Goal: Communication & Community: Answer question/provide support

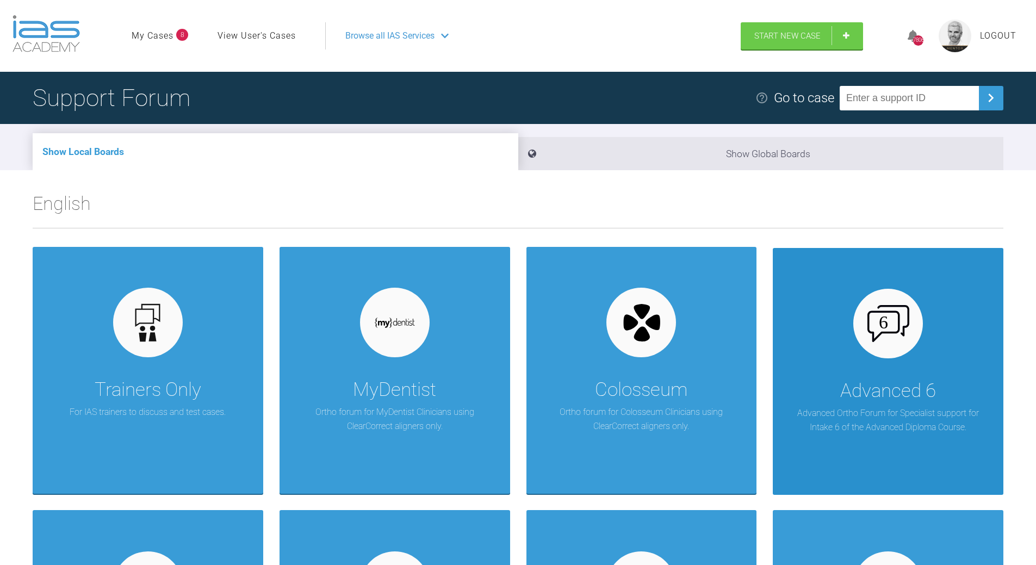
click at [919, 326] on div at bounding box center [888, 324] width 70 height 70
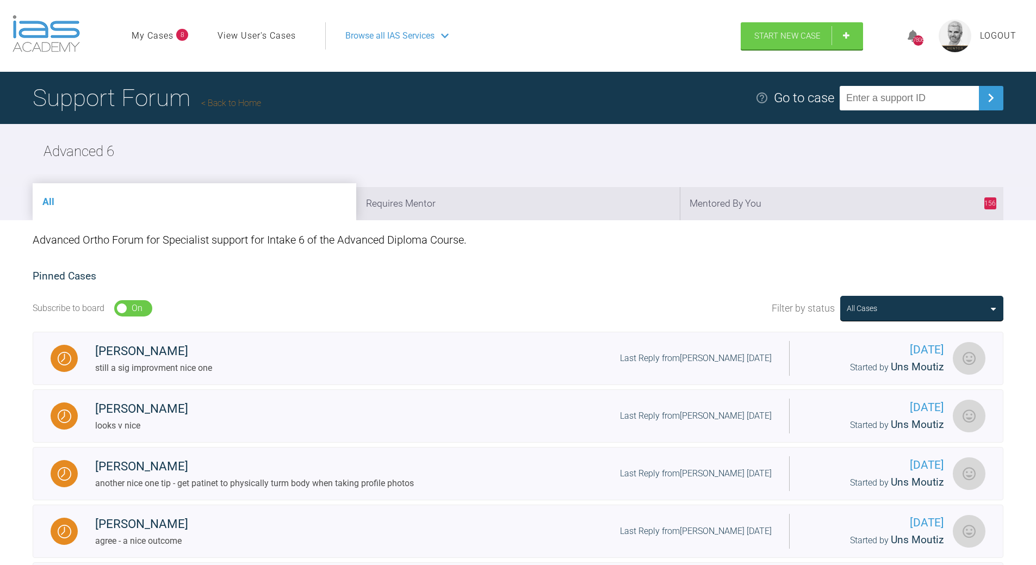
click at [240, 98] on link "Back to Home" at bounding box center [231, 103] width 60 height 10
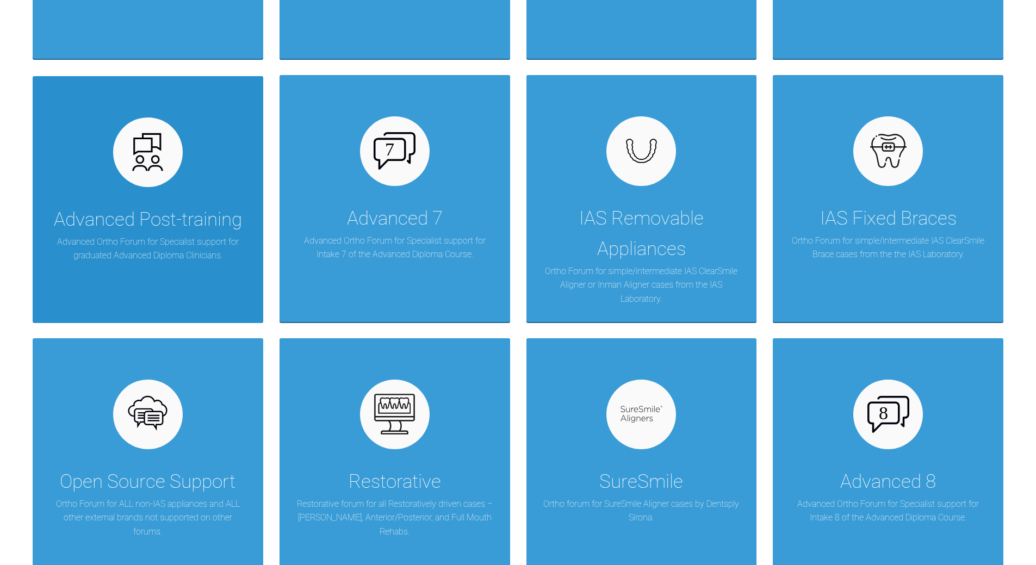
click at [165, 236] on p "Advanced Ortho Forum for Specialist support for graduated Advanced Diploma Clin…" at bounding box center [148, 249] width 198 height 28
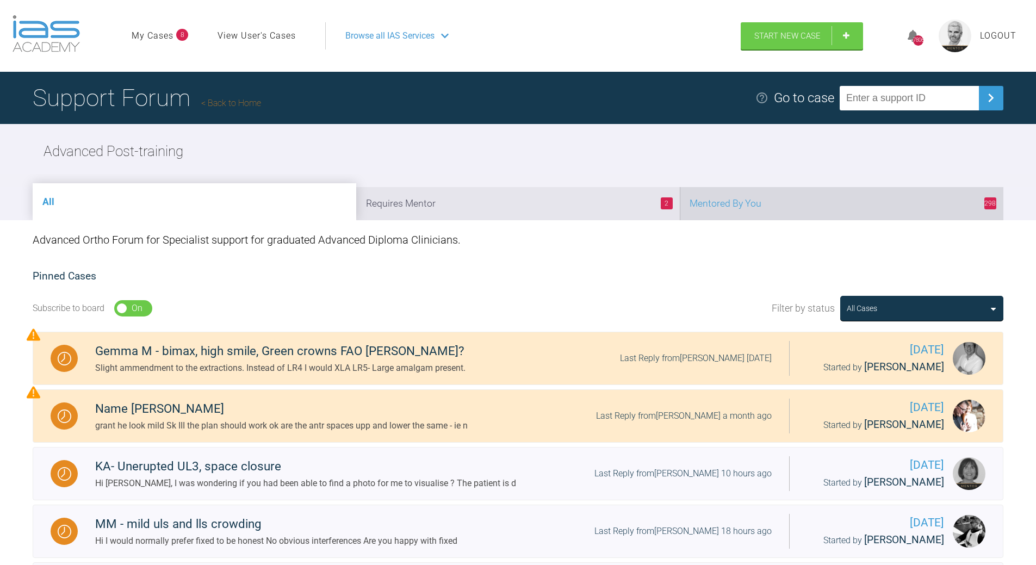
click at [839, 205] on li "298 Mentored By You" at bounding box center [842, 203] width 324 height 33
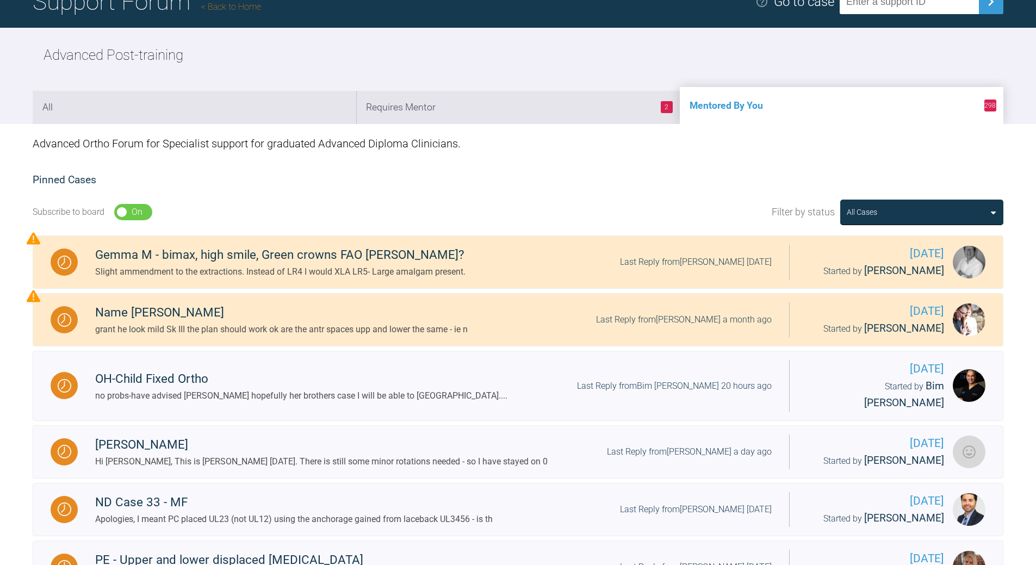
scroll to position [218, 0]
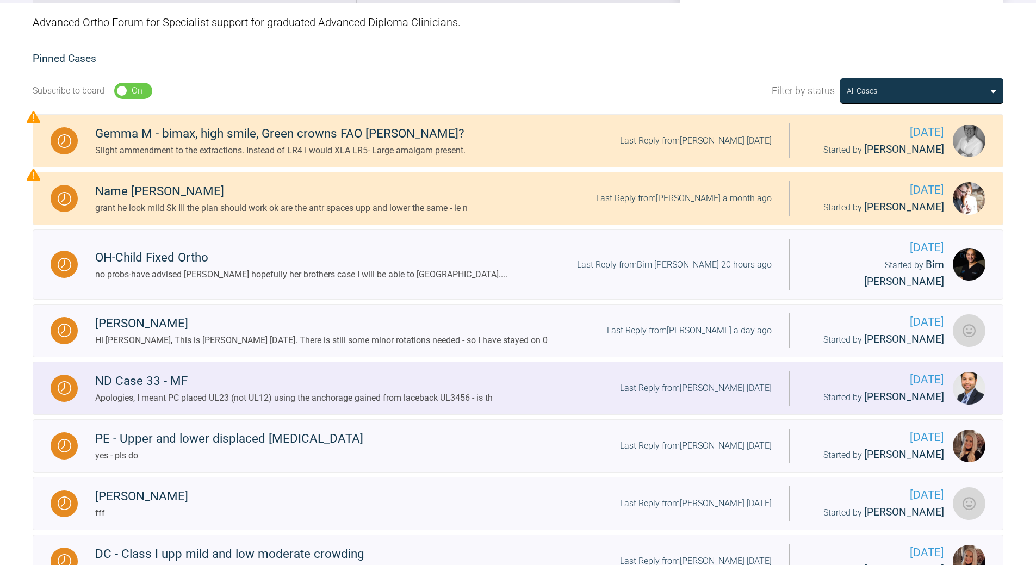
click at [727, 381] on div "Last Reply from [PERSON_NAME] [DATE]" at bounding box center [696, 388] width 152 height 14
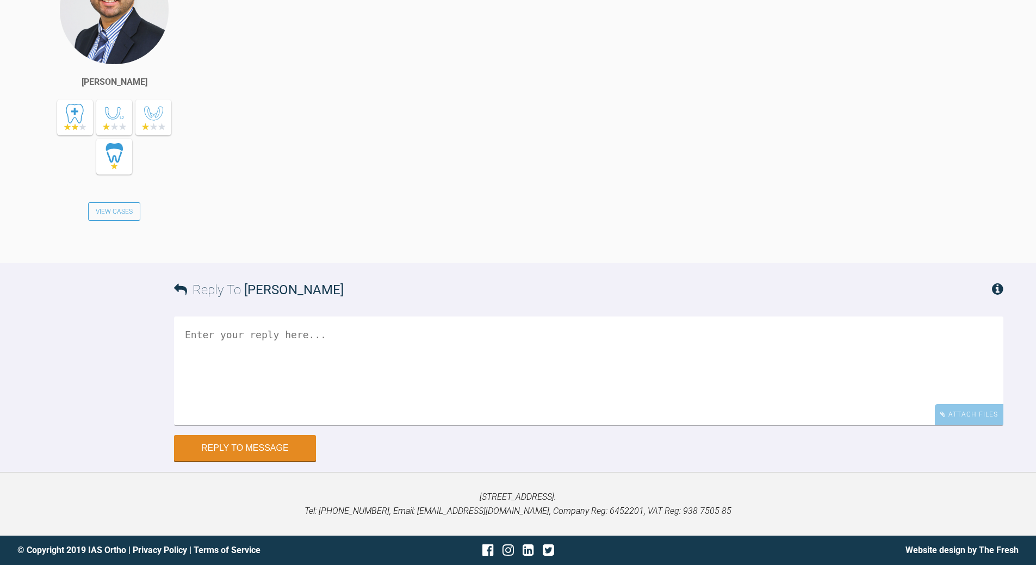
scroll to position [11855, 0]
click at [436, 425] on textarea at bounding box center [588, 371] width 829 height 109
type textarea "that great - you had me going there! :-) crack on"
drag, startPoint x: 293, startPoint y: 446, endPoint x: 299, endPoint y: 443, distance: 6.6
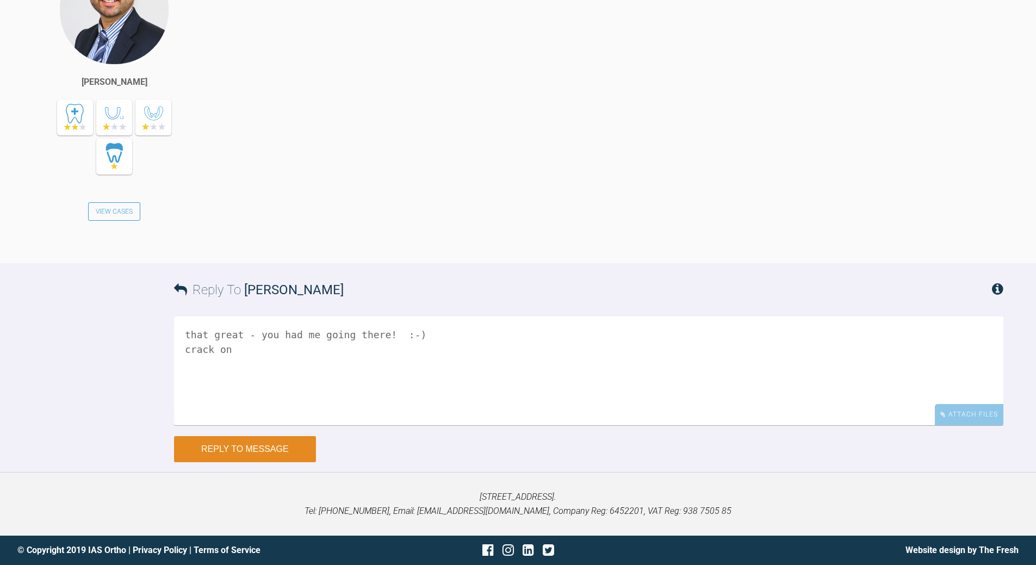
click at [292, 445] on button "Reply to Message" at bounding box center [245, 449] width 142 height 26
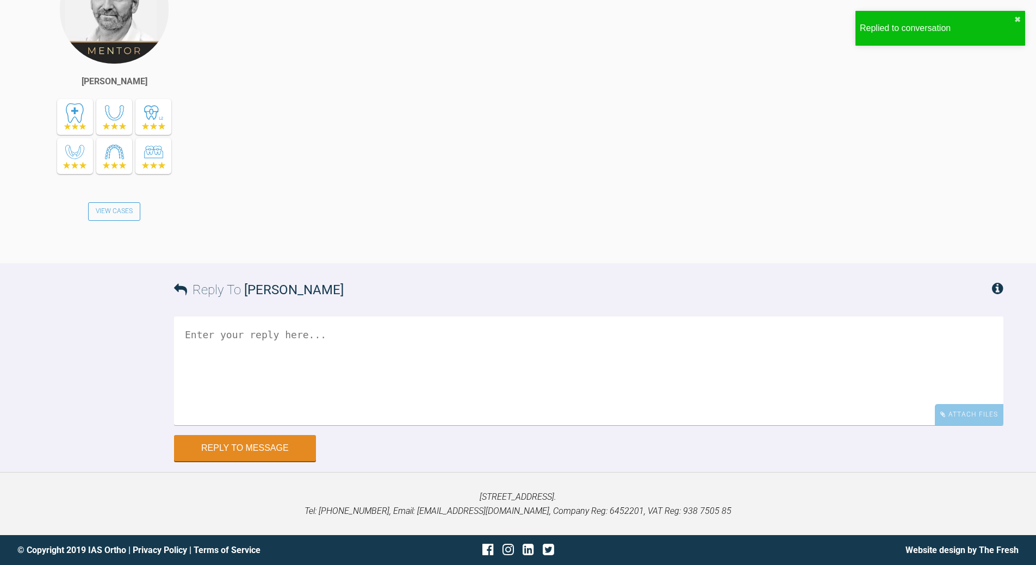
scroll to position [12406, 0]
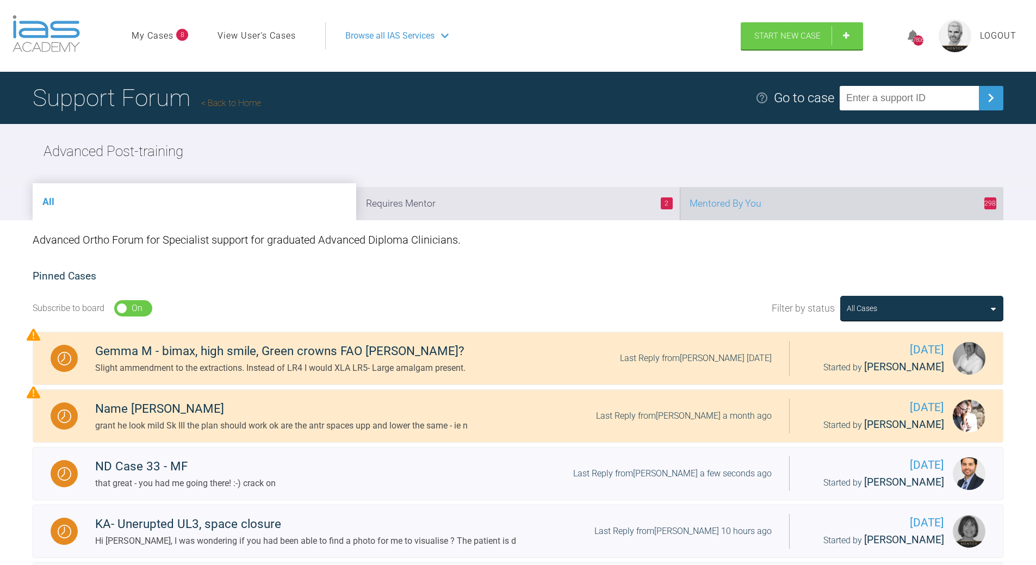
click at [802, 207] on li "298 Mentored By You" at bounding box center [842, 203] width 324 height 33
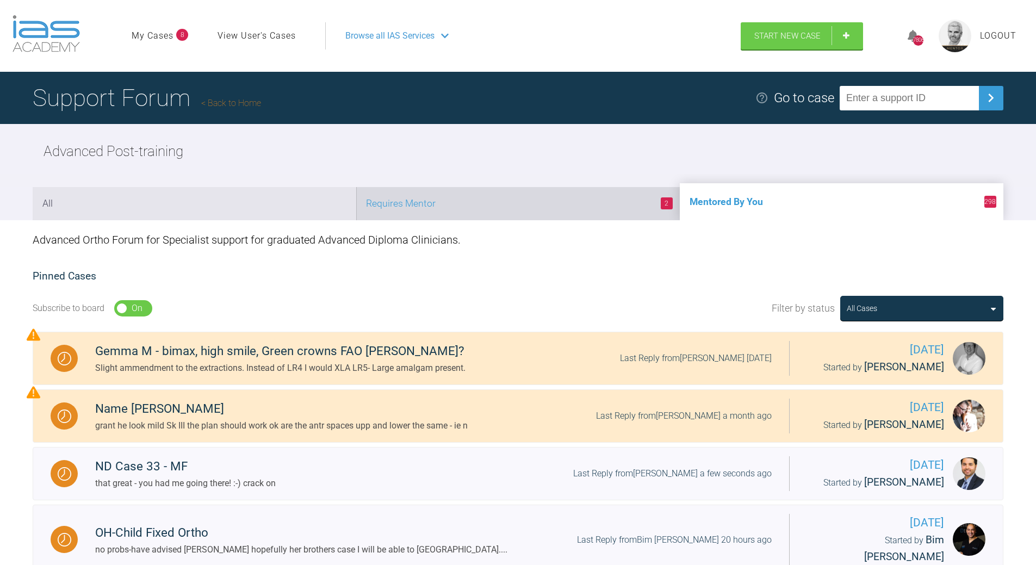
click at [632, 212] on li "2 Requires Mentor" at bounding box center [518, 203] width 324 height 33
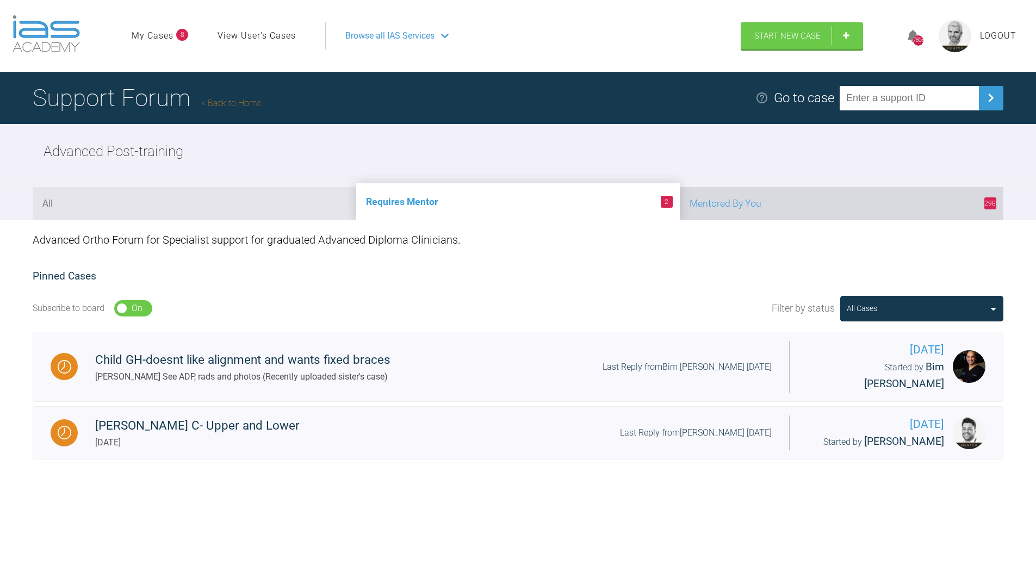
click at [775, 202] on li "298 Mentored By You" at bounding box center [842, 203] width 324 height 33
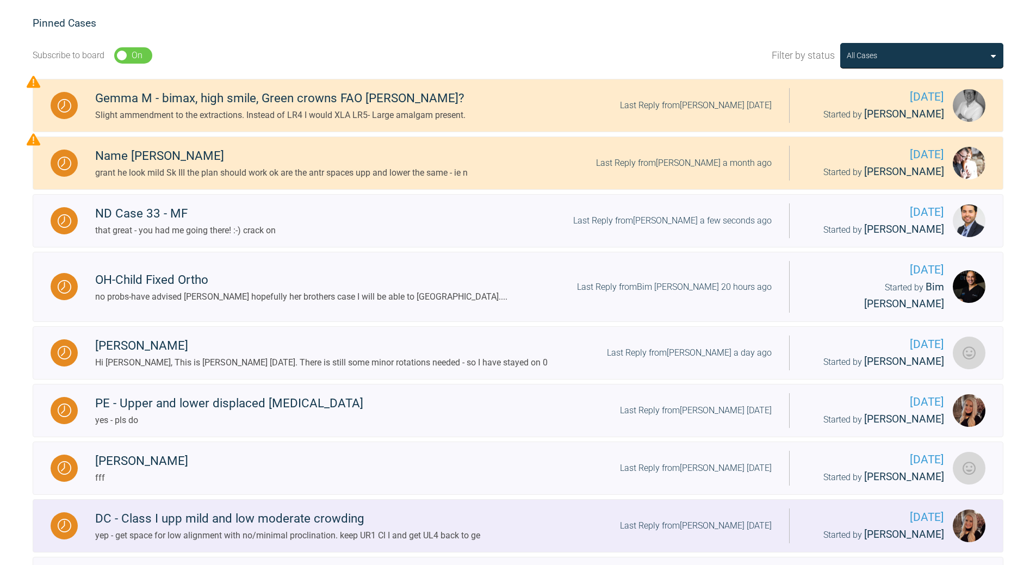
scroll to position [381, 0]
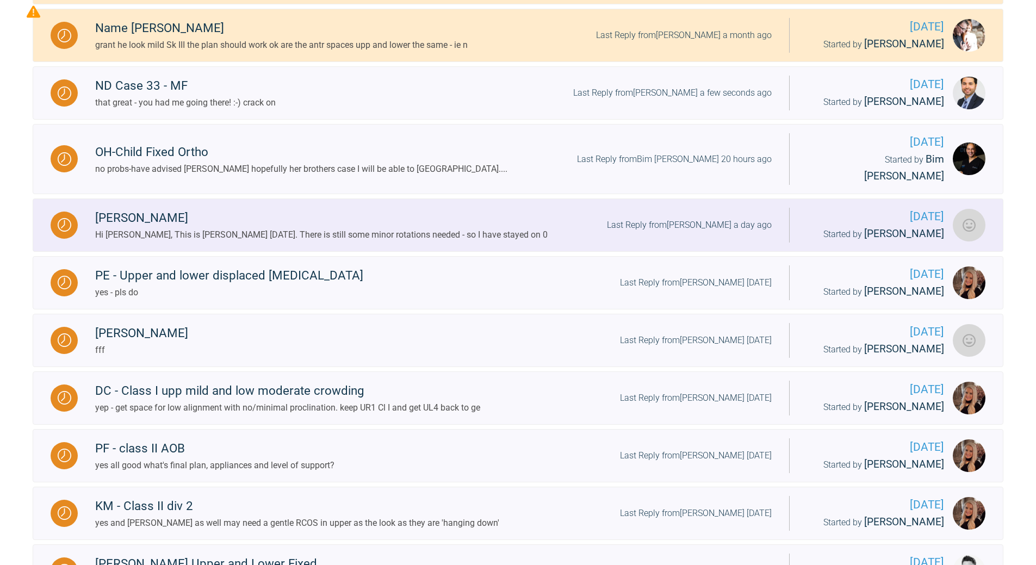
click at [709, 218] on div "Last Reply from [PERSON_NAME] a day ago" at bounding box center [689, 225] width 165 height 14
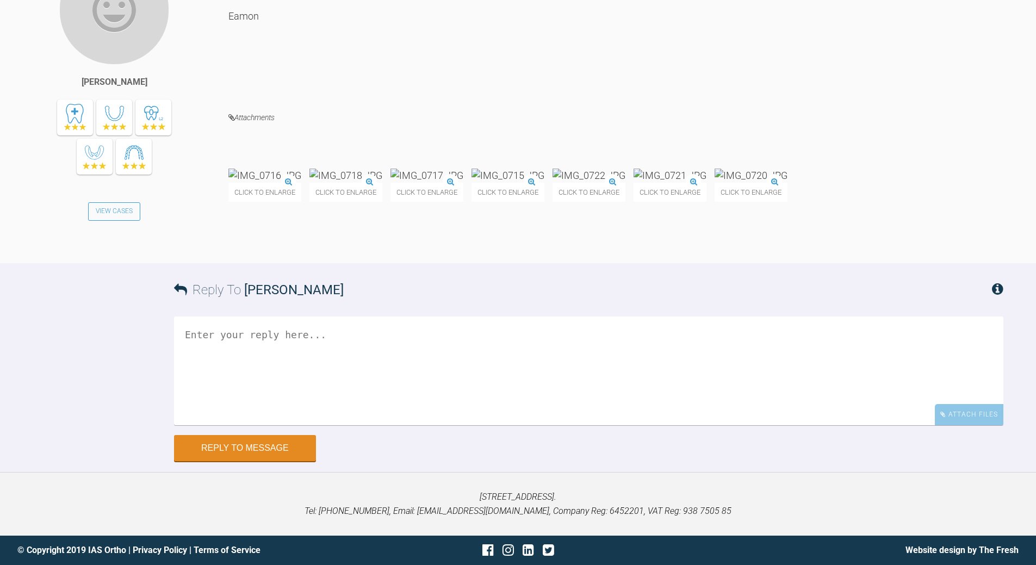
scroll to position [6409, 0]
click at [393, 405] on textarea at bounding box center [588, 371] width 829 height 109
drag, startPoint x: 287, startPoint y: 378, endPoint x: 306, endPoint y: 368, distance: 20.9
click at [294, 374] on textarea "yep and close [PERSON_NAME] spce ]looking good" at bounding box center [588, 371] width 829 height 109
click at [311, 379] on textarea "yep and close slight spce ]looking good" at bounding box center [588, 371] width 829 height 109
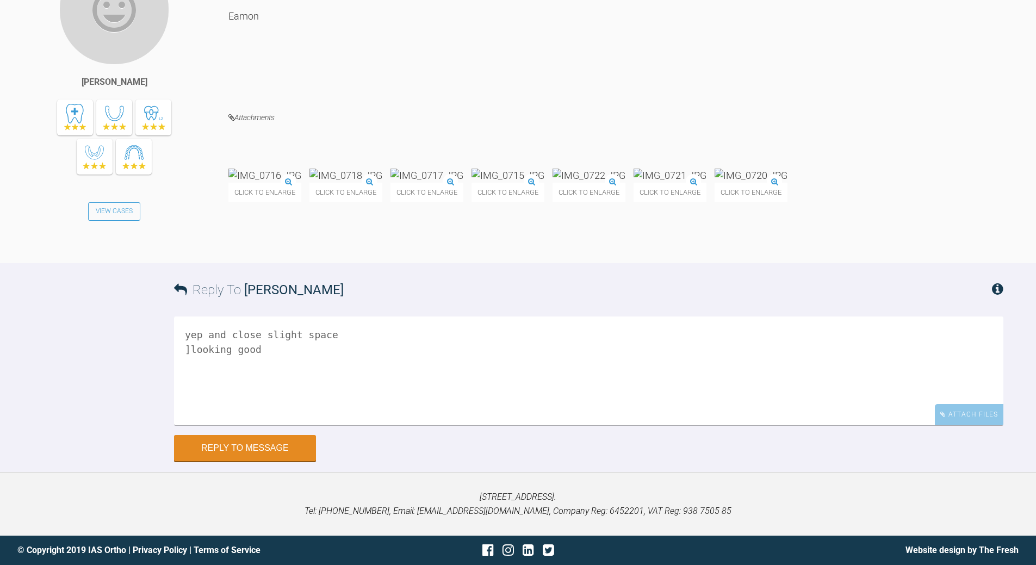
click at [327, 379] on textarea "yep and close slight space ]looking good" at bounding box center [588, 371] width 829 height 109
drag, startPoint x: 192, startPoint y: 394, endPoint x: 221, endPoint y: 372, distance: 36.6
click at [194, 392] on textarea "yep and close slight spaces ]looking good" at bounding box center [588, 371] width 829 height 109
click at [275, 398] on textarea "yep and close slight spaces looking good" at bounding box center [588, 371] width 829 height 109
type textarea "yep and close slight spaces looking good"
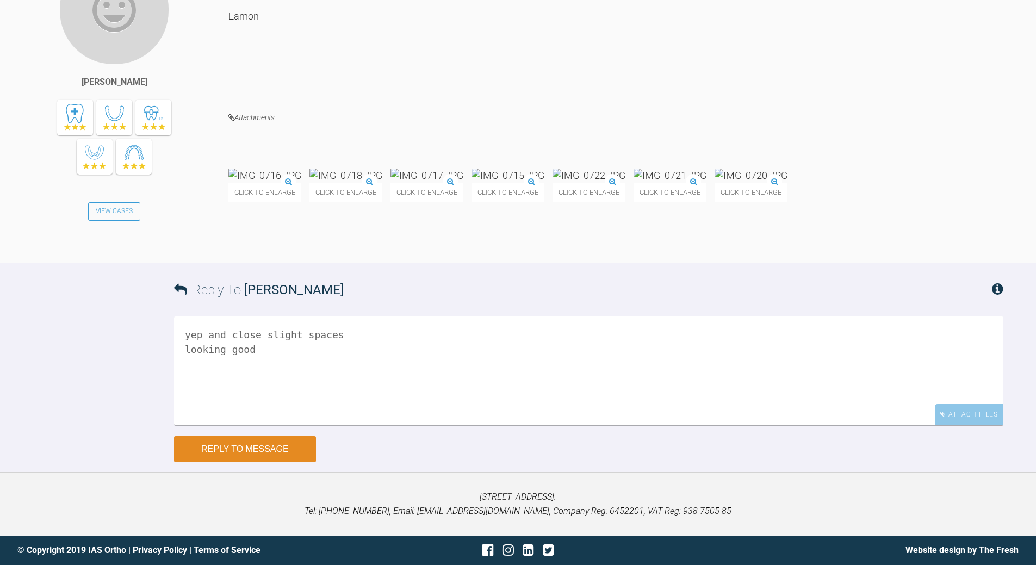
click at [255, 462] on button "Reply to Message" at bounding box center [245, 449] width 142 height 26
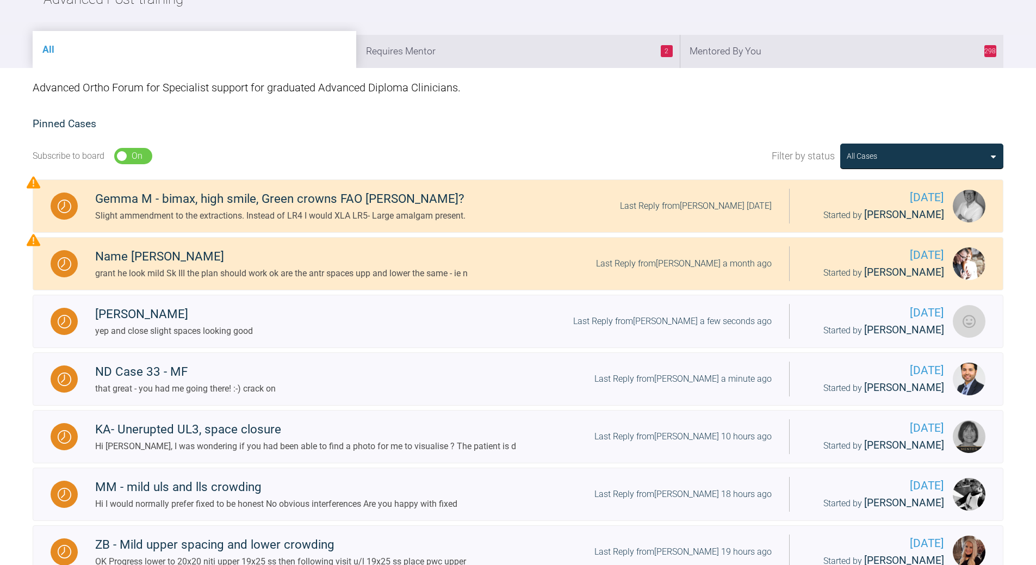
scroll to position [139, 0]
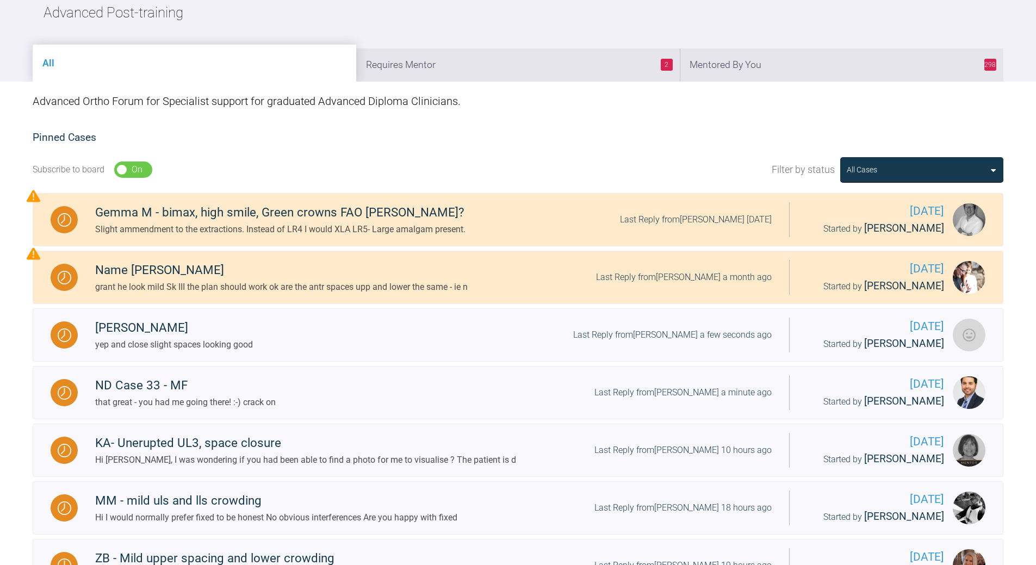
click at [795, 61] on li "298 Mentored By You" at bounding box center [842, 64] width 324 height 33
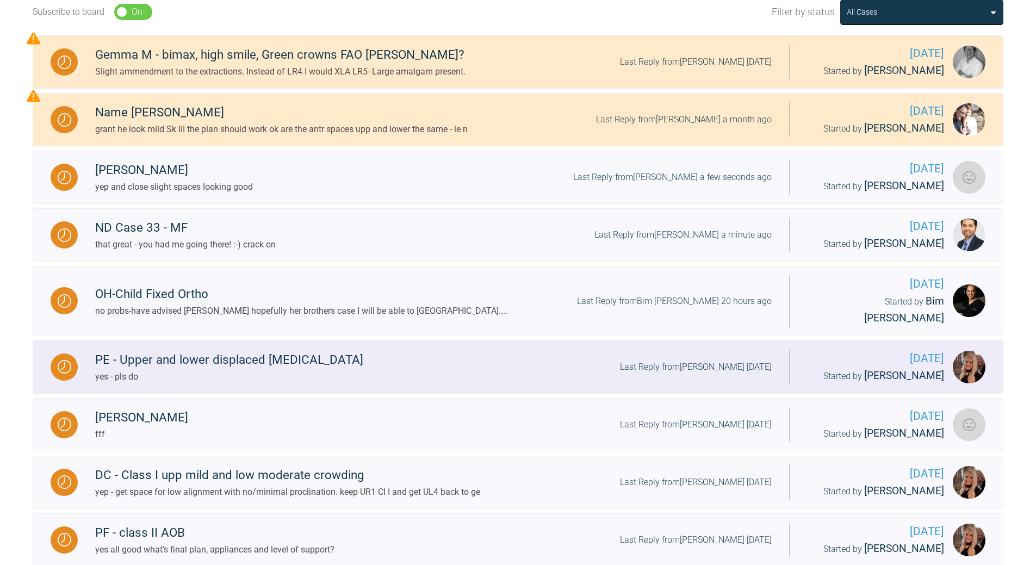
scroll to position [302, 0]
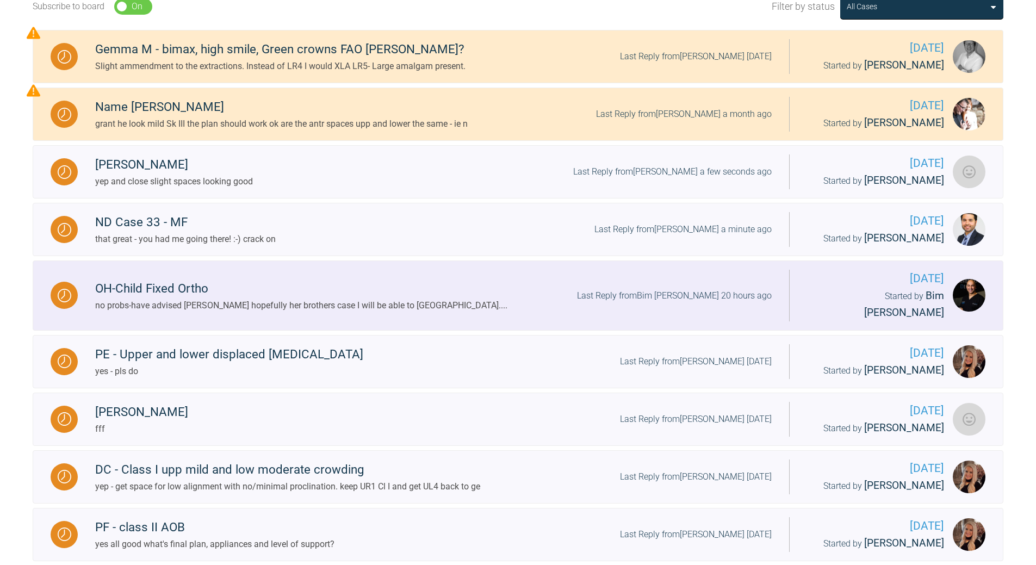
click at [752, 289] on div "Last Reply from Bim [PERSON_NAME] 20 hours ago" at bounding box center [674, 296] width 195 height 14
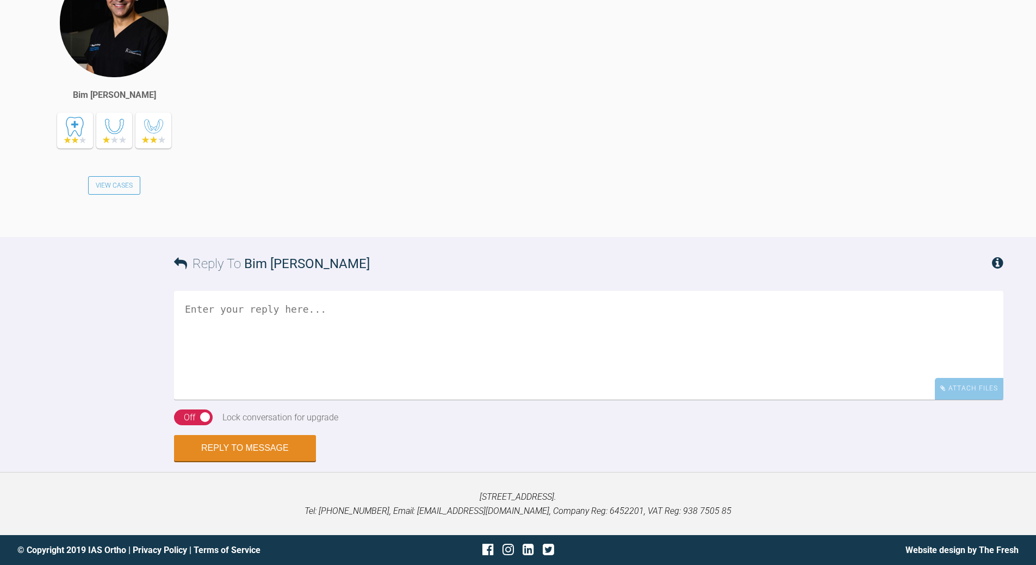
scroll to position [4244, 0]
click at [304, 400] on textarea at bounding box center [588, 345] width 829 height 109
drag, startPoint x: 543, startPoint y: 455, endPoint x: 552, endPoint y: 448, distance: 10.4
click at [547, 400] on textarea "no prob,e - its one of [PERSON_NAME] that ie very tenpting, but if it goes worn…" at bounding box center [588, 345] width 829 height 109
click at [331, 400] on textarea "no prob,e - its one of [PERSON_NAME] that ie very tenpting, but if it goes wron…" at bounding box center [588, 345] width 829 height 109
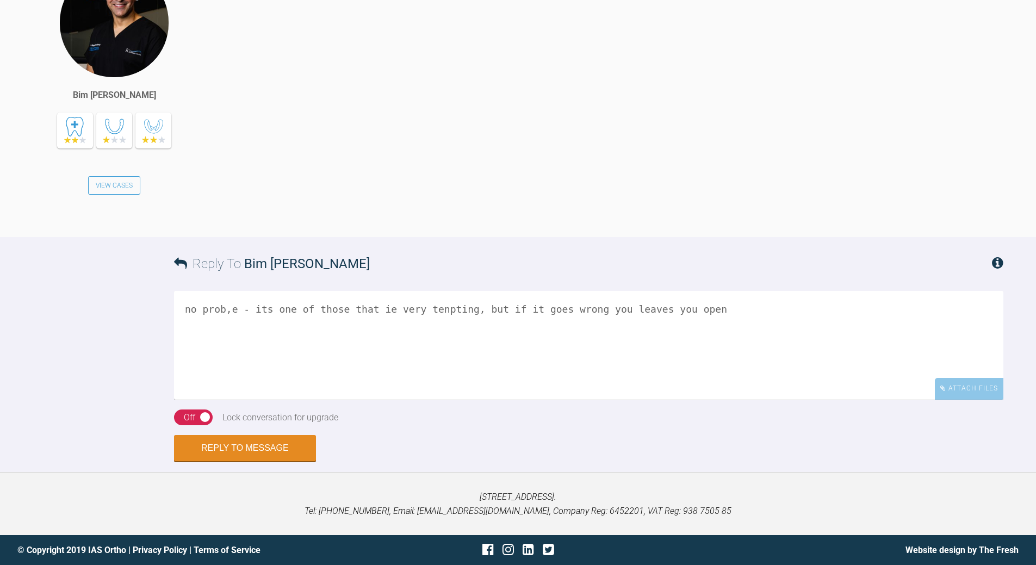
click at [223, 400] on textarea "no prob,e - its one of those that ie very tenpting, but if it goes wrong you le…" at bounding box center [588, 345] width 829 height 109
click at [380, 400] on textarea "no problem - its one of those that ie very tenpting, but if it goes wrong you l…" at bounding box center [588, 345] width 829 height 109
click at [465, 400] on textarea "no problem - its one of those that is very tenpting, but if it goes wrong you l…" at bounding box center [588, 345] width 829 height 109
type textarea "no problem - its one of those that is very tenpting to have a go, but if it goe…"
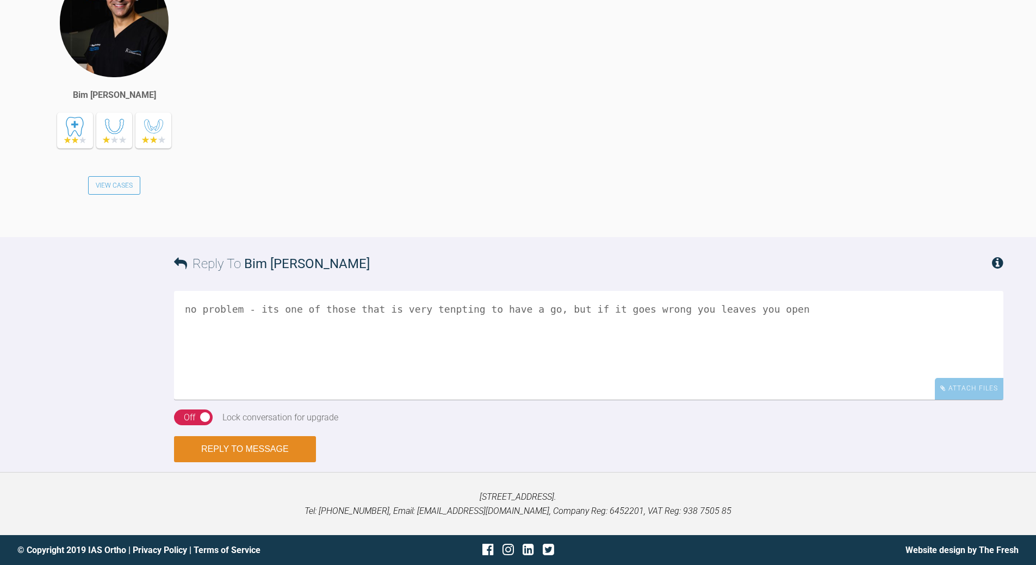
click at [248, 444] on button "Reply to Message" at bounding box center [245, 449] width 142 height 26
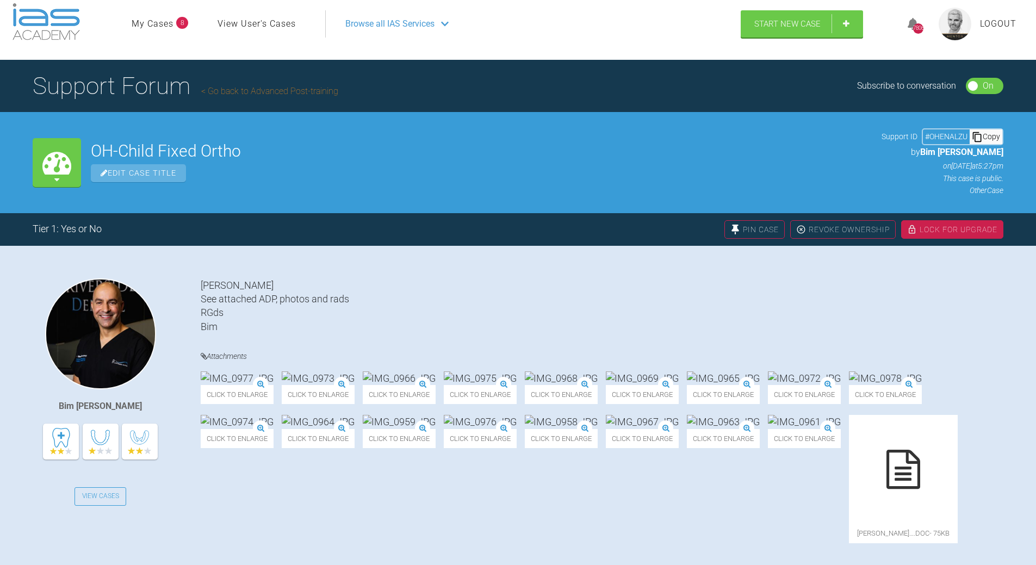
scroll to position [0, 0]
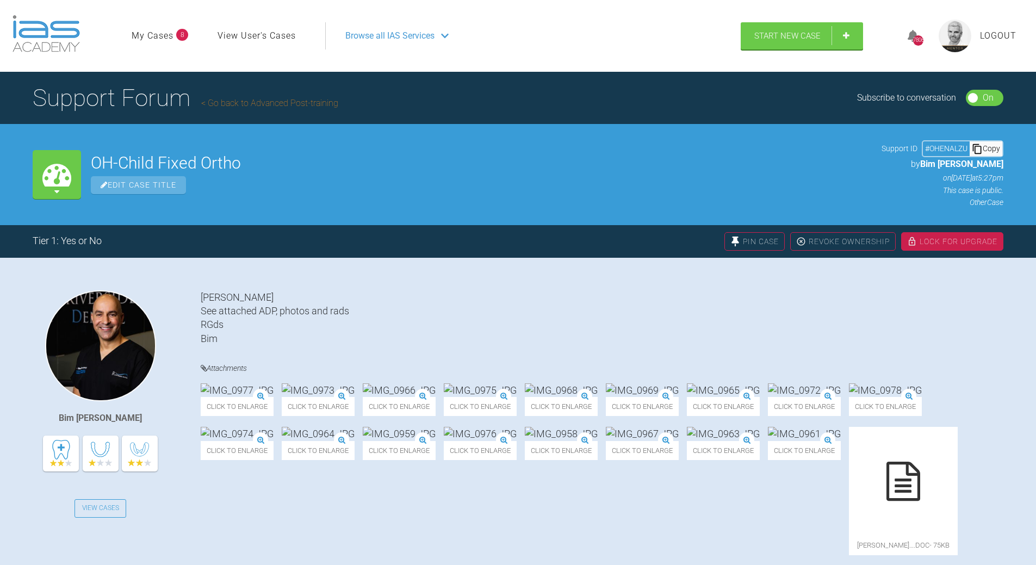
click at [265, 101] on link "Go back to Advanced Post-training" at bounding box center [269, 103] width 137 height 10
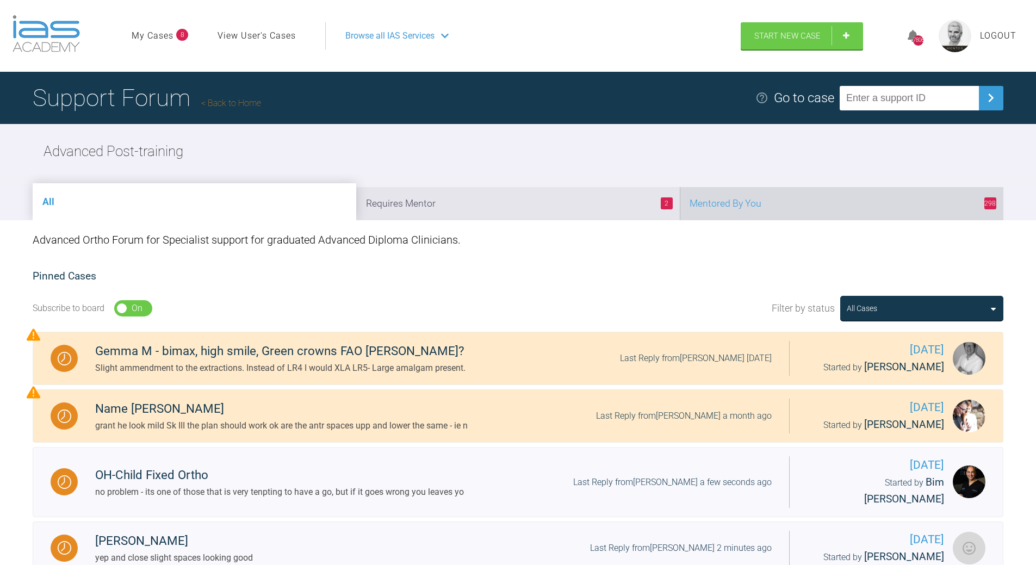
click at [784, 207] on li "298 Mentored By You" at bounding box center [842, 203] width 324 height 33
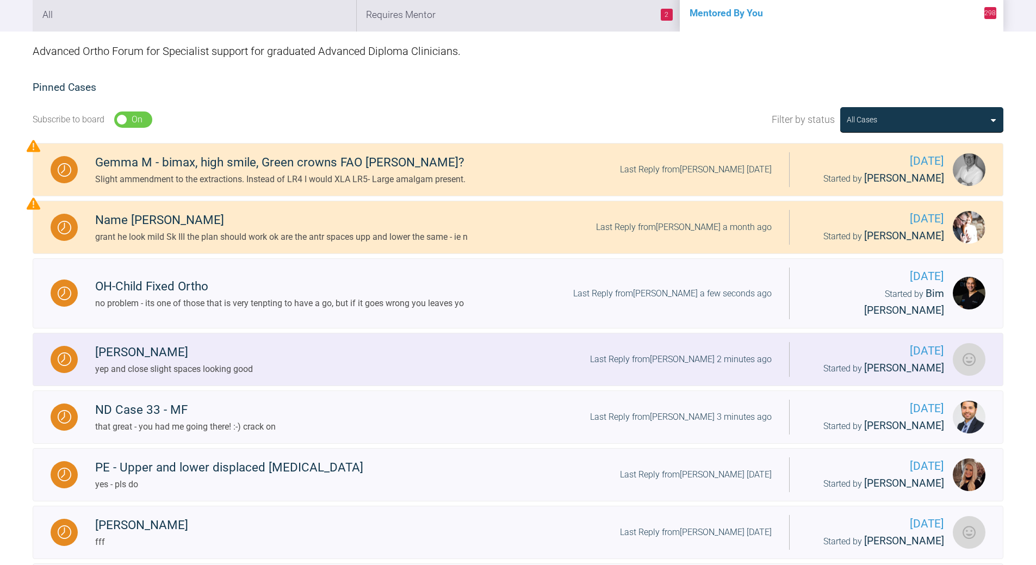
scroll to position [272, 0]
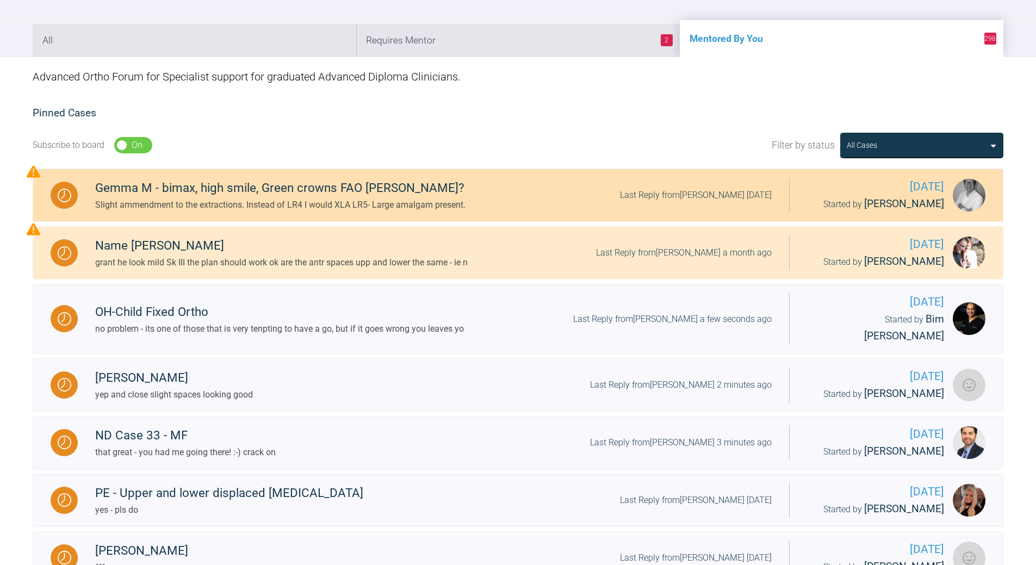
click at [713, 193] on div "Last Reply from [PERSON_NAME] [DATE]" at bounding box center [696, 195] width 152 height 14
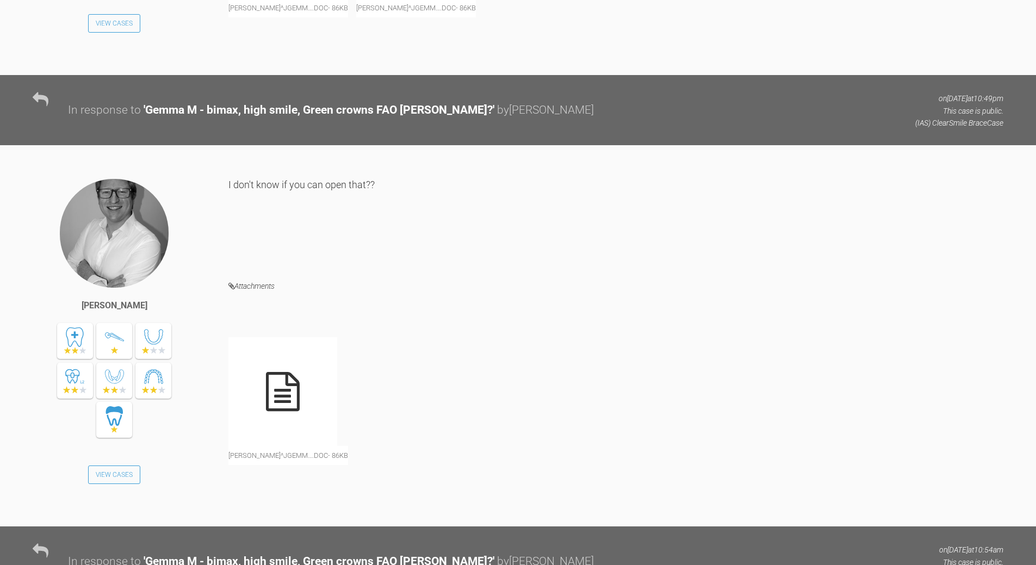
scroll to position [2494, 0]
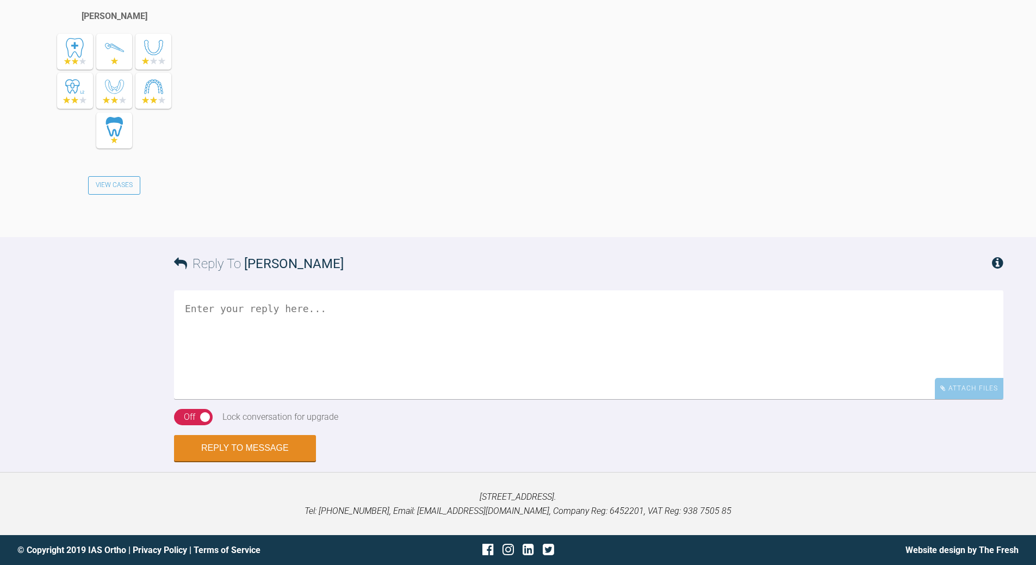
scroll to position [3582, 0]
click at [304, 308] on textarea at bounding box center [588, 344] width 829 height 109
click at [351, 305] on textarea "i think a formal complant to teh hospital" at bounding box center [588, 344] width 829 height 109
drag, startPoint x: 312, startPoint y: 309, endPoint x: 322, endPoint y: 298, distance: 15.0
click at [314, 307] on textarea "i think a formal complant to the hospital" at bounding box center [588, 344] width 829 height 109
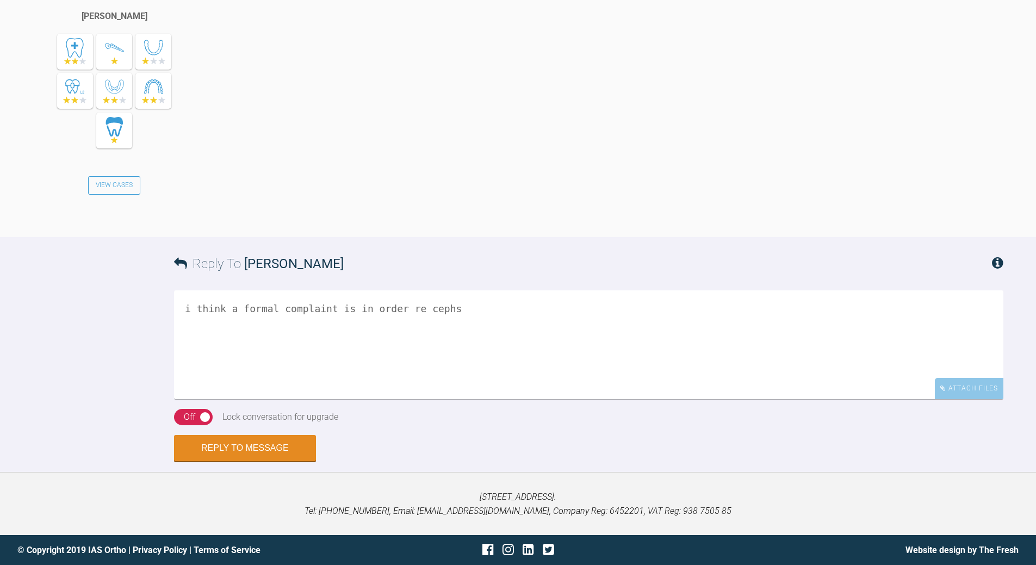
click at [445, 301] on textarea "i think a formal complaint is in order re cephs" at bounding box center [588, 344] width 829 height 109
click at [735, 306] on textarea "i think a formal complaint is in order re cephs, speeling out you are resuestin…" at bounding box center [588, 344] width 829 height 109
click at [974, 311] on textarea "i think a formal complaint is in order re cephs, speeling out you are resuestin…" at bounding box center [588, 344] width 829 height 109
drag, startPoint x: 466, startPoint y: 308, endPoint x: 482, endPoint y: 307, distance: 15.8
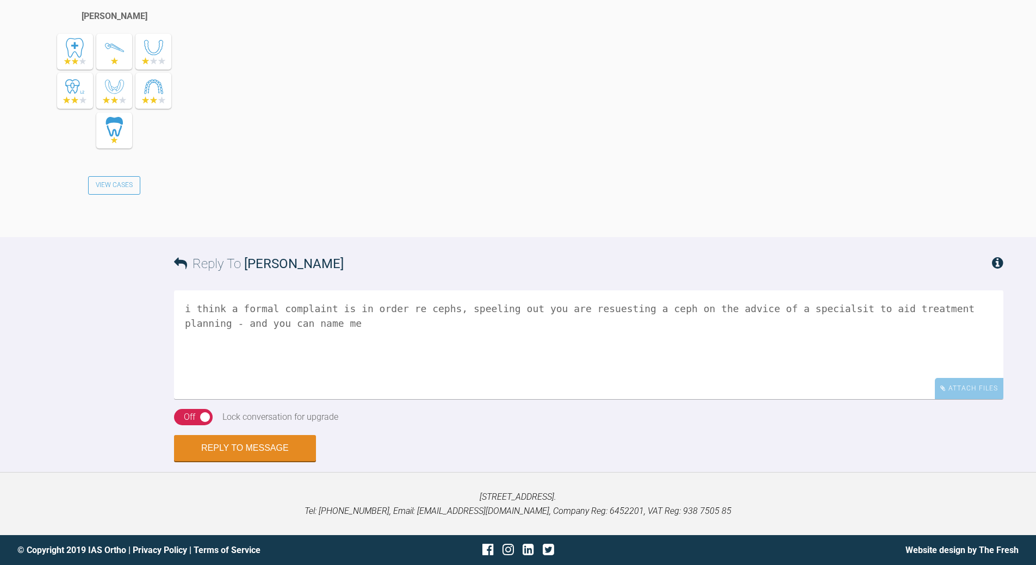
click at [466, 308] on textarea "i think a formal complaint is in order re cephs, speeling out you are resuestin…" at bounding box center [588, 344] width 829 height 109
click at [448, 308] on textarea "i think a formal complaint is in order re cephs, spelling out you are resuestin…" at bounding box center [588, 344] width 829 height 109
click at [573, 306] on textarea "i think a formal complaint is in order re cephs, spelling out you are resuestin…" at bounding box center [588, 344] width 829 height 109
click at [915, 307] on textarea "i think a formal complaint is in order re cephs, spelling out you are requestin…" at bounding box center [588, 344] width 829 height 109
click at [915, 306] on textarea "i think a formal complaint is in order re cephs, spelling out you are requestin…" at bounding box center [588, 344] width 829 height 109
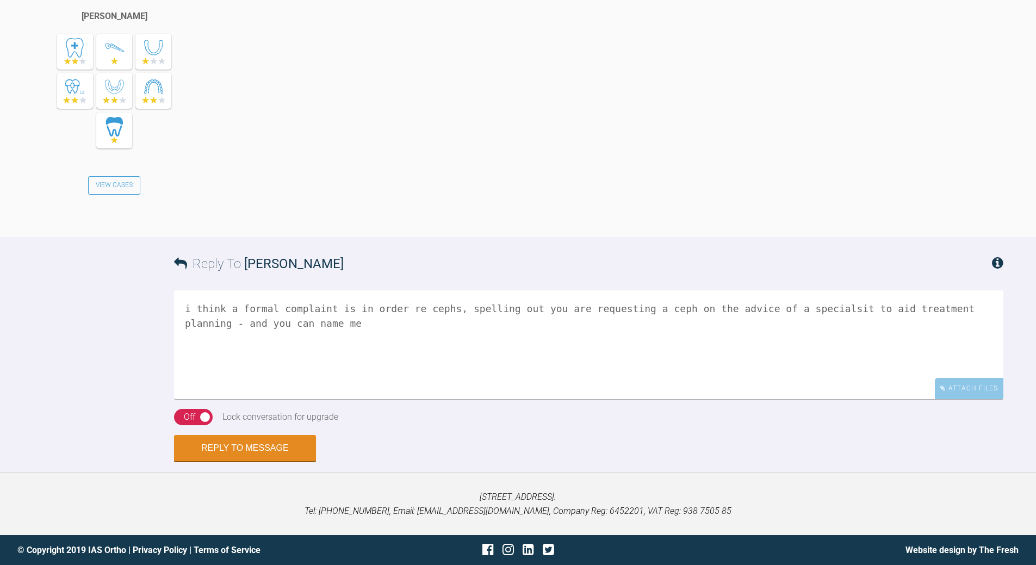
click at [926, 306] on textarea "i think a formal complaint is in order re cephs, spelling out you are requestin…" at bounding box center [588, 344] width 829 height 109
type textarea "i think a formal complaint is in order re cephs, spelling out you are requestin…"
click at [262, 445] on button "Reply to Message" at bounding box center [245, 449] width 142 height 26
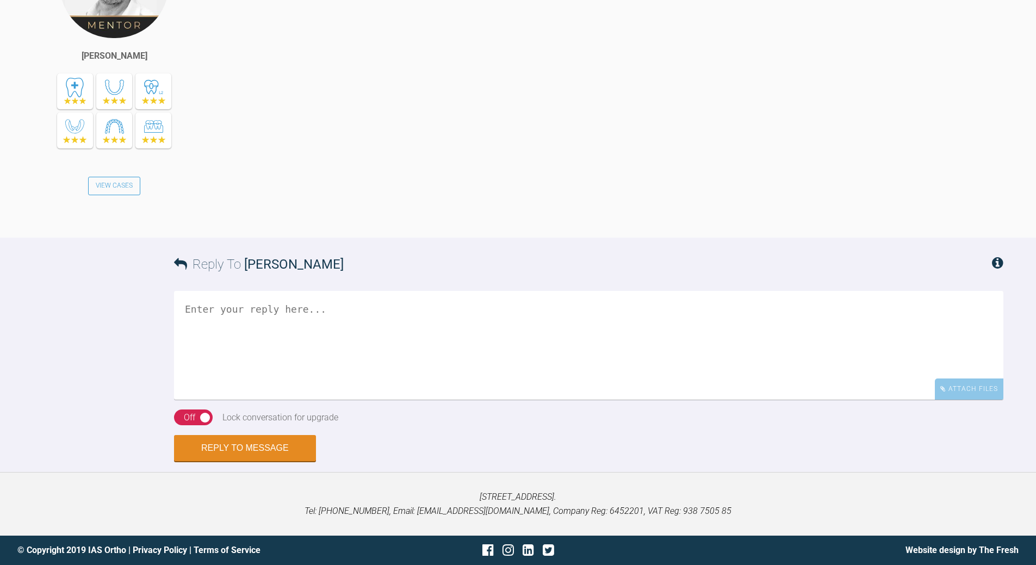
scroll to position [3972, 0]
drag, startPoint x: 305, startPoint y: 329, endPoint x: 307, endPoint y: 324, distance: 5.9
click at [306, 326] on textarea at bounding box center [588, 345] width 829 height 109
drag, startPoint x: 426, startPoint y: 331, endPoint x: 434, endPoint y: 326, distance: 9.1
click at [431, 327] on textarea "are teh upp 3-3 bigger than lower - trying tow ork out why they are protrusive …" at bounding box center [588, 345] width 829 height 109
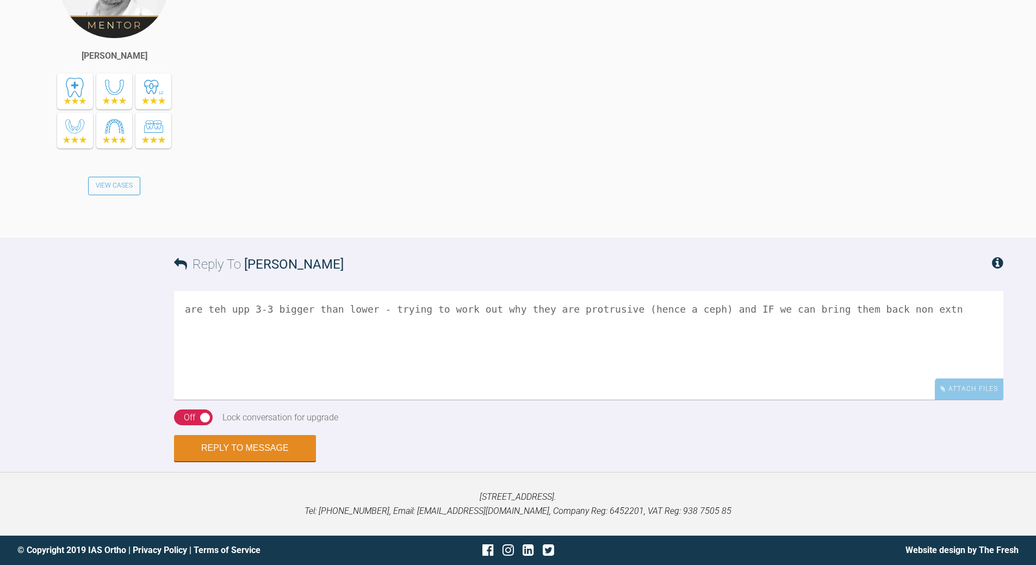
click at [941, 336] on textarea "are teh upp 3-3 bigger than lower - trying to work out why they are protrusive …" at bounding box center [588, 345] width 829 height 109
click at [359, 358] on textarea "are teh upp 3-3 bigger than lower - trying to work out why they are protrusive …" at bounding box center [588, 345] width 829 height 109
click at [360, 358] on textarea "are teh upp 3-3 bigger than lower - trying to work out why they are protrusive …" at bounding box center [588, 345] width 829 height 109
click at [374, 360] on textarea "are teh upp 3-3 bigger than lower - trying to work out why they are protrusive …" at bounding box center [588, 345] width 829 height 109
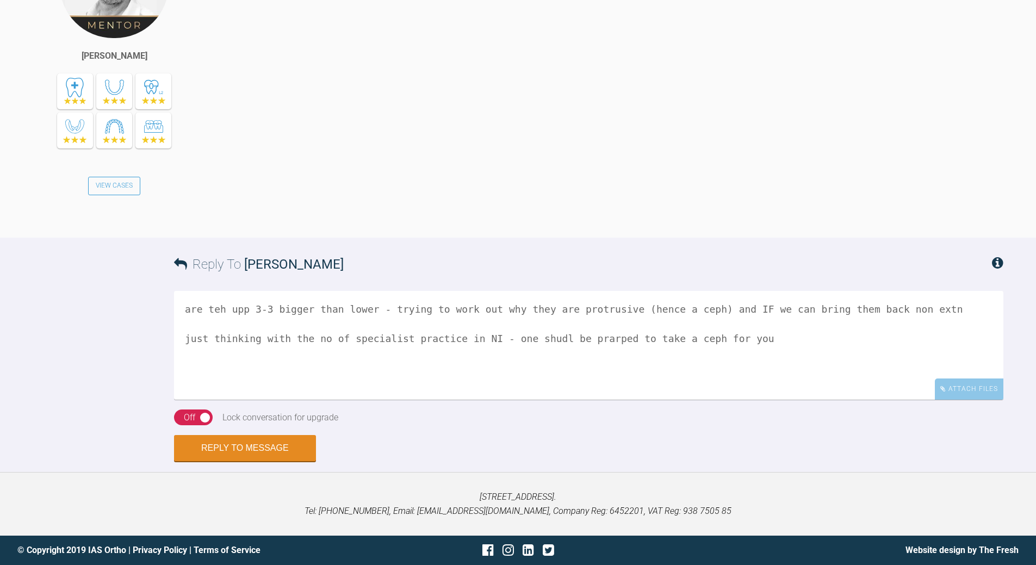
click at [443, 361] on textarea "are teh upp 3-3 bigger than lower - trying to work out why they are protrusive …" at bounding box center [588, 345] width 829 height 109
click at [207, 362] on textarea "are teh upp 3-3 bigger than lower - trying to work out why they are protrusive …" at bounding box center [588, 345] width 829 height 109
click at [256, 363] on textarea "are teh upp 3-3 bigger than lower - trying to work out why they are protrusive …" at bounding box center [588, 345] width 829 height 109
type textarea "are teh upp 3-3 bigger than lower - trying to work out why they are protrusive …"
click at [284, 462] on button "Reply to Message" at bounding box center [245, 449] width 142 height 26
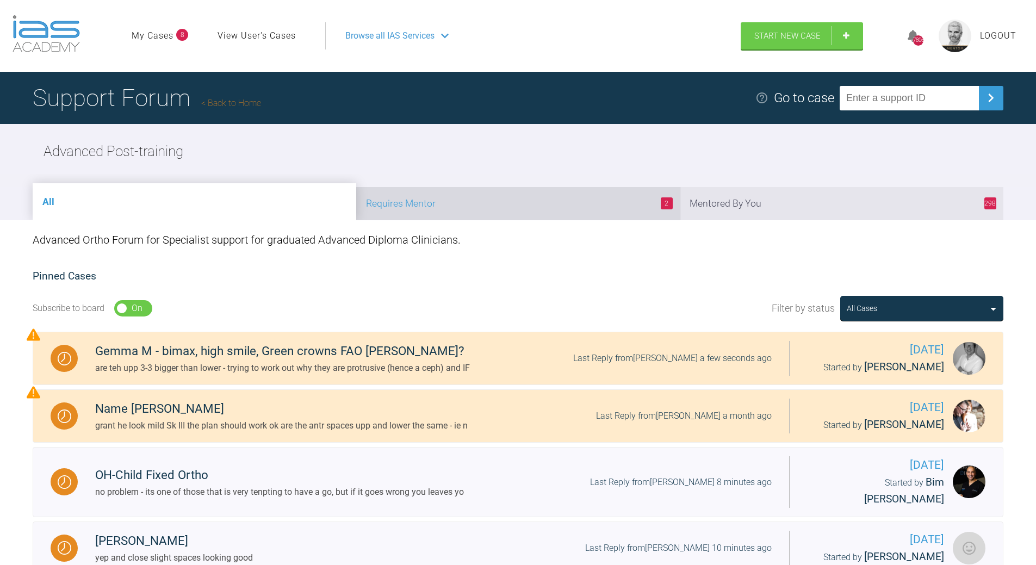
click at [542, 210] on li "2 Requires Mentor" at bounding box center [518, 203] width 324 height 33
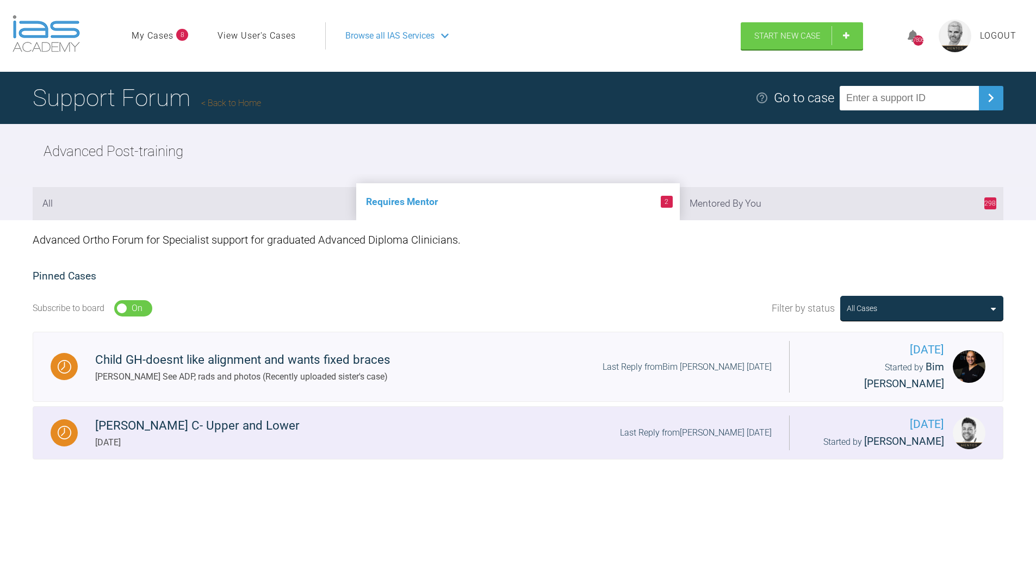
click at [705, 426] on div "Last Reply from [PERSON_NAME] [DATE]" at bounding box center [696, 433] width 152 height 14
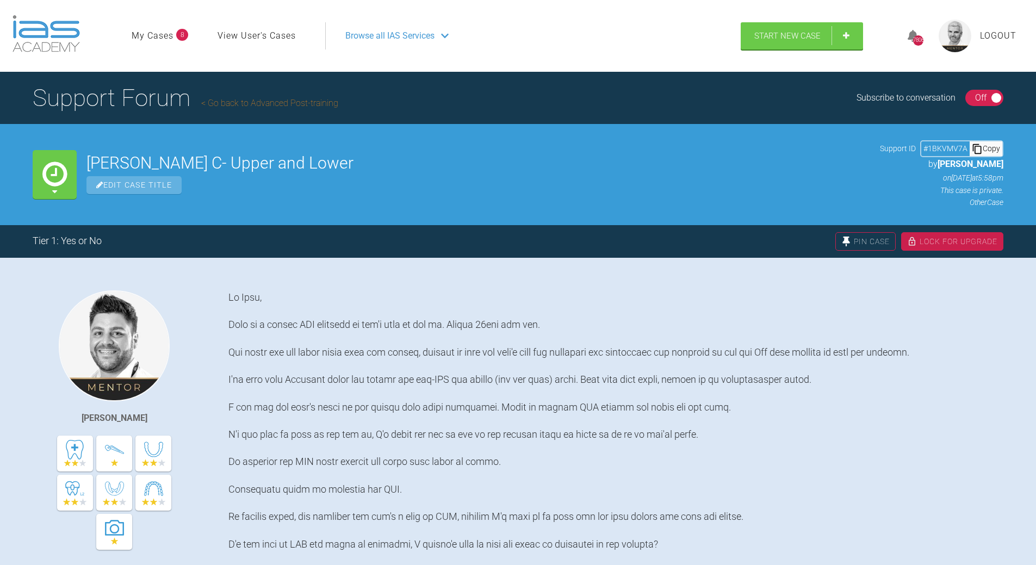
click at [991, 150] on div "Copy" at bounding box center [986, 148] width 33 height 14
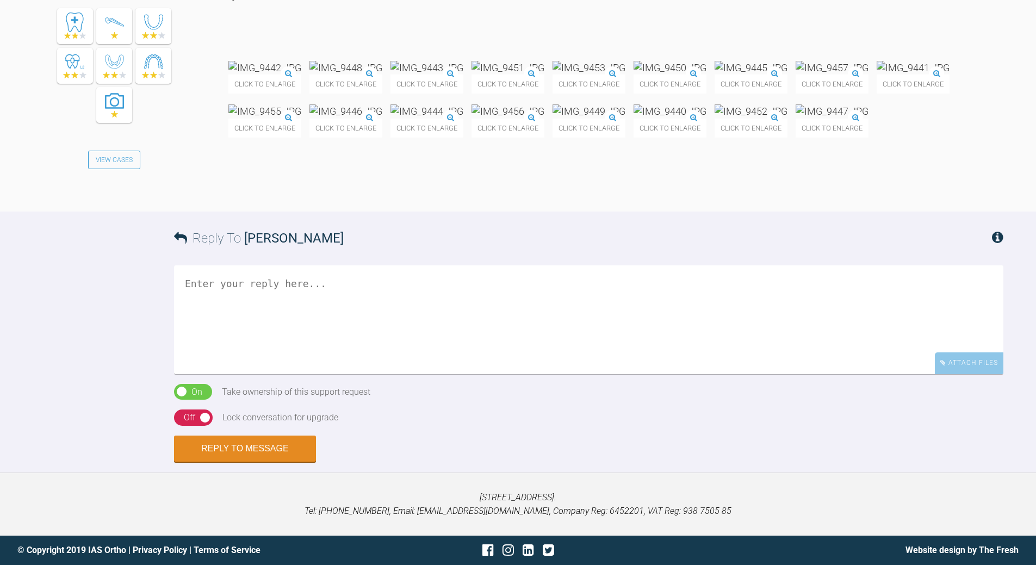
scroll to position [2448, 0]
click at [295, 75] on img at bounding box center [264, 68] width 73 height 14
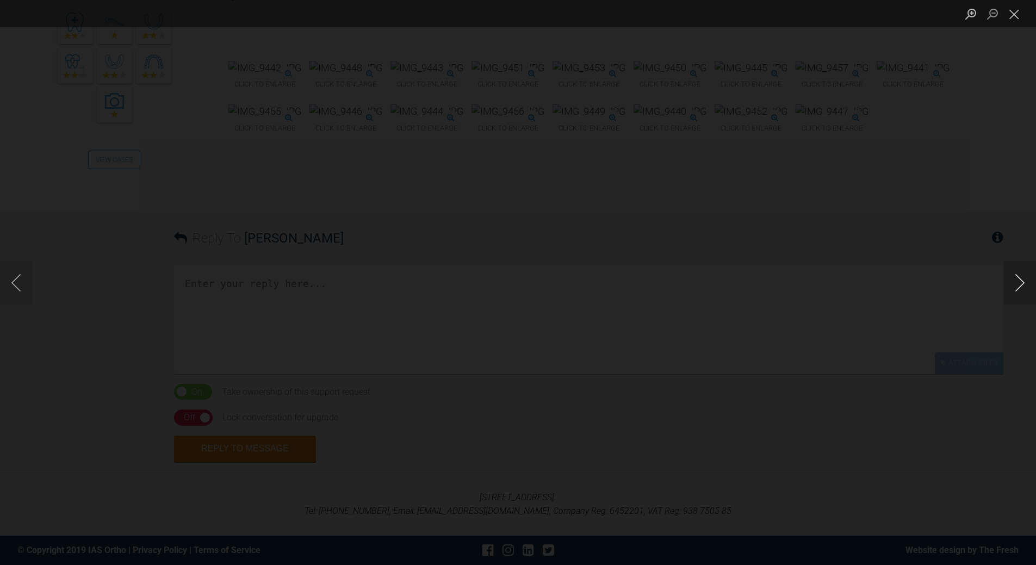
click at [1018, 282] on button "Next image" at bounding box center [1020, 283] width 33 height 44
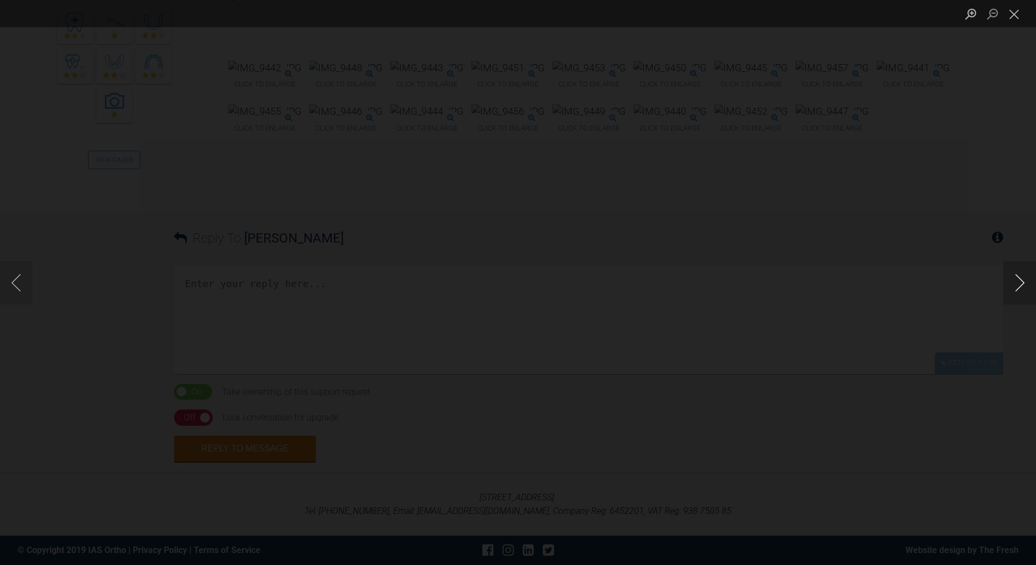
click at [1018, 282] on button "Next image" at bounding box center [1020, 283] width 33 height 44
drag, startPoint x: 1016, startPoint y: 15, endPoint x: 818, endPoint y: 94, distance: 212.9
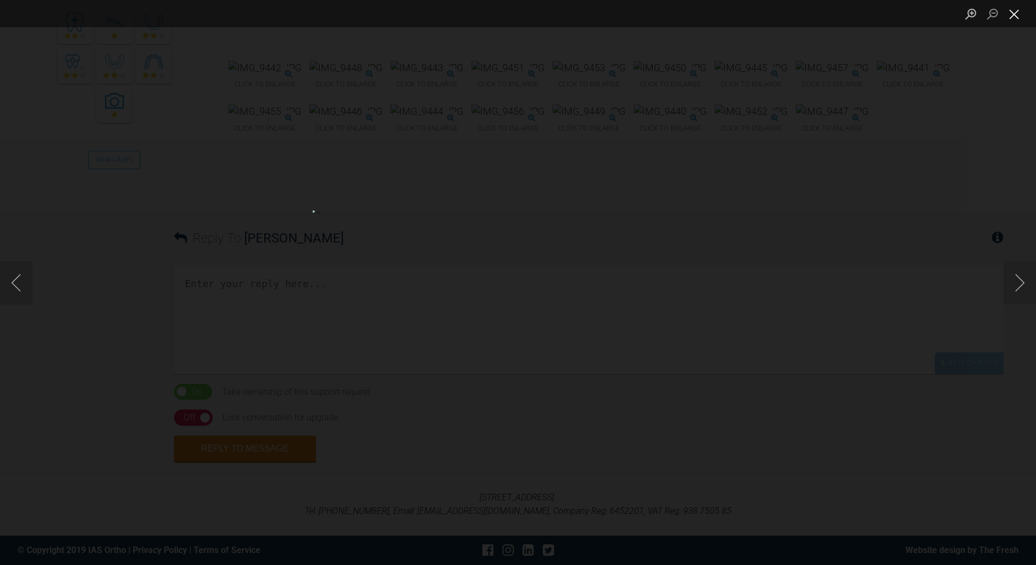
click at [1016, 16] on button "Close lightbox" at bounding box center [1015, 13] width 22 height 19
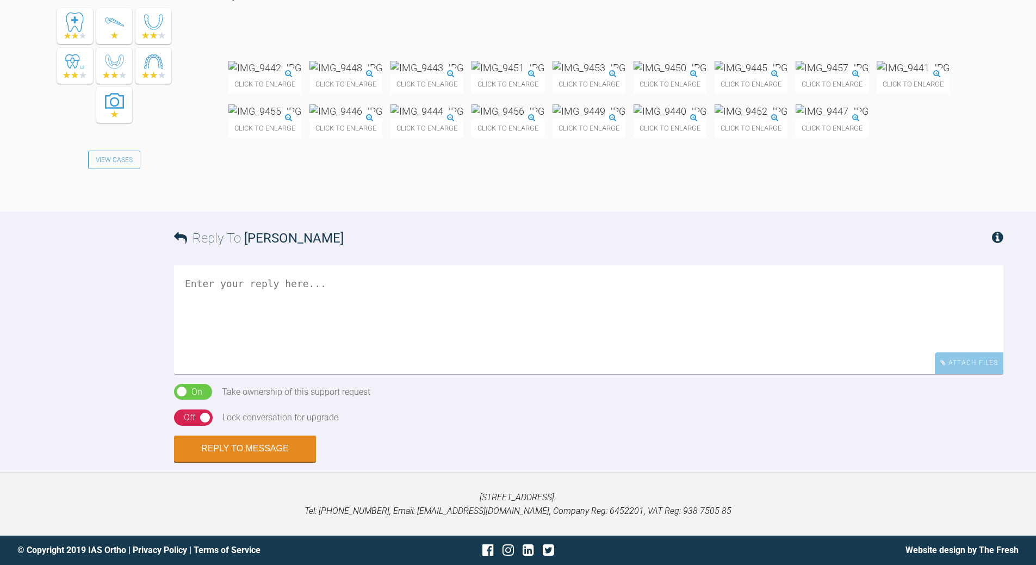
scroll to position [2661, 0]
click at [329, 286] on textarea at bounding box center [588, 319] width 829 height 109
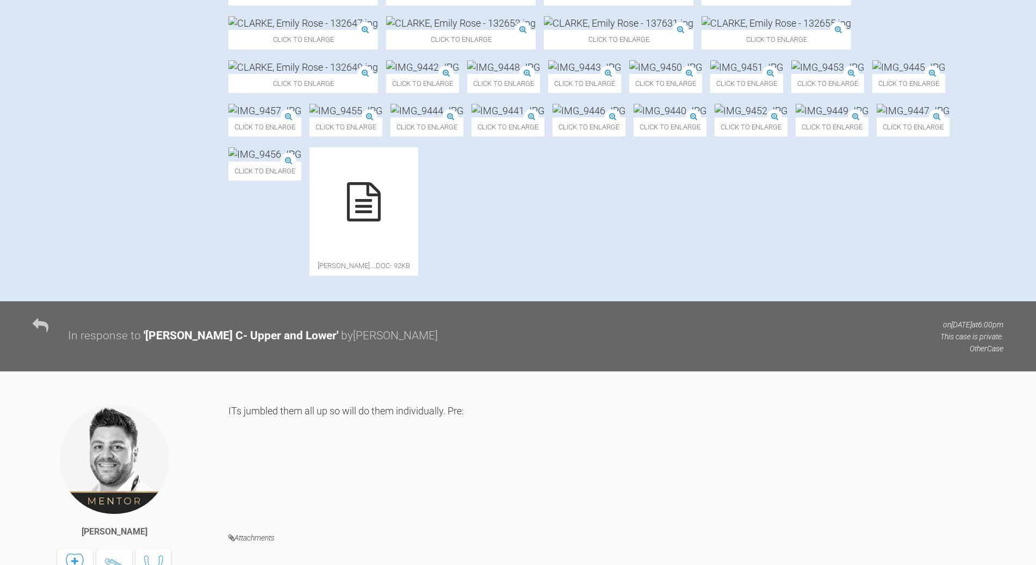
scroll to position [975, 0]
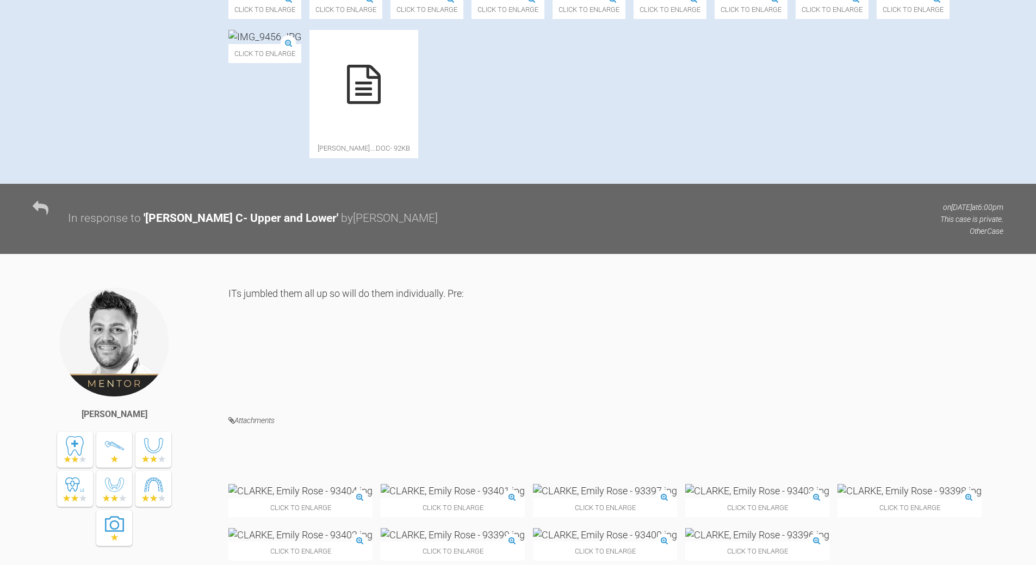
click at [381, 104] on icon at bounding box center [364, 84] width 34 height 39
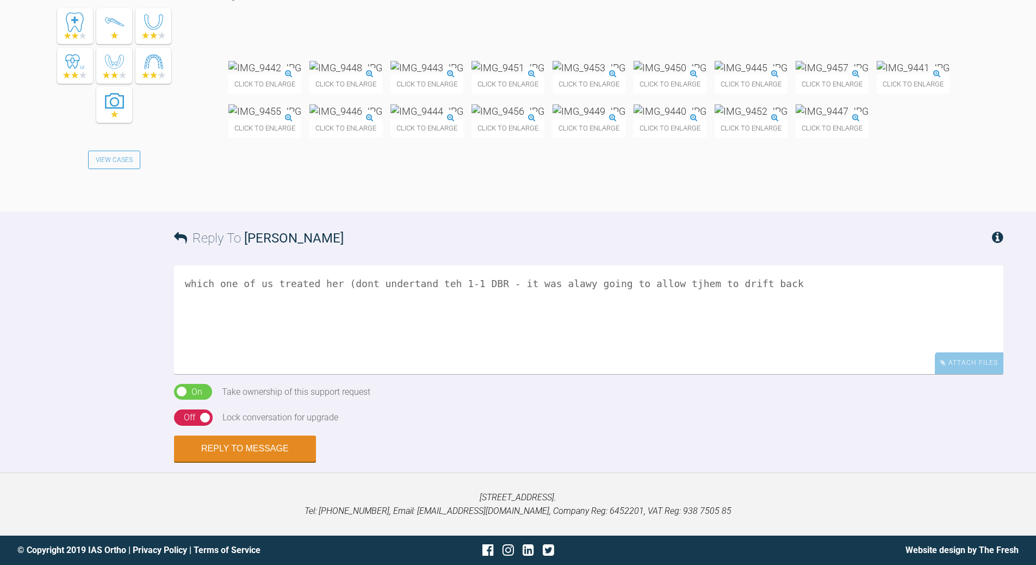
scroll to position [2661, 0]
click at [759, 284] on textarea "which one of us treated her (dont undertand teh 1-1 DBR - it was alawy going to…" at bounding box center [588, 319] width 829 height 109
click at [225, 308] on textarea "which one of us treated her (dont undertand teh 1-1 DBR - it was alawy going to…" at bounding box center [588, 319] width 829 height 109
click at [431, 374] on textarea "which one of us treated her (dont undertand teh 1-1 DBR - it was alawy going to…" at bounding box center [588, 319] width 829 height 109
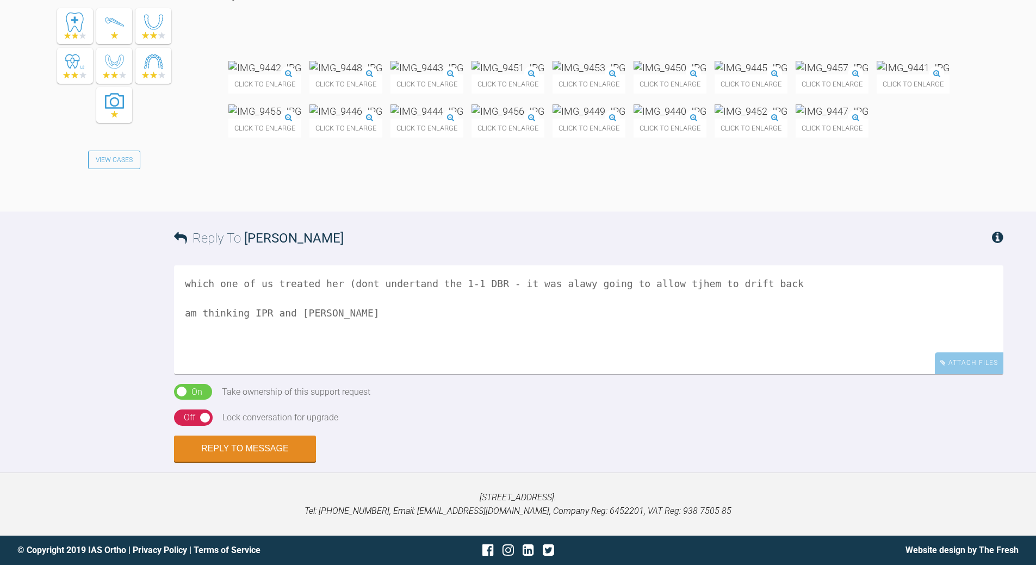
click at [551, 374] on textarea "which one of us treated her (dont undertand the 1-1 DBR - it was alawy going to…" at bounding box center [588, 319] width 829 height 109
click at [661, 374] on textarea "which one of us treated her (dont undertand the 1-1 DBR - it was always going t…" at bounding box center [588, 319] width 829 height 109
click at [750, 374] on textarea "which one of us treated her (dont undertand the 1-1 DBR - it was always going t…" at bounding box center [588, 319] width 829 height 109
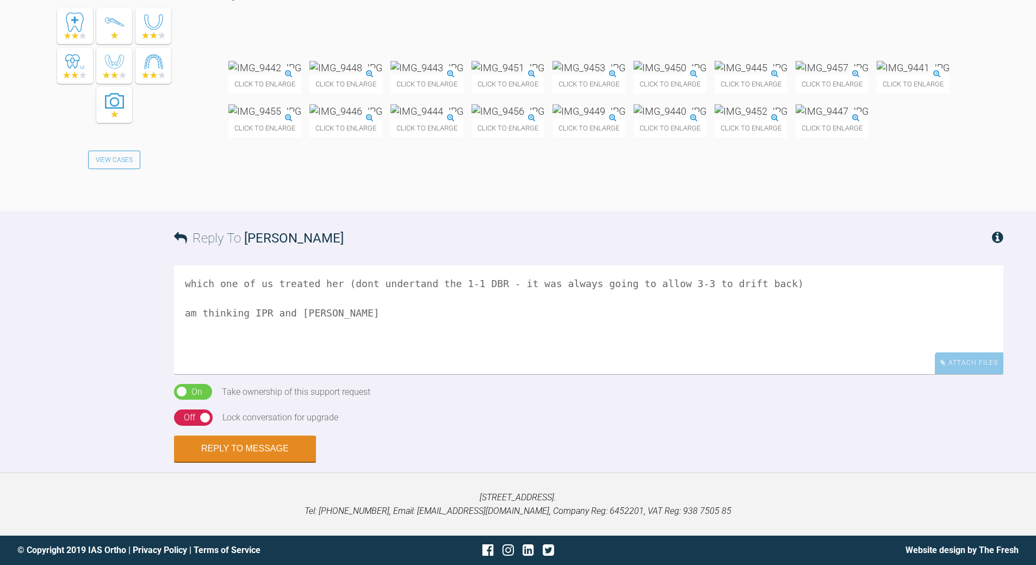
click at [306, 374] on textarea "which one of us treated her (dont undertand the 1-1 DBR - it was always going t…" at bounding box center [588, 319] width 829 height 109
type textarea "which one of us treated her (dont undertand the 1-1 DBR - it was always going t…"
click at [232, 444] on button "Reply to Message" at bounding box center [245, 450] width 142 height 26
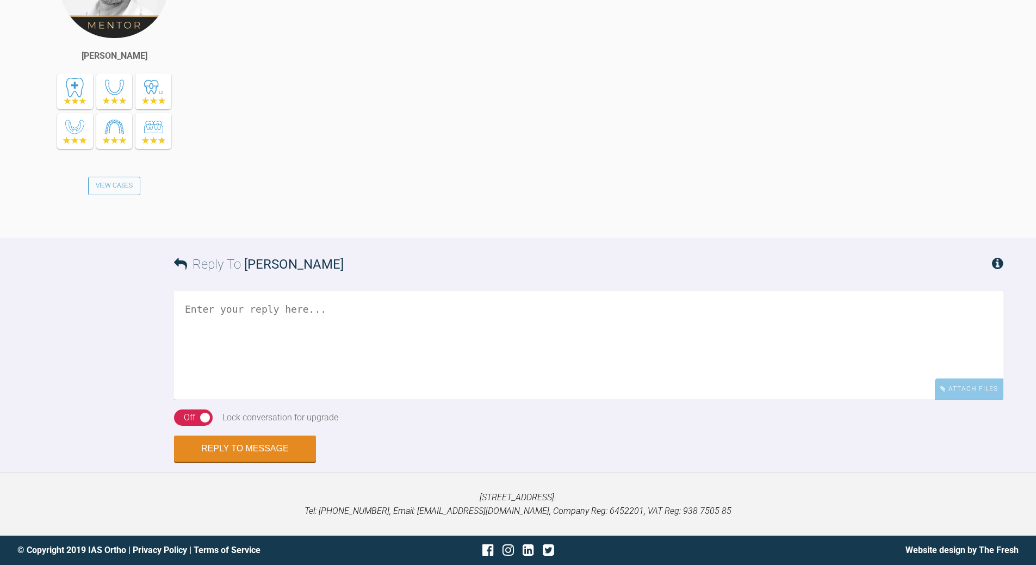
scroll to position [3047, 0]
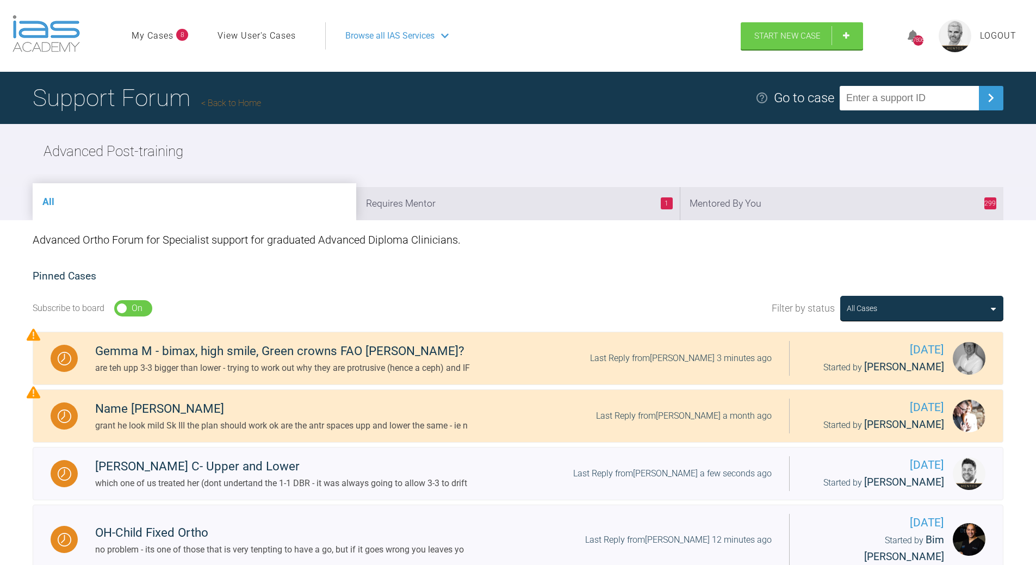
click at [605, 205] on li "1 Requires Mentor" at bounding box center [518, 203] width 324 height 33
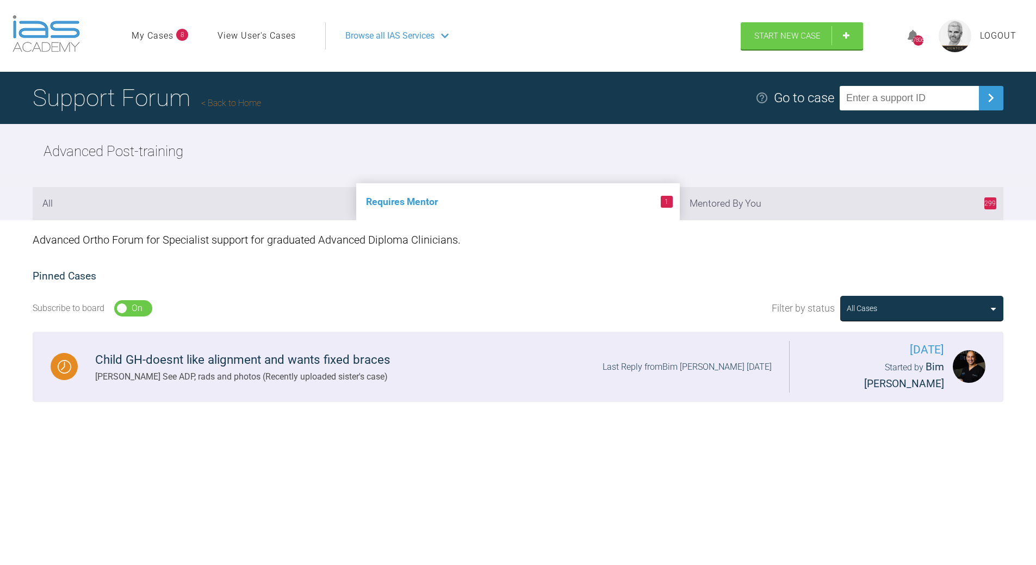
click at [686, 360] on div "Last Reply from Bim [PERSON_NAME] [DATE]" at bounding box center [687, 367] width 169 height 14
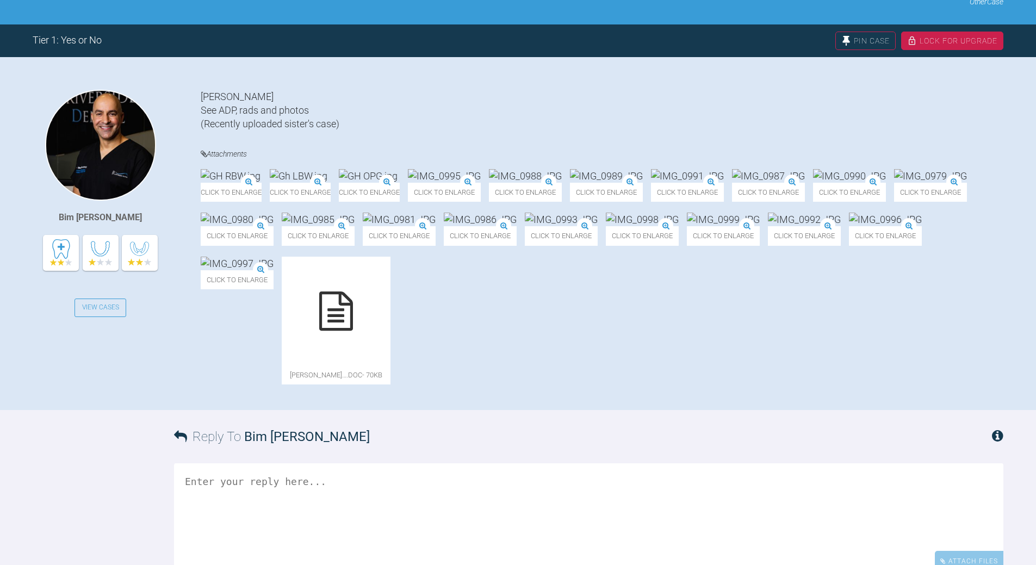
scroll to position [193, 0]
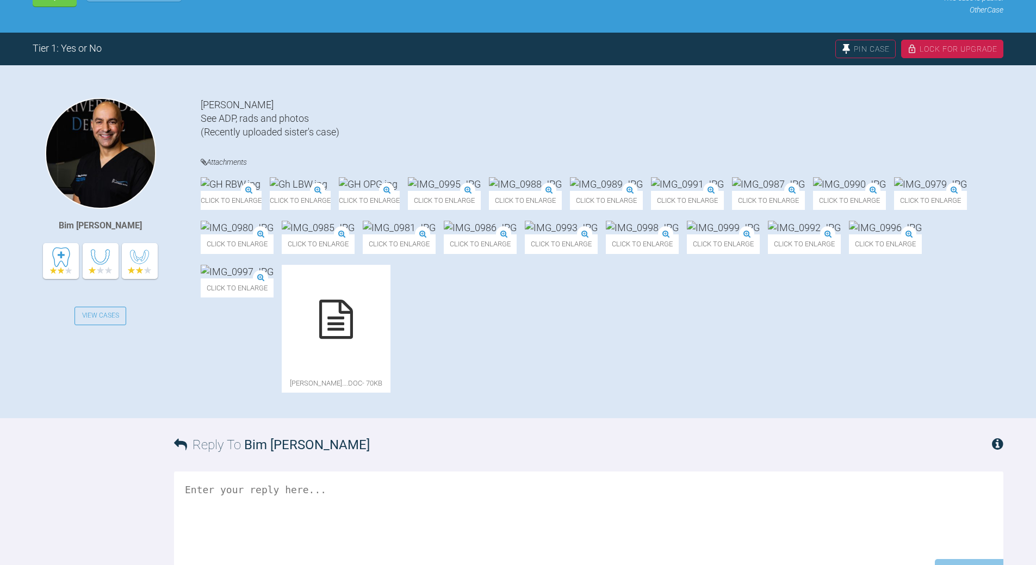
click at [398, 191] on img at bounding box center [368, 184] width 59 height 14
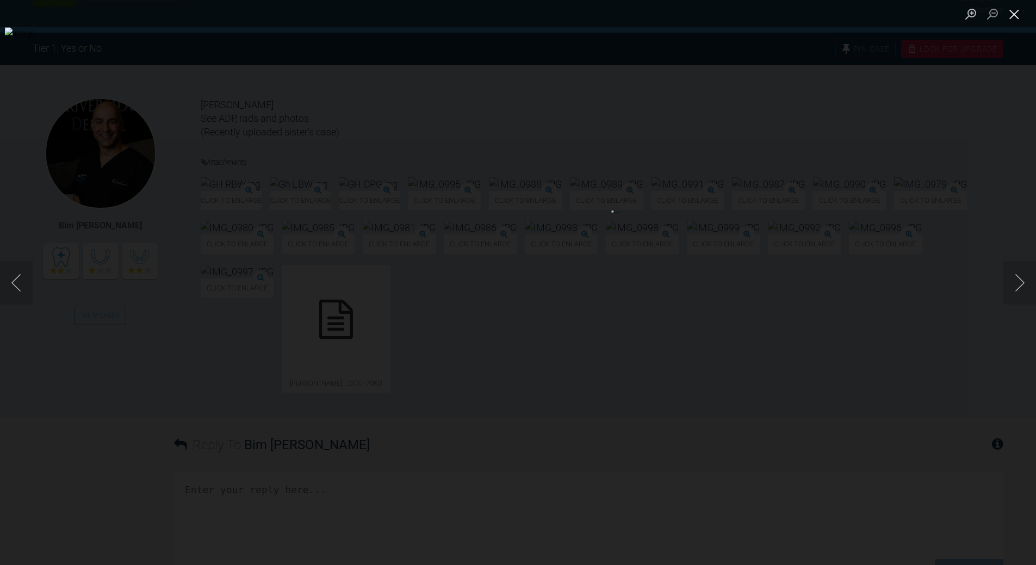
click at [1011, 12] on button "Close lightbox" at bounding box center [1015, 13] width 22 height 19
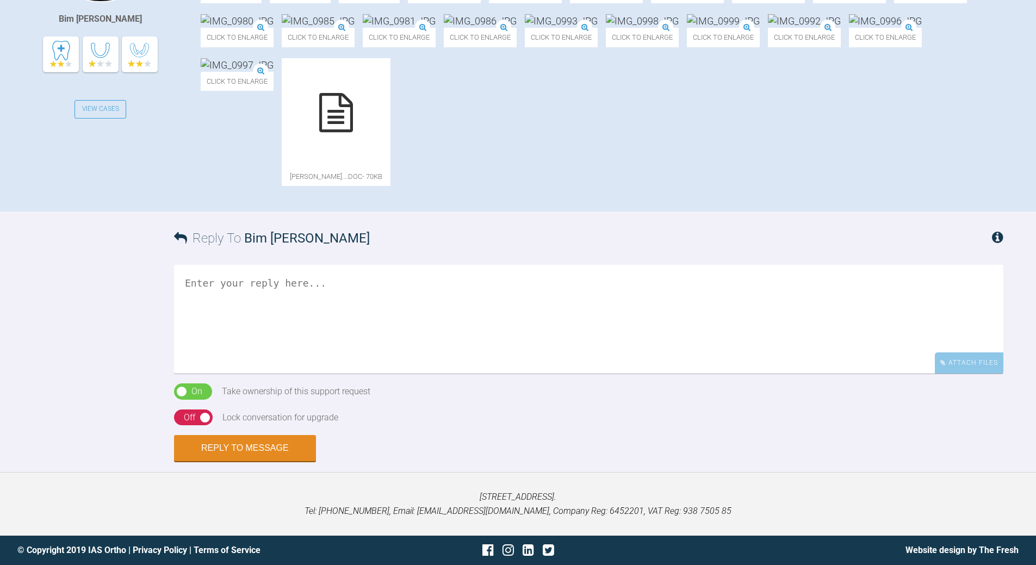
scroll to position [410, 0]
click at [353, 132] on icon at bounding box center [336, 112] width 34 height 39
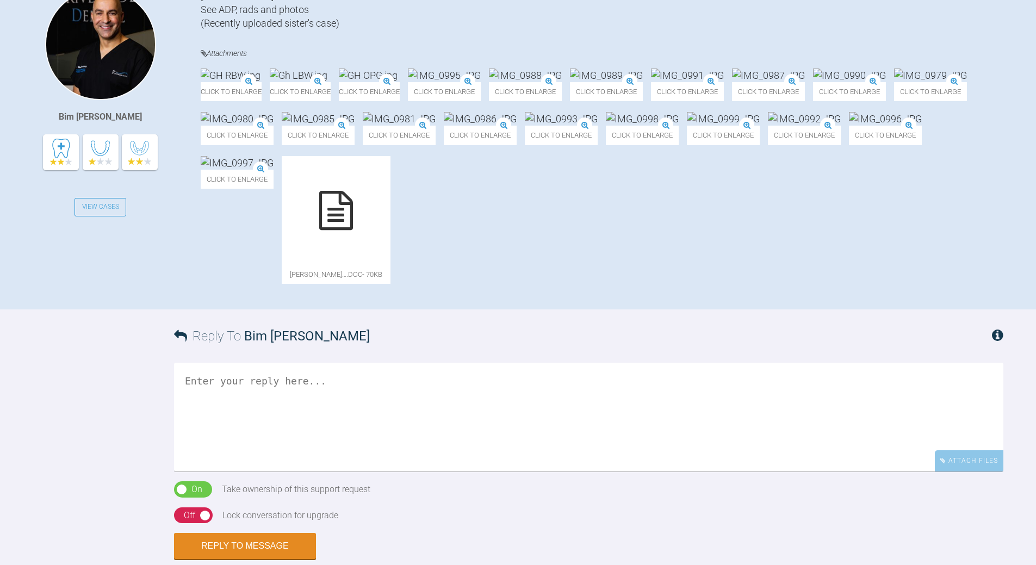
scroll to position [247, 0]
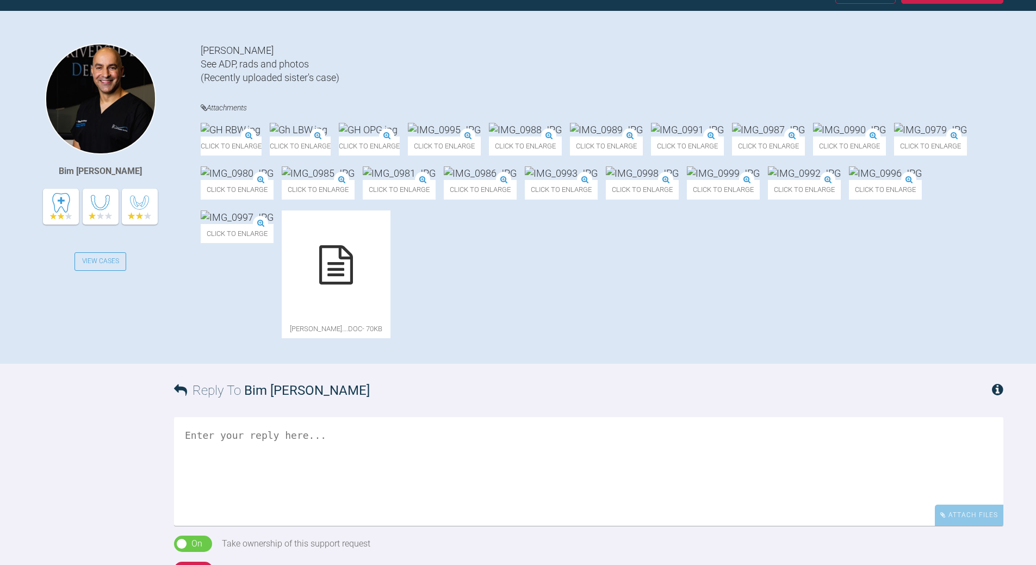
click at [849, 180] on img at bounding box center [885, 173] width 73 height 14
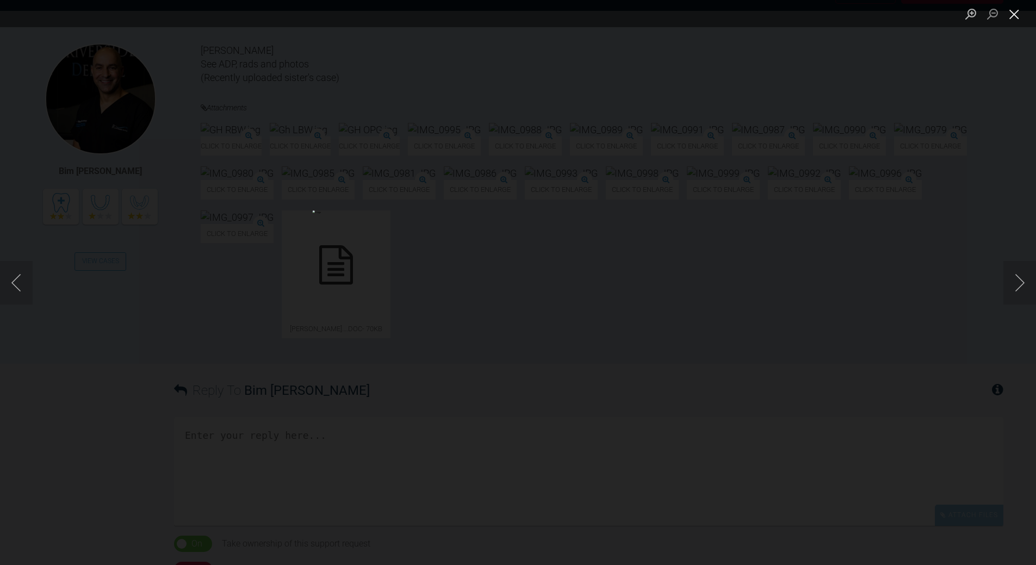
click at [1013, 16] on button "Close lightbox" at bounding box center [1015, 13] width 22 height 19
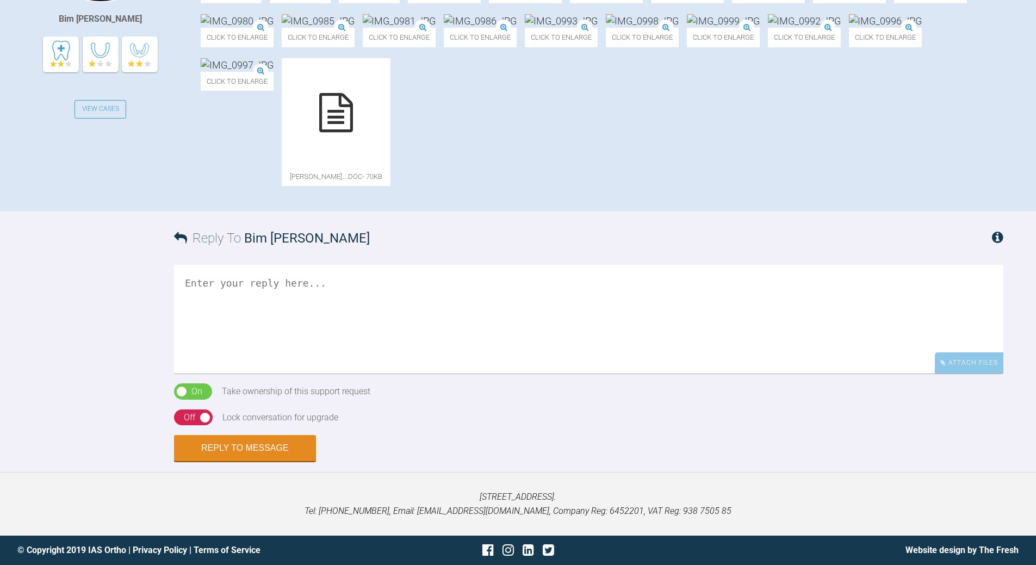
scroll to position [635, 0]
click at [340, 303] on textarea at bounding box center [588, 319] width 829 height 109
click at [494, 374] on textarea "with caniens [PERSON_NAME] and the impaced LR5, i think extsn upp4s low 5s is t…" at bounding box center [588, 319] width 829 height 109
click at [569, 374] on textarea "with caniens [PERSON_NAME] and the impaced LR5, i think extsn upp4s low 5s is t…" at bounding box center [588, 319] width 829 height 109
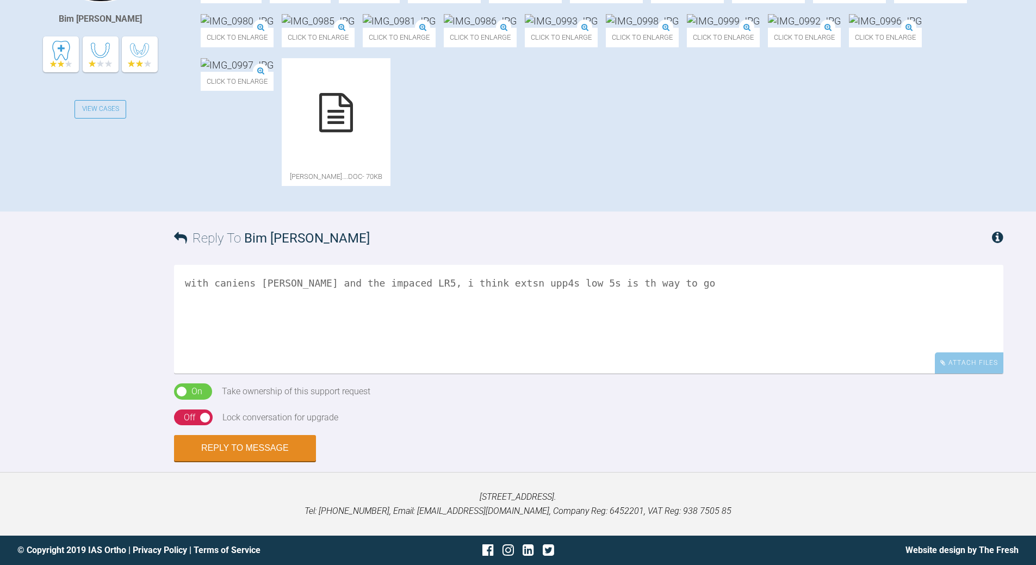
click at [572, 374] on textarea "with caniens [PERSON_NAME] and the impaced LR5, i think extsn upp4s low 5s is t…" at bounding box center [588, 319] width 829 height 109
click at [641, 374] on textarea "with caniens [PERSON_NAME] and the impaced LR5, i think extsn upp4s low 5s is t…" at bounding box center [588, 319] width 829 height 109
type textarea "with caniens [PERSON_NAME] and the impaced LR5, i think extsn upp4s low 5s is t…"
click at [182, 417] on div "On Off" at bounding box center [193, 418] width 39 height 16
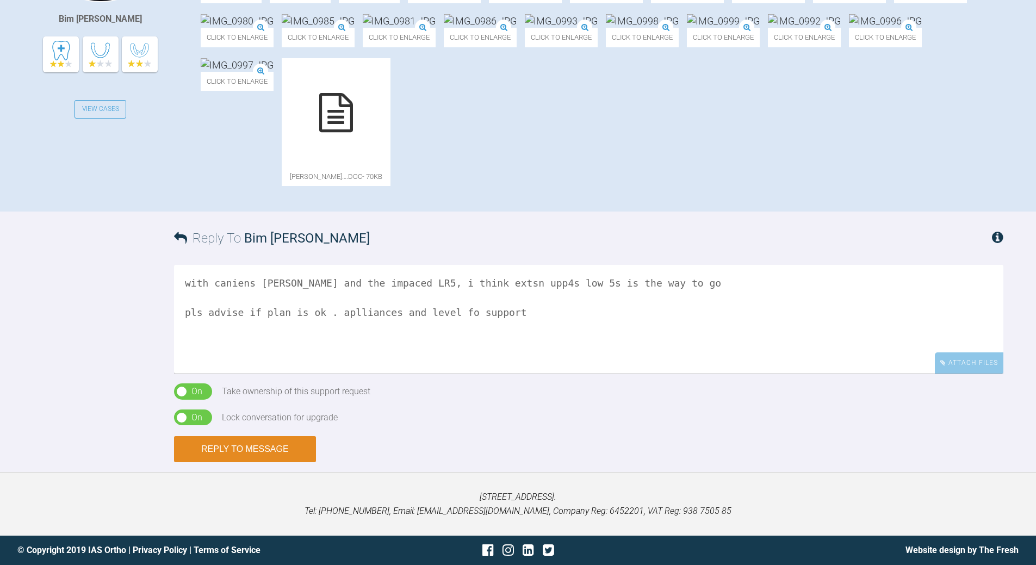
click at [246, 448] on button "Reply to Message" at bounding box center [245, 449] width 142 height 26
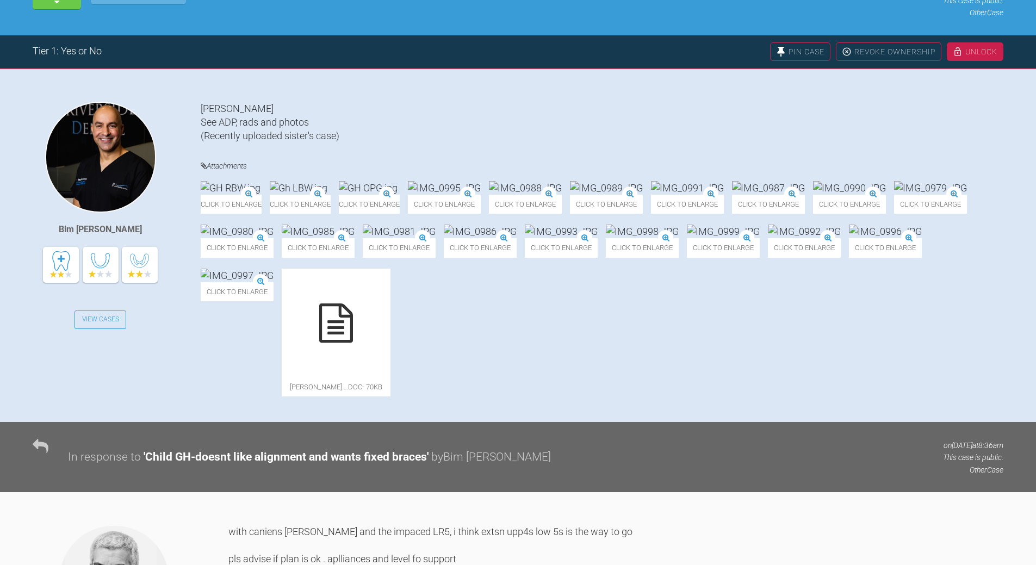
scroll to position [0, 0]
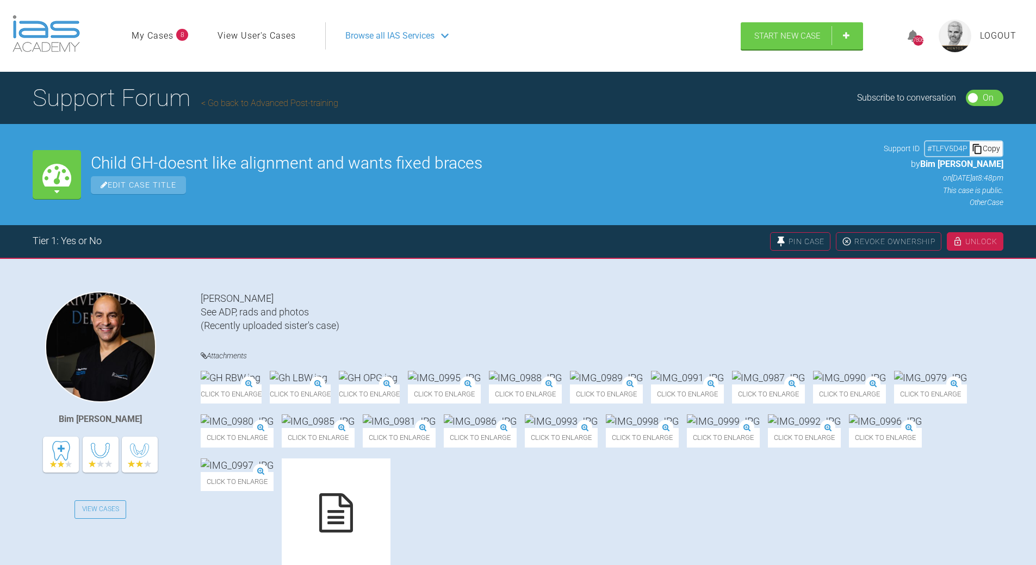
drag, startPoint x: 992, startPoint y: 144, endPoint x: 942, endPoint y: 170, distance: 56.0
click at [990, 143] on div "Copy" at bounding box center [986, 148] width 33 height 14
click at [247, 101] on link "Go back to Advanced Post-training" at bounding box center [269, 103] width 137 height 10
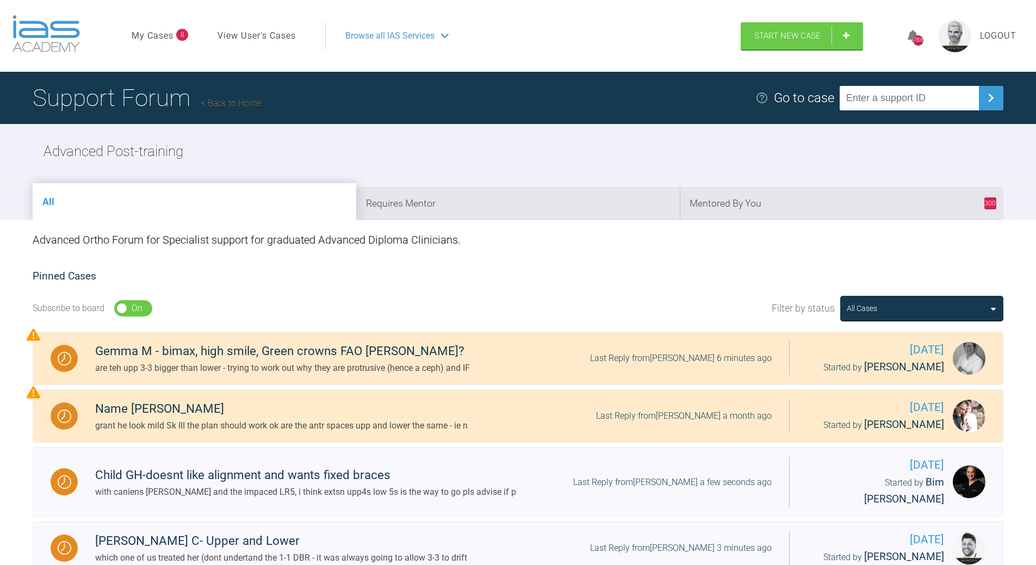
click at [246, 101] on link "Back to Home" at bounding box center [231, 103] width 60 height 10
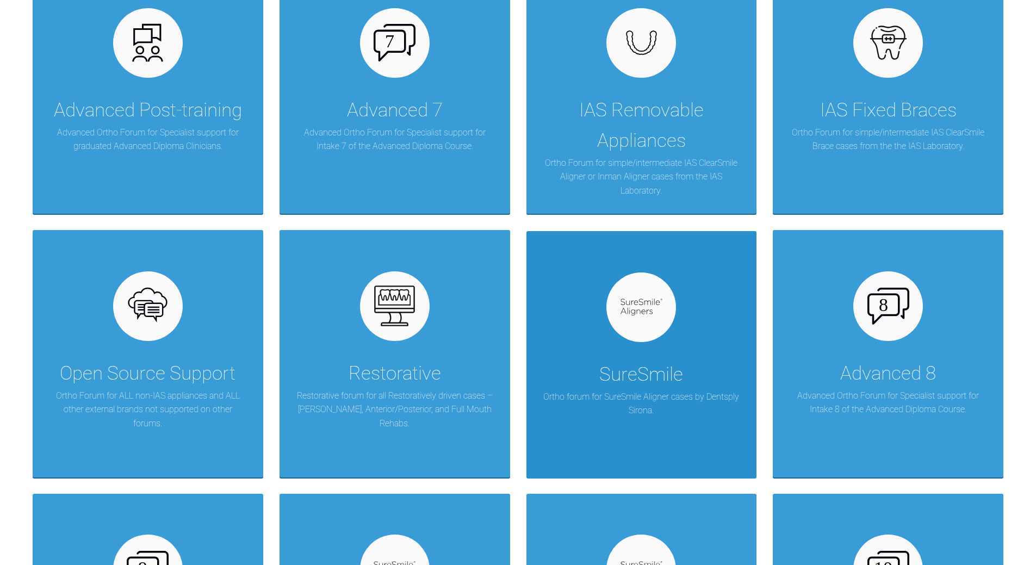
scroll to position [544, 0]
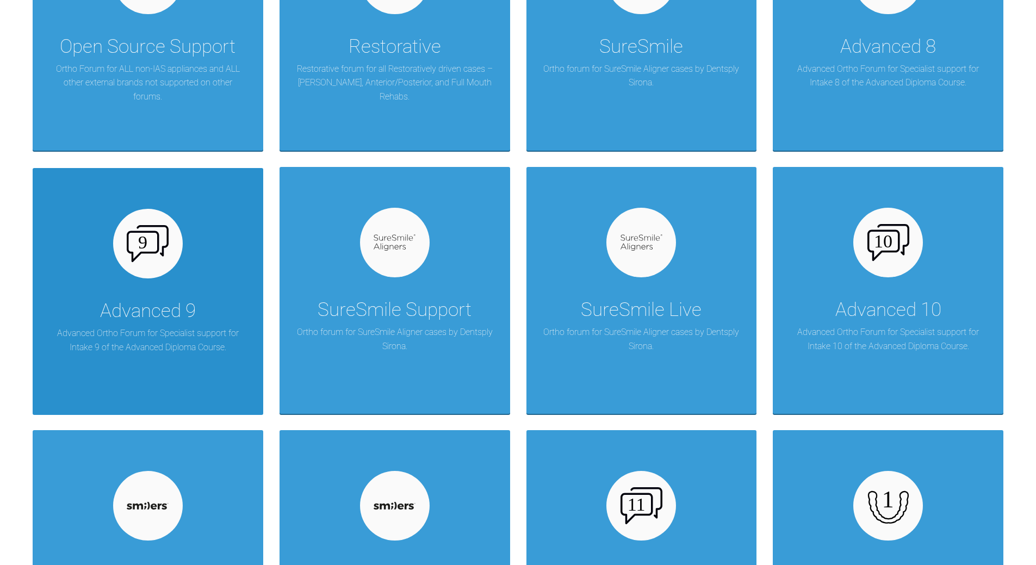
click at [163, 295] on div "Advanced 9 Advanced Ortho Forum for Specialist support for Intake 9 of the Adva…" at bounding box center [148, 291] width 231 height 247
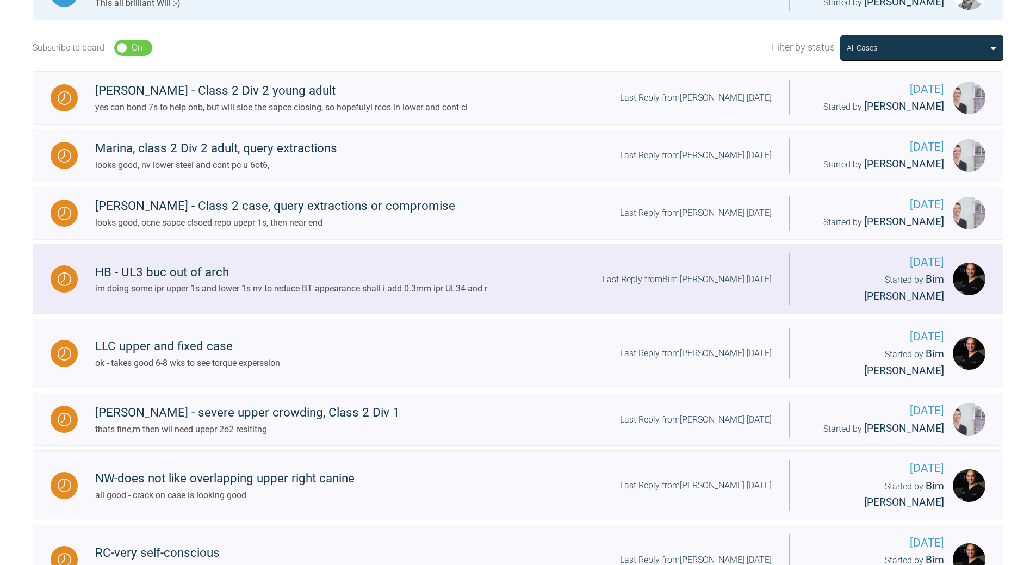
scroll to position [435, 0]
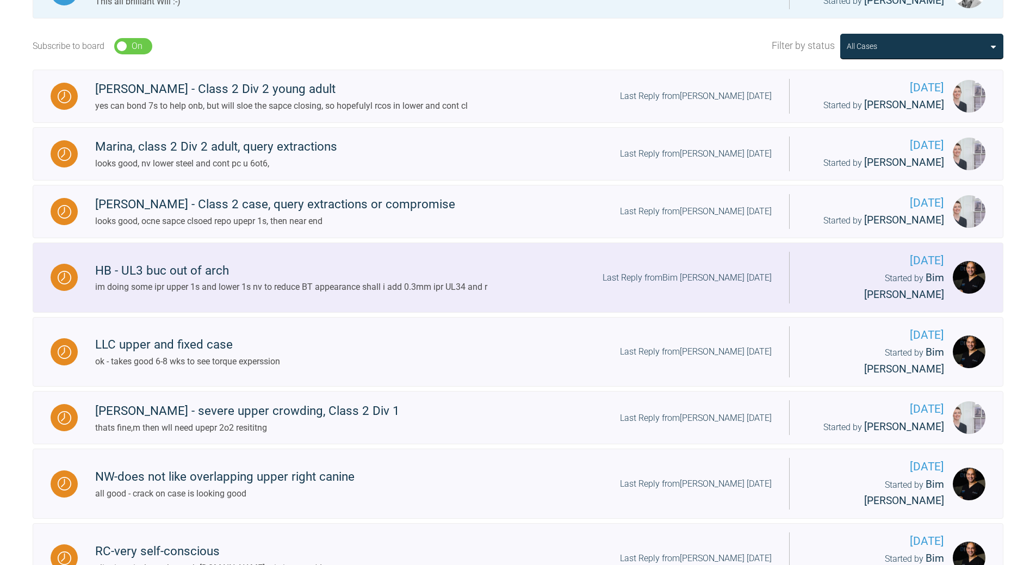
click at [697, 271] on div "Last Reply from Bim [PERSON_NAME] [DATE]" at bounding box center [687, 278] width 169 height 14
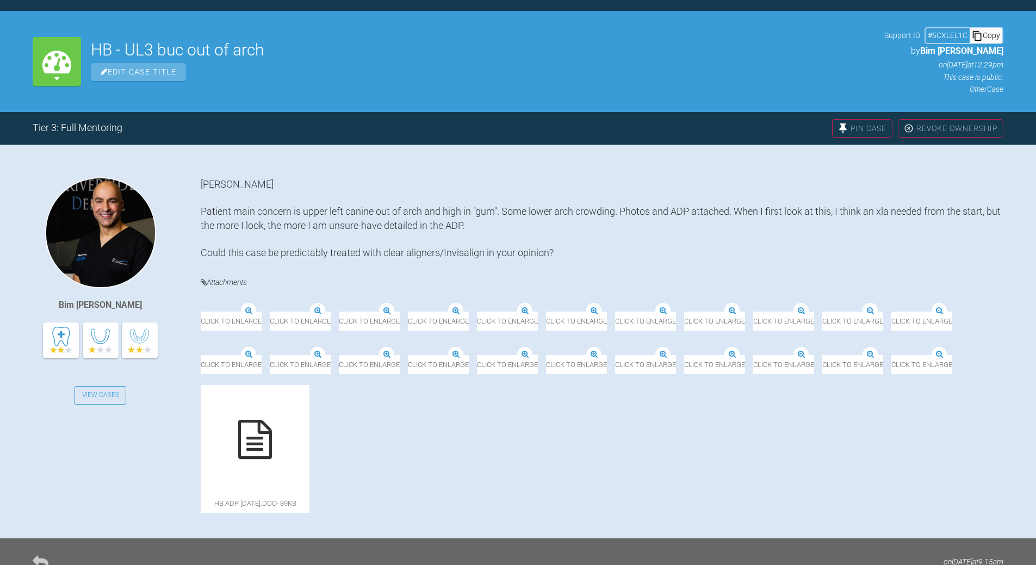
scroll to position [435, 0]
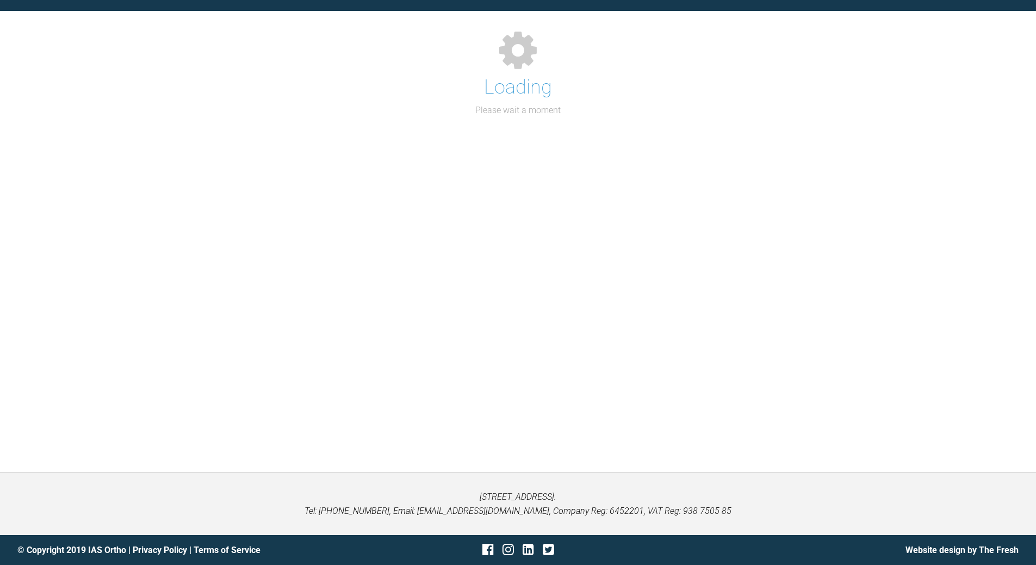
scroll to position [113, 0]
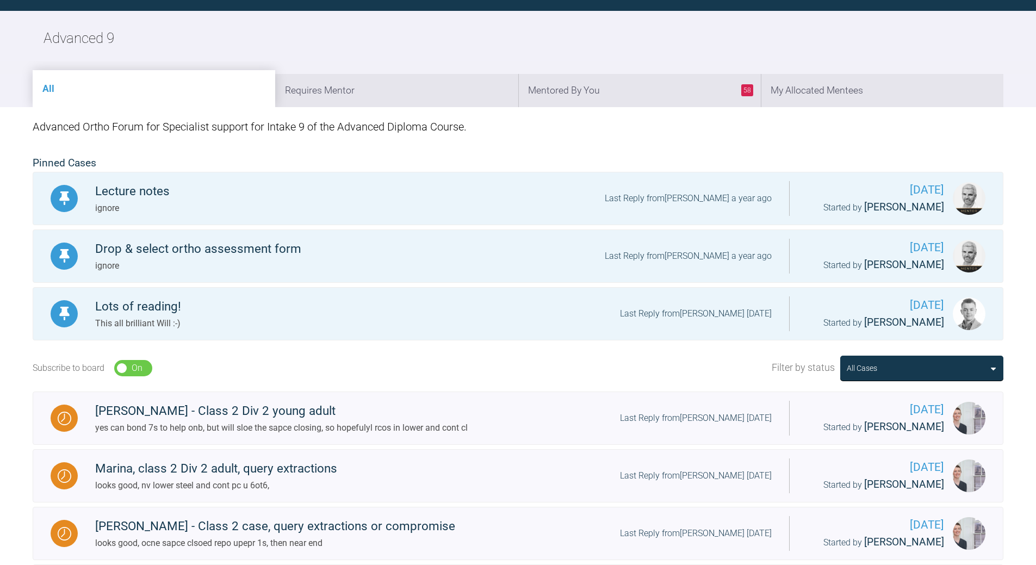
scroll to position [435, 0]
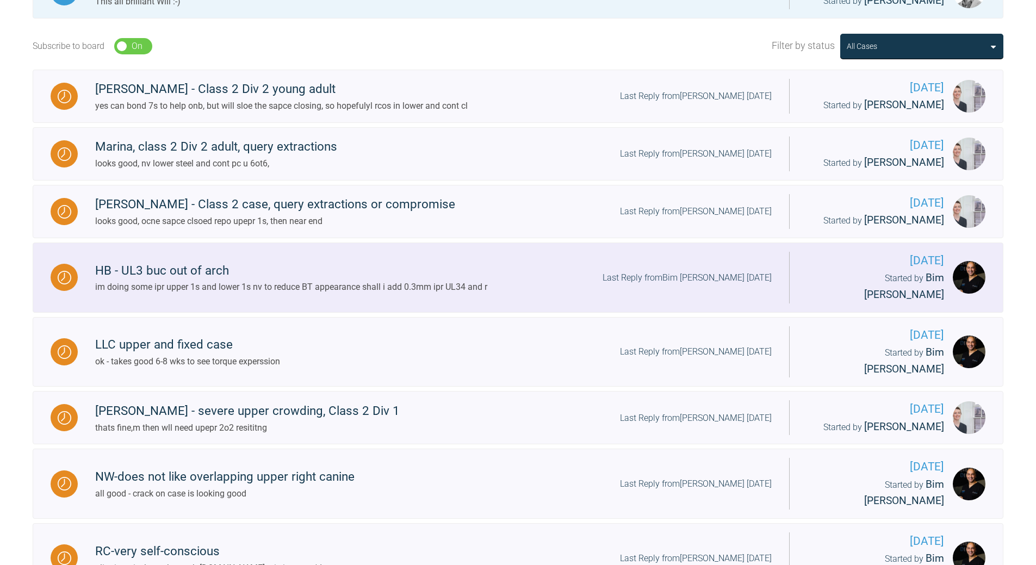
click at [708, 271] on div "Last Reply from Bim [PERSON_NAME] [DATE]" at bounding box center [687, 278] width 169 height 14
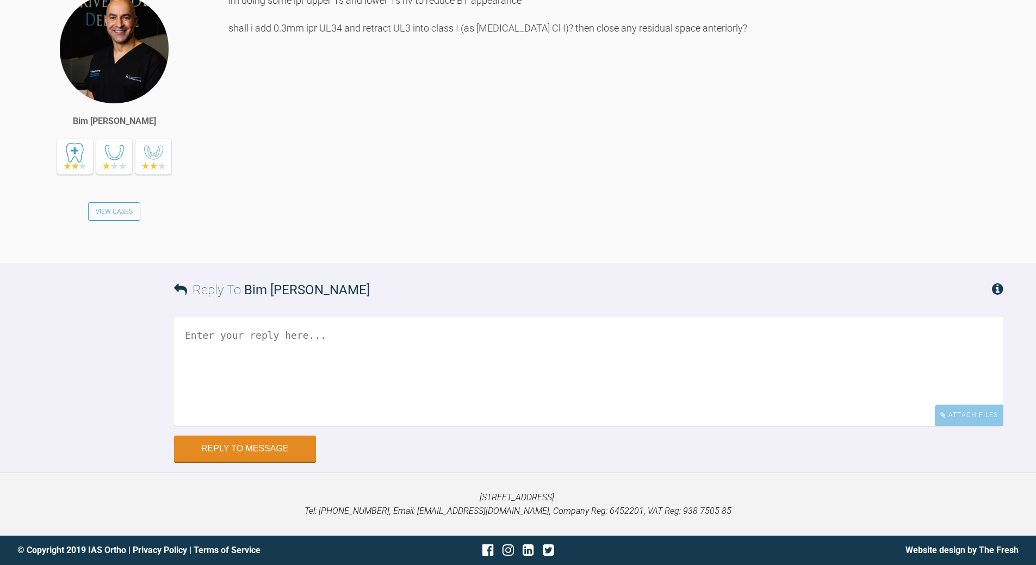
scroll to position [26820, 0]
click at [319, 332] on textarea at bounding box center [588, 371] width 829 height 109
drag, startPoint x: 499, startPoint y: 334, endPoint x: 184, endPoint y: 342, distance: 315.6
click at [185, 340] on textarea "ALL SOUNDD CORRECT - CASE IS LOOKING VERY NICE, DTEAIL POSTION AND SIZE'" at bounding box center [588, 371] width 829 height 109
type textarea "a"
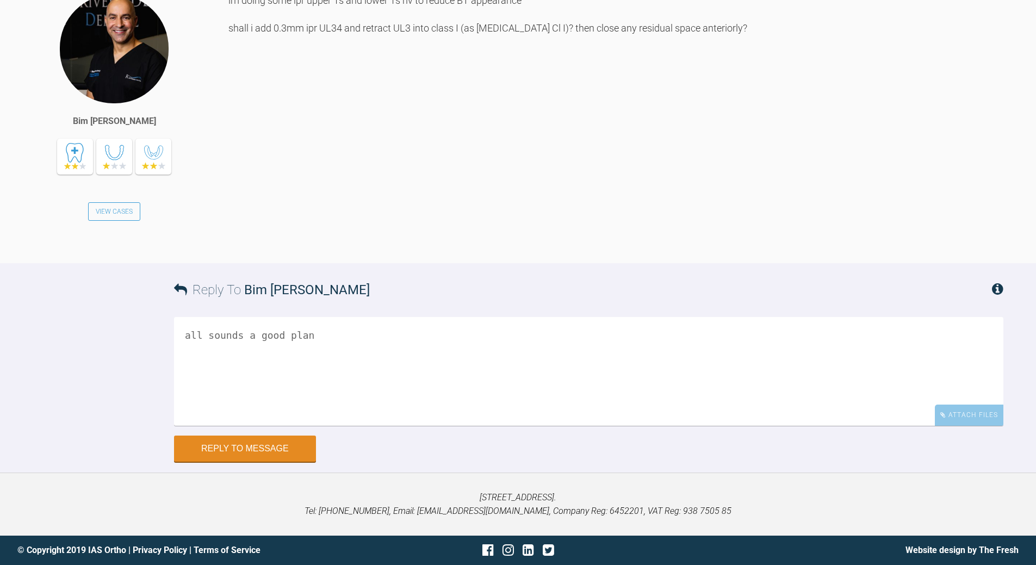
scroll to position [26765, 0]
click at [332, 393] on textarea "all sounds a good plan" at bounding box center [588, 371] width 829 height 109
click at [215, 402] on textarea "all sounds a good plan case s looking very nice" at bounding box center [588, 371] width 829 height 109
type textarea "all sounds a good plan case is looking very nice"
click at [251, 463] on button "Reply to Message" at bounding box center [245, 450] width 142 height 26
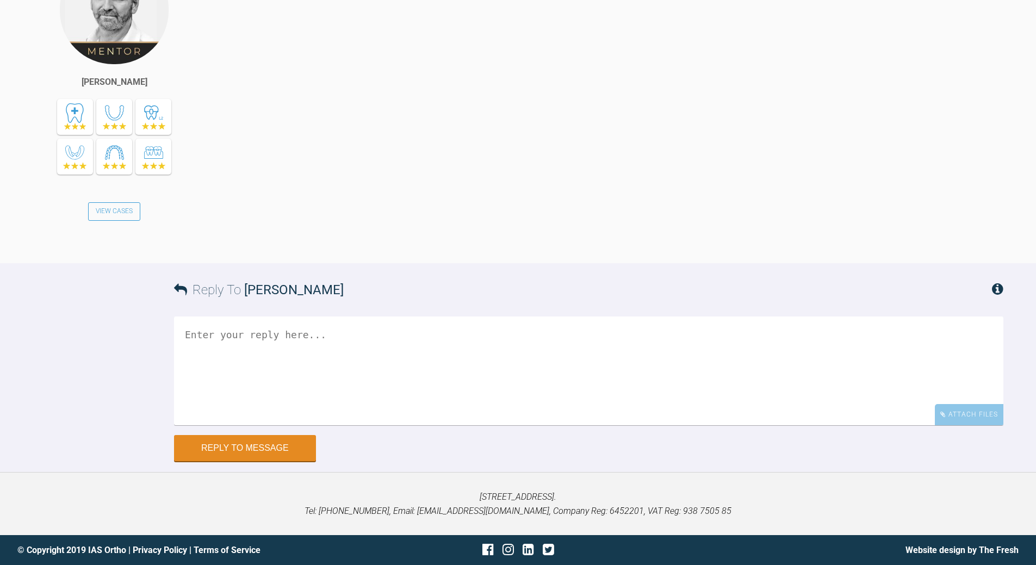
scroll to position [27232, 0]
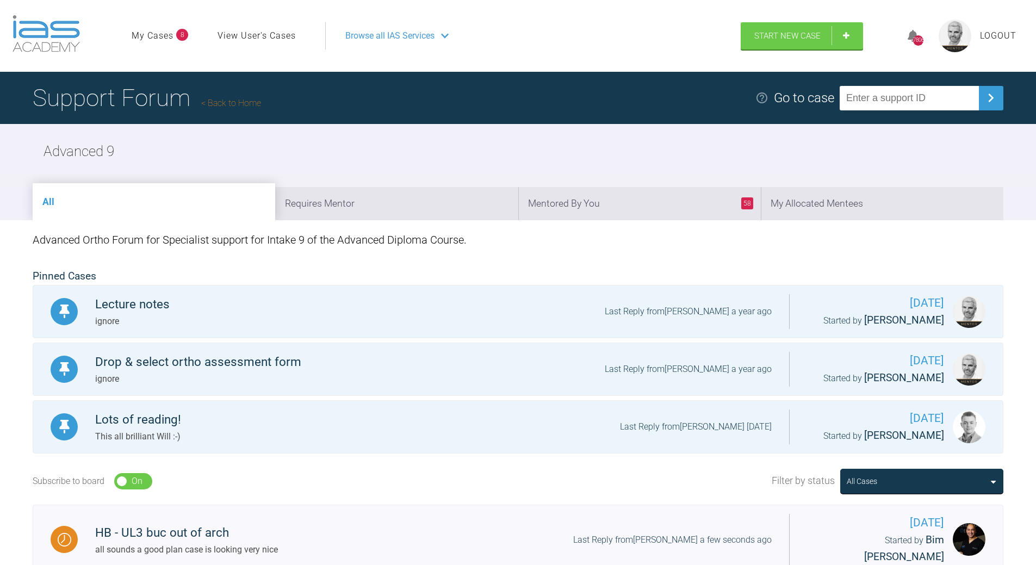
click at [219, 102] on link "Back to Home" at bounding box center [231, 103] width 60 height 10
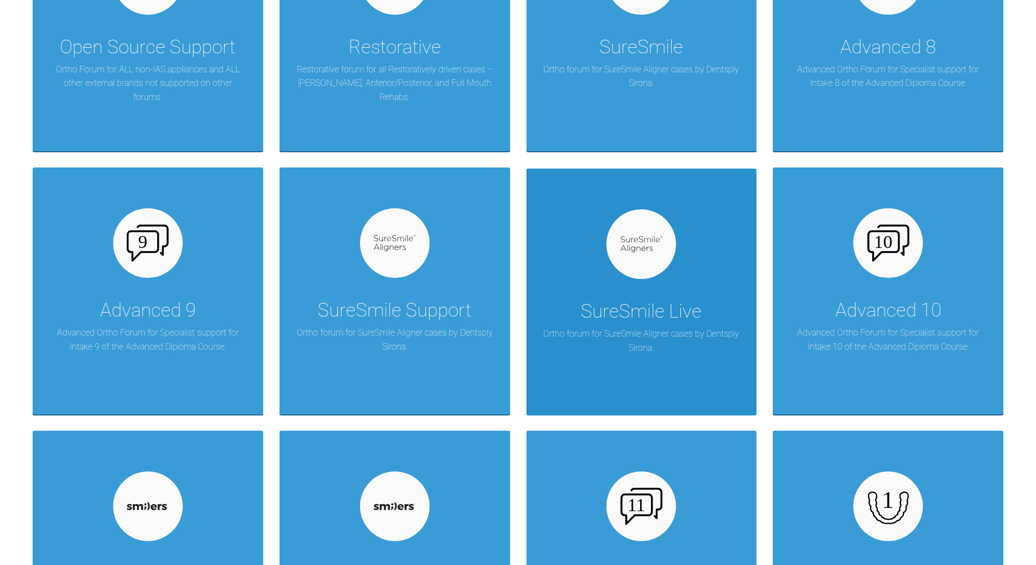
scroll to position [870, 0]
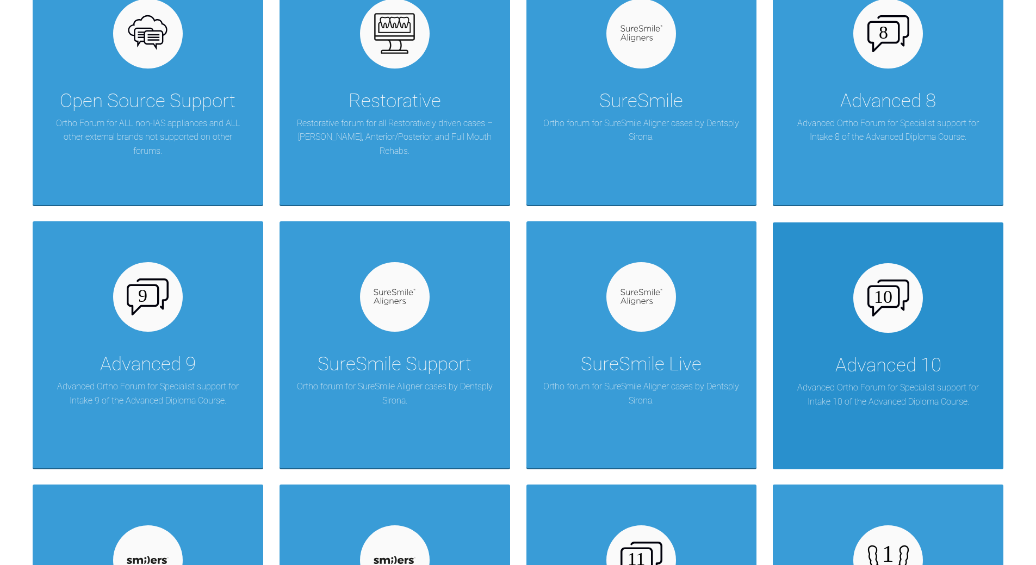
click at [877, 328] on div at bounding box center [888, 298] width 70 height 70
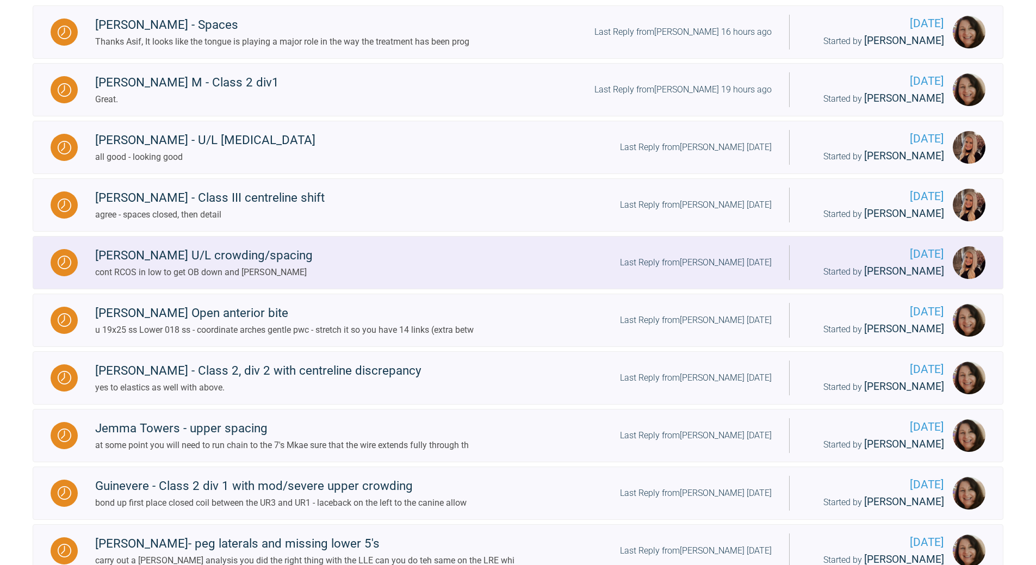
scroll to position [326, 0]
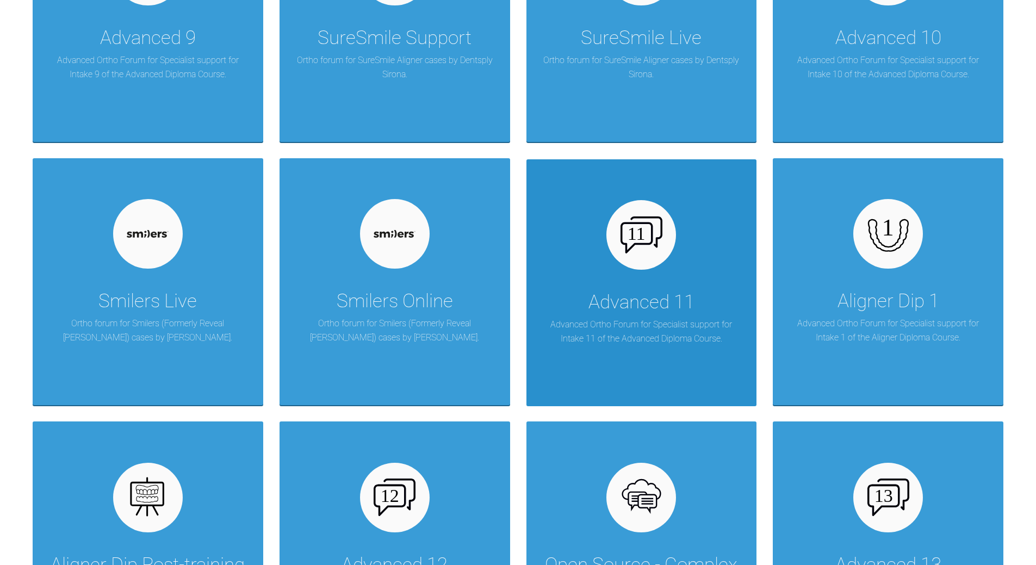
click at [628, 275] on div "Advanced 11 Advanced Ortho Forum for Specialist support for Intake 11 of the Ad…" at bounding box center [642, 282] width 231 height 247
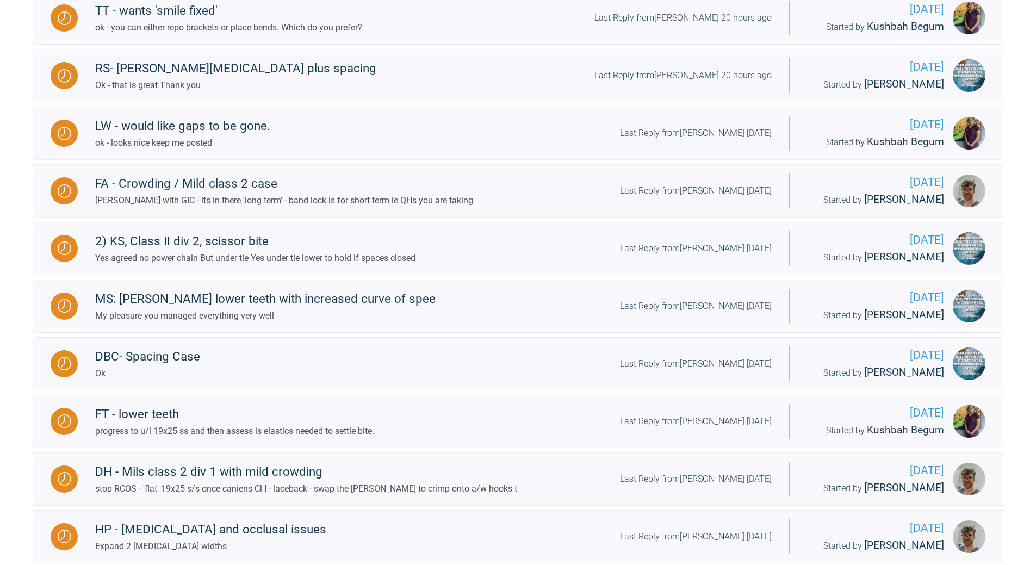
scroll to position [341, 0]
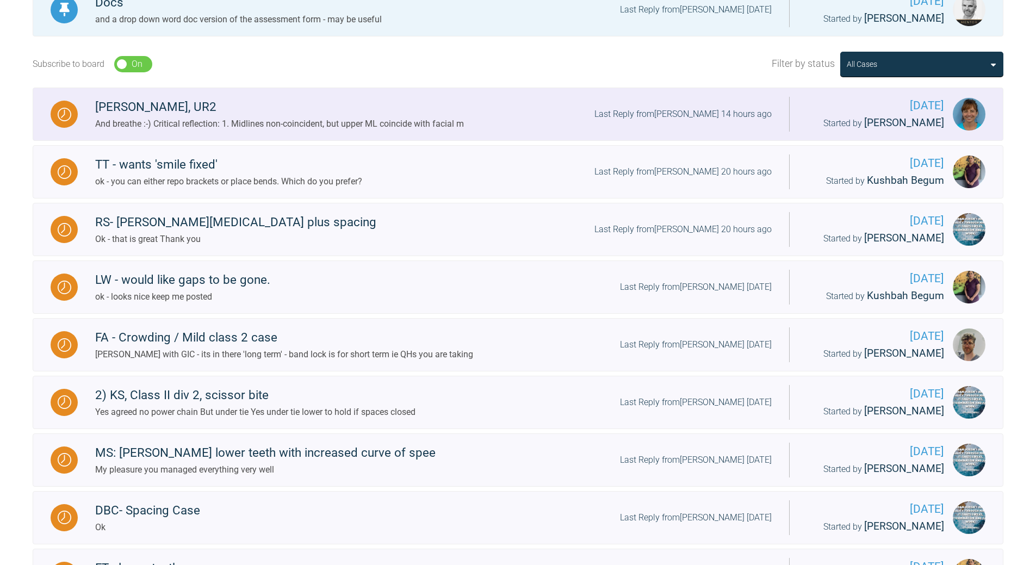
click at [654, 107] on div "[PERSON_NAME], UR2 And breathe :-) Critical reflection: 1. Midlines non-coincid…" at bounding box center [433, 113] width 711 height 33
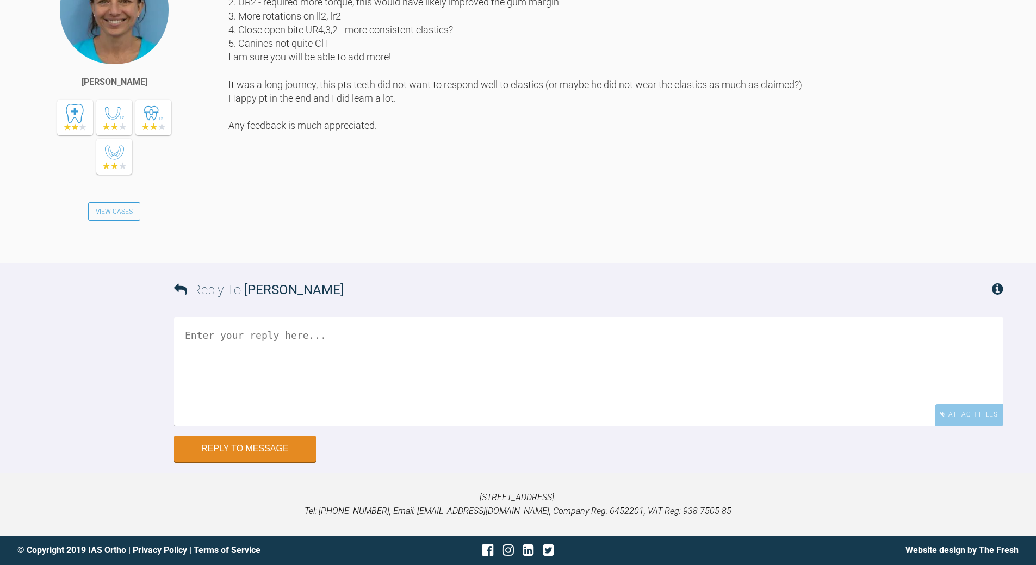
scroll to position [38718, 0]
click at [274, 426] on textarea at bounding box center [588, 371] width 829 height 109
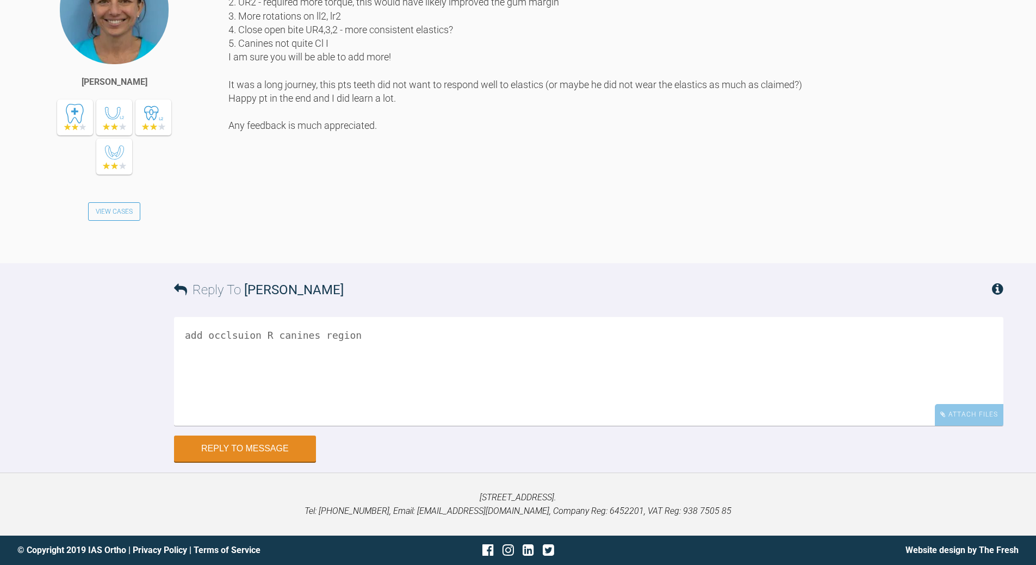
drag, startPoint x: 307, startPoint y: 334, endPoint x: 313, endPoint y: 333, distance: 5.5
click at [311, 332] on textarea "add occlsuion R canines region" at bounding box center [588, 371] width 829 height 109
click at [183, 333] on textarea "add occlsuion R canine region" at bounding box center [588, 371] width 829 height 109
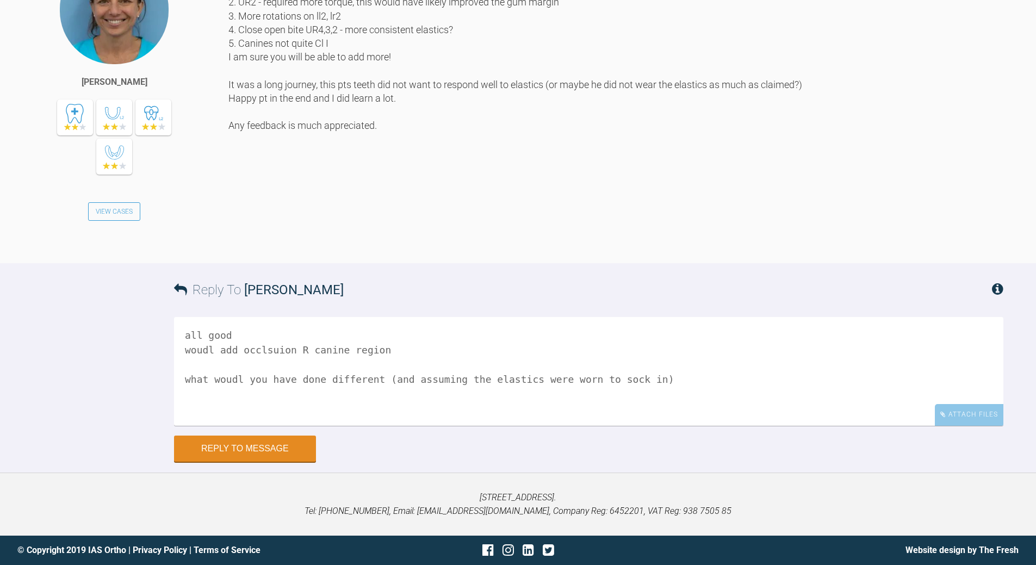
drag, startPoint x: 388, startPoint y: 381, endPoint x: 641, endPoint y: 383, distance: 252.9
click at [641, 383] on textarea "all good woudl add occlsuion R canine region what woudl you have done different…" at bounding box center [588, 371] width 829 height 109
click at [203, 389] on textarea "all good woudl add occlsuion R canine region what woudl you have done different…" at bounding box center [588, 371] width 829 height 109
click at [206, 394] on textarea "all good woudl add occlsuion R canine region what woudl you have done different…" at bounding box center [588, 371] width 829 height 109
type textarea "all good woudl add occlsuion R canine region what woudl you have done different…"
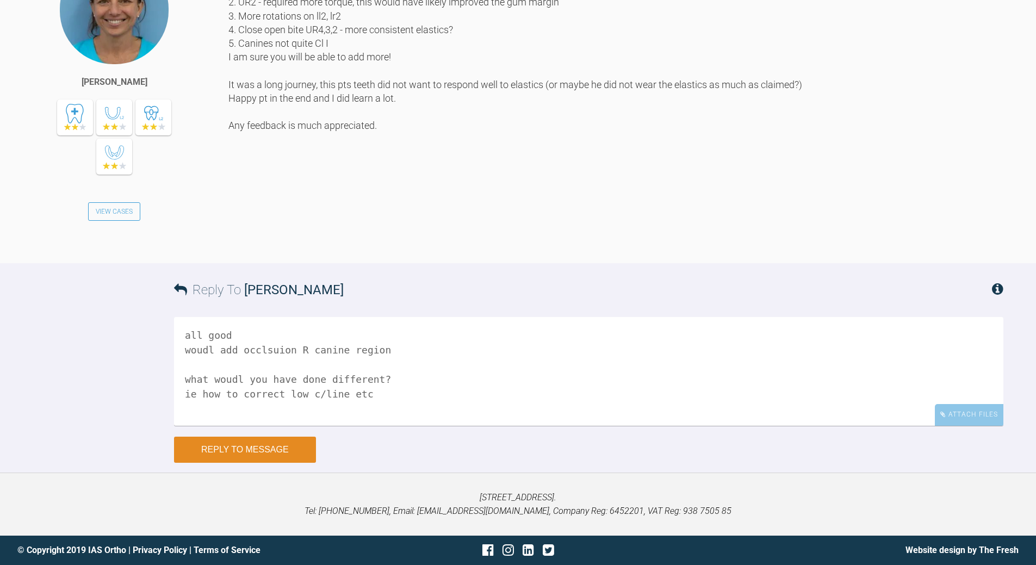
click at [268, 455] on button "Reply to Message" at bounding box center [245, 450] width 142 height 26
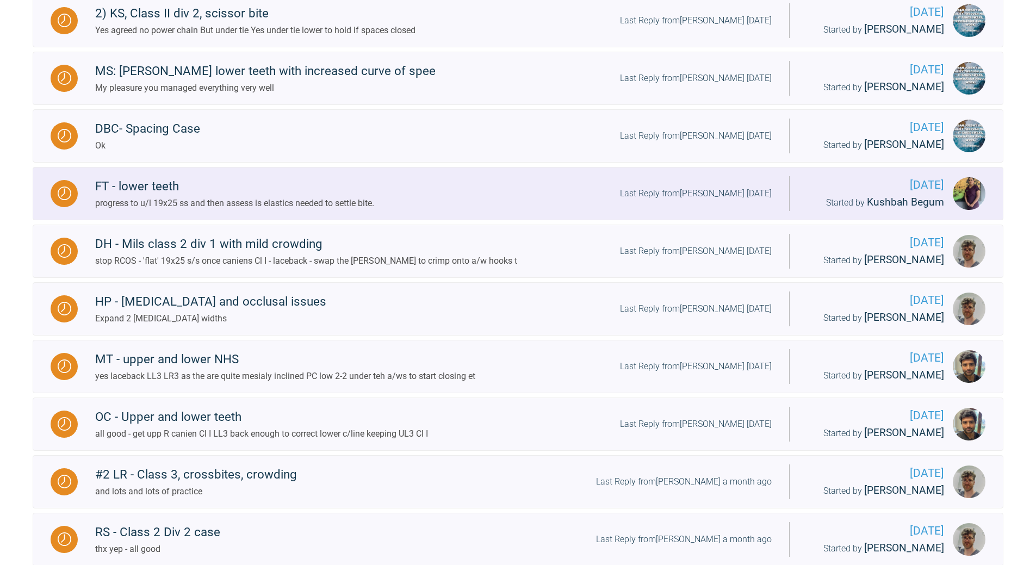
scroll to position [722, 0]
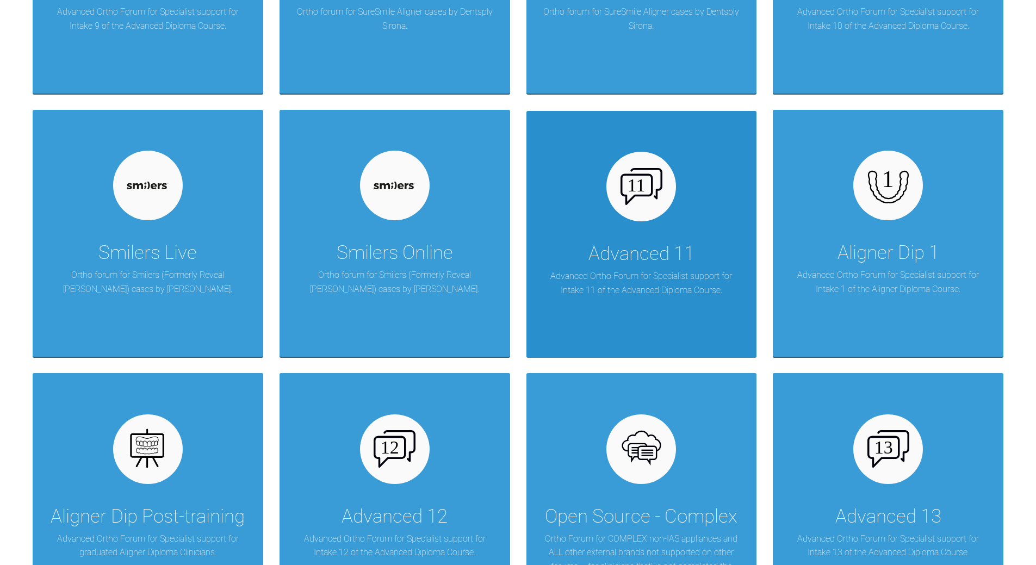
scroll to position [1320, 0]
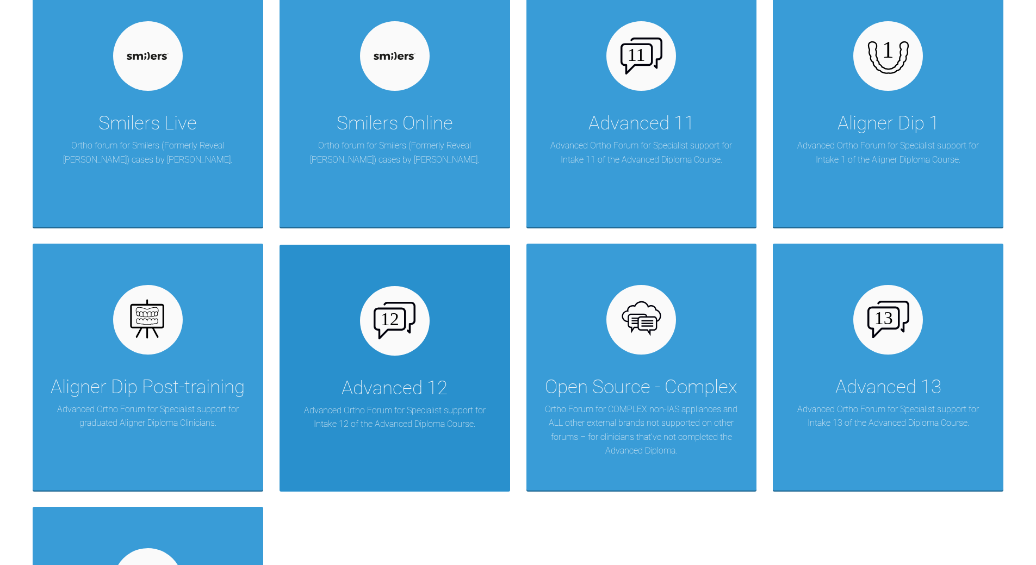
click at [417, 360] on div "Advanced 12 Advanced Ortho Forum for Specialist support for Intake 12 of the Ad…" at bounding box center [395, 368] width 231 height 247
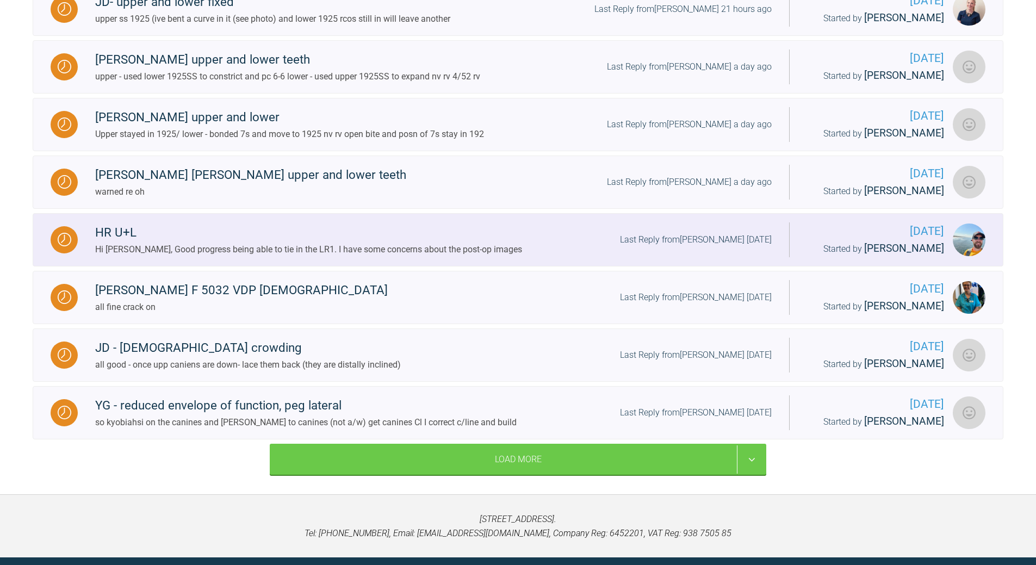
scroll to position [1010, 0]
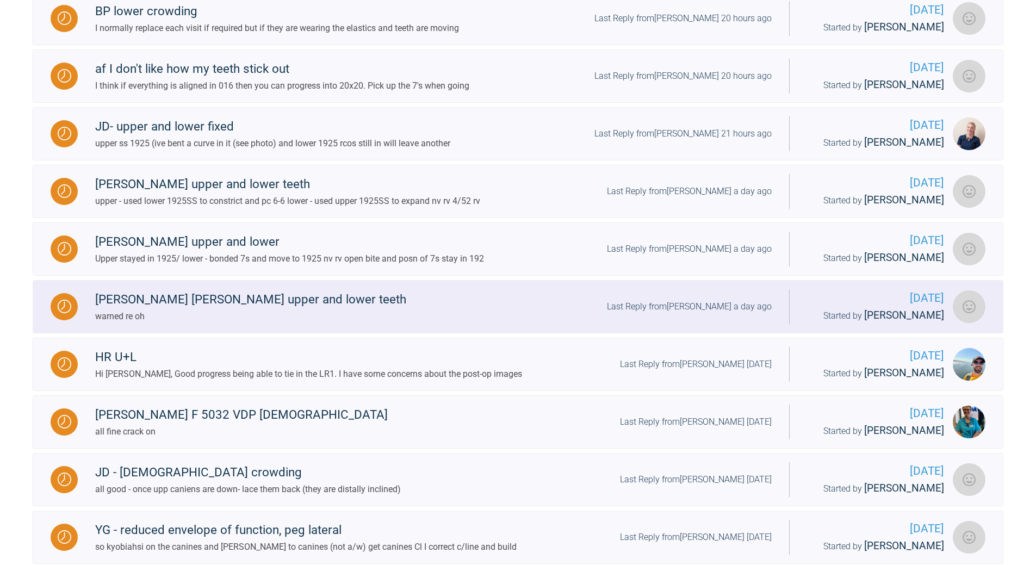
click at [719, 302] on div "Last Reply from [PERSON_NAME] a day ago" at bounding box center [689, 307] width 165 height 14
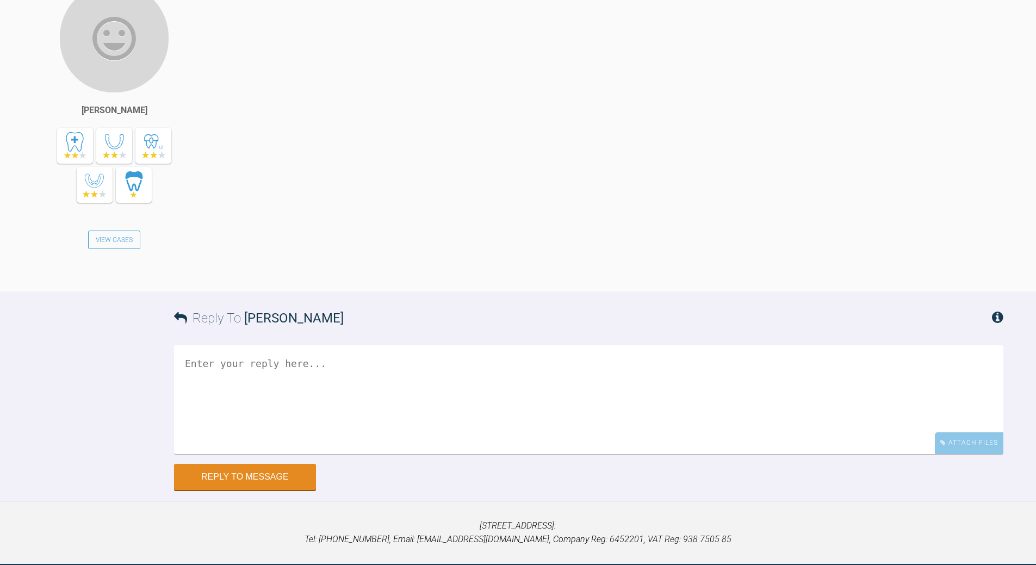
scroll to position [8595, 0]
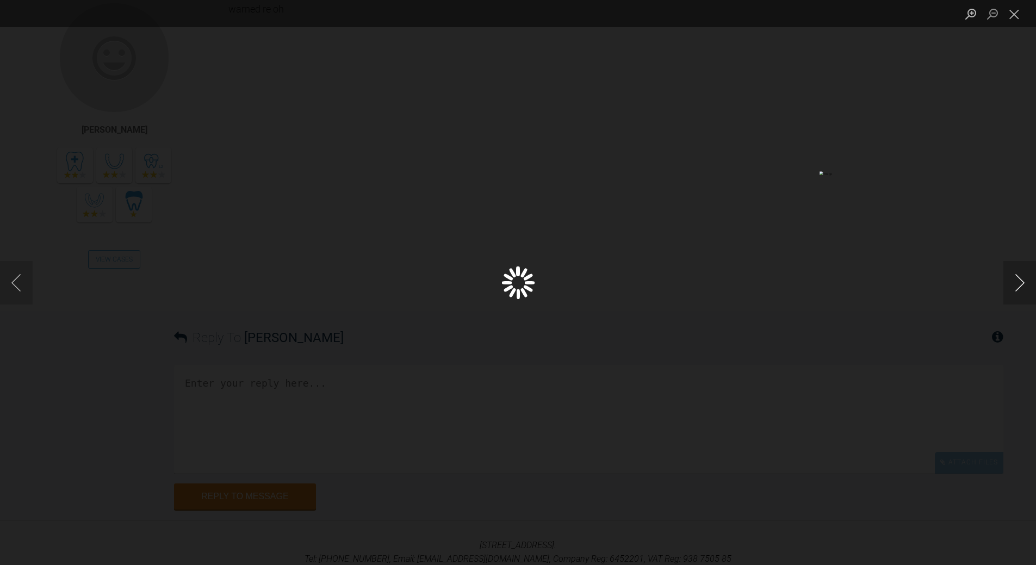
click at [1024, 282] on button "Next image" at bounding box center [1020, 283] width 33 height 44
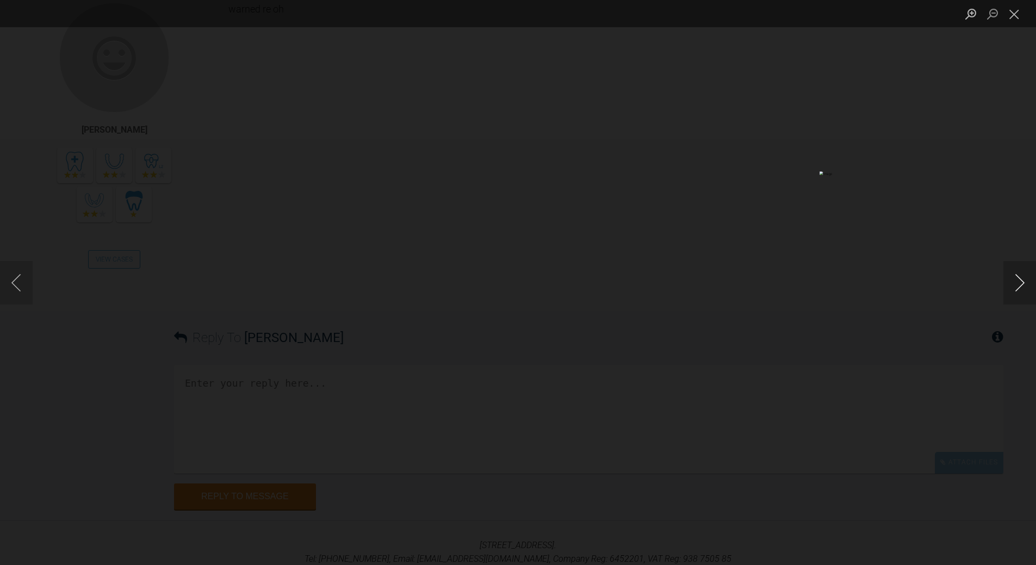
click at [1024, 282] on button "Next image" at bounding box center [1020, 283] width 33 height 44
drag, startPoint x: 1012, startPoint y: 20, endPoint x: 973, endPoint y: 61, distance: 57.0
click at [1012, 20] on button "Close lightbox" at bounding box center [1015, 13] width 22 height 19
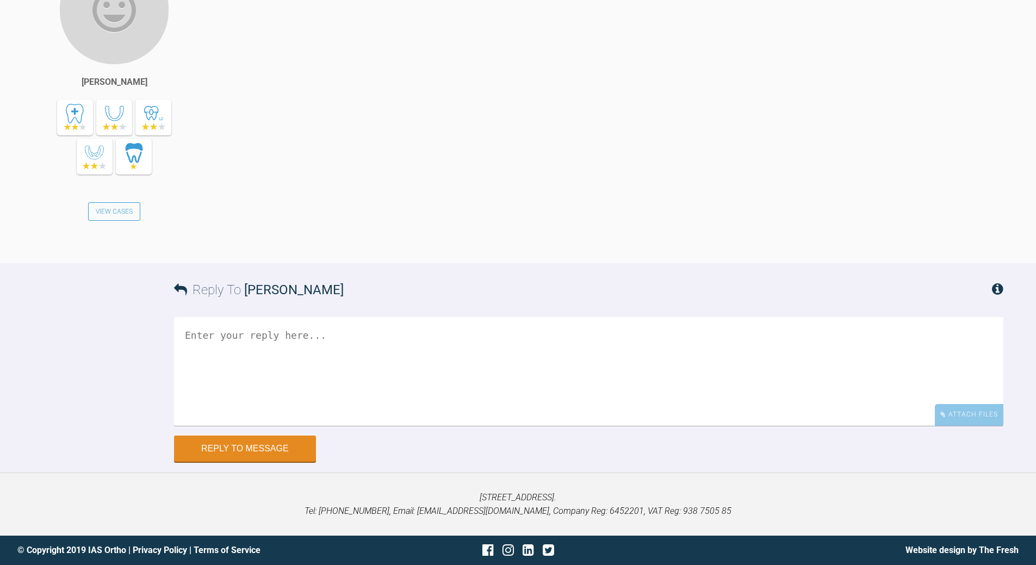
scroll to position [9138, 0]
click at [355, 347] on textarea at bounding box center [588, 371] width 829 height 109
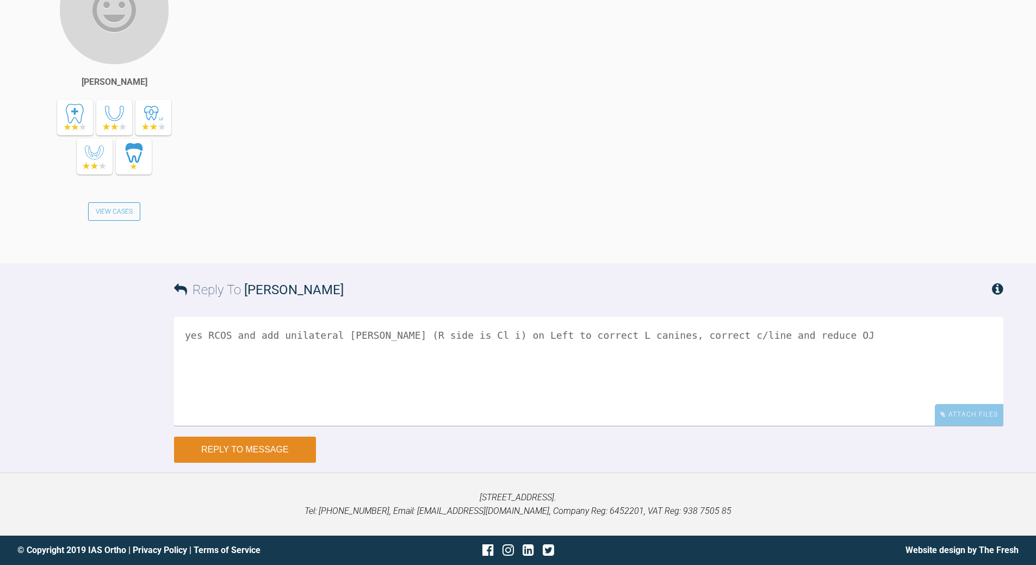
type textarea "yes RCOS and add unilateral [PERSON_NAME] (R side is Cl i) on Left to correct L…"
click at [257, 449] on button "Reply to Message" at bounding box center [245, 450] width 142 height 26
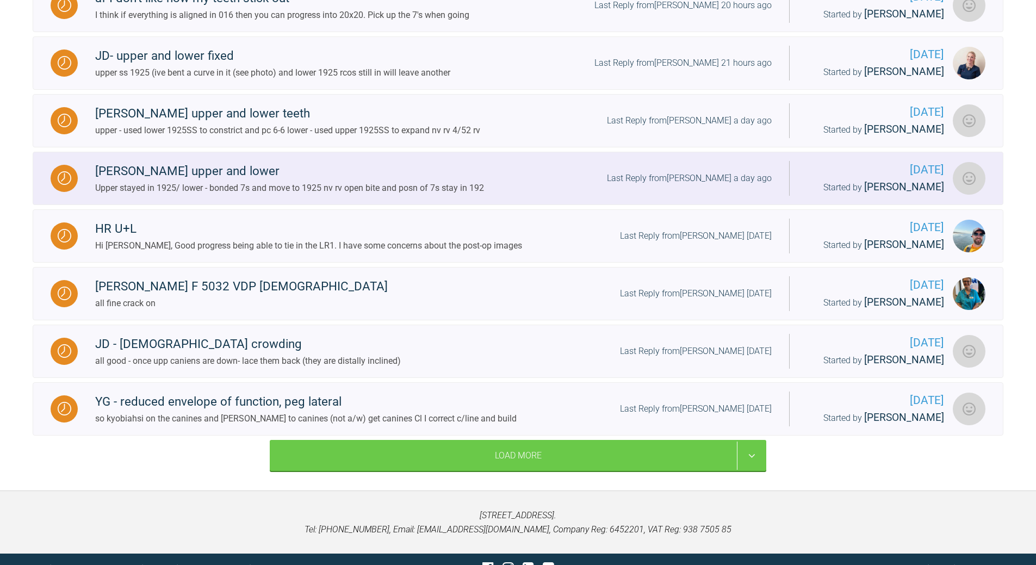
scroll to position [1064, 0]
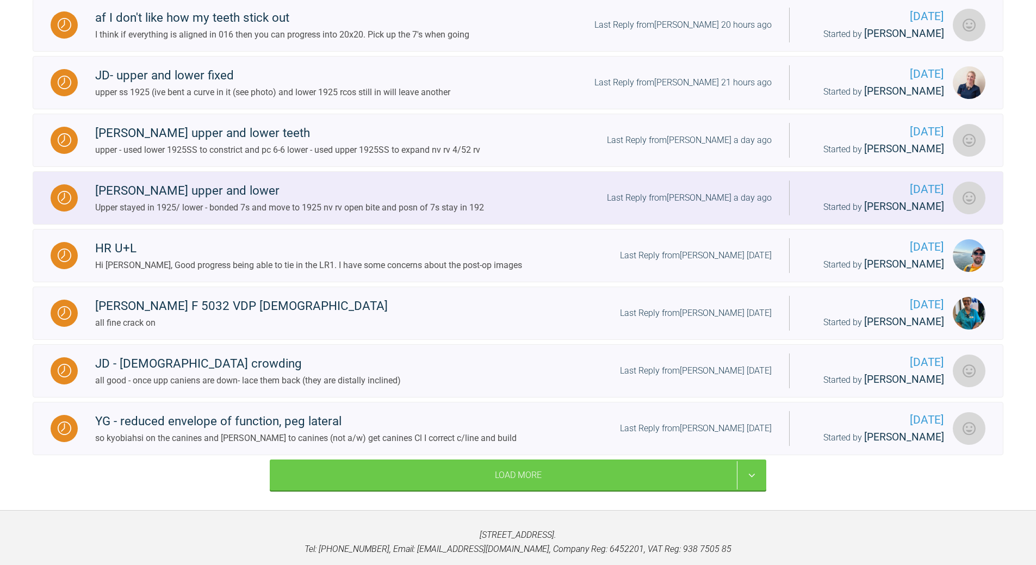
click at [714, 201] on div "Last Reply from [PERSON_NAME] a day ago" at bounding box center [689, 198] width 165 height 14
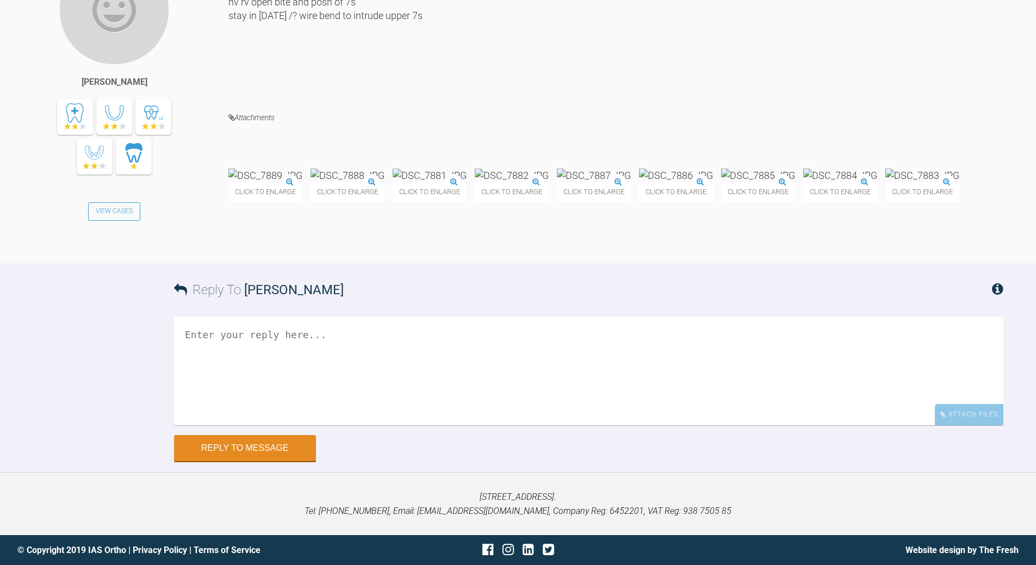
scroll to position [12249, 0]
click at [296, 182] on img at bounding box center [265, 176] width 74 height 14
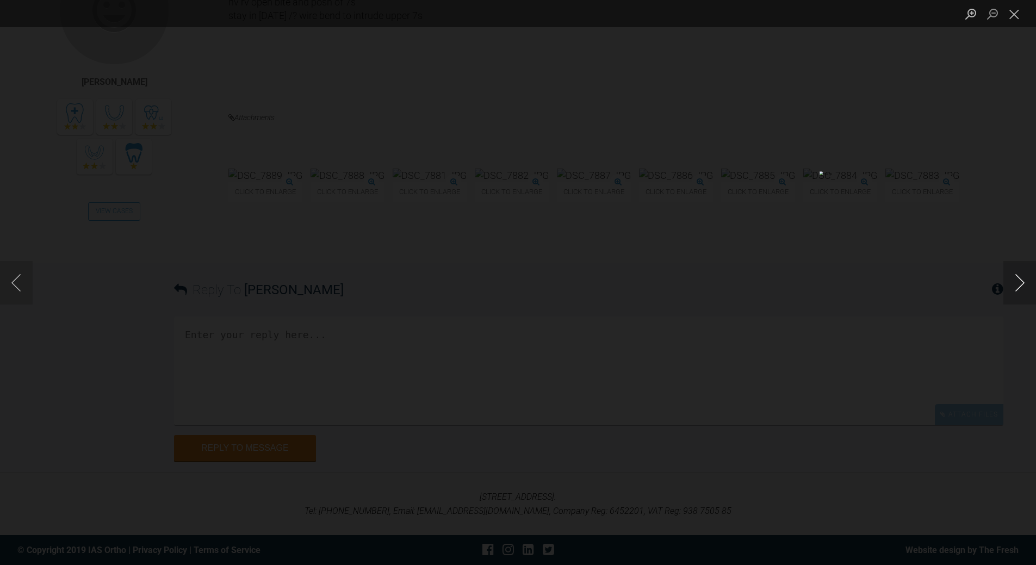
click at [1014, 281] on button "Next image" at bounding box center [1020, 283] width 33 height 44
click at [1016, 15] on button "Close lightbox" at bounding box center [1015, 13] width 22 height 19
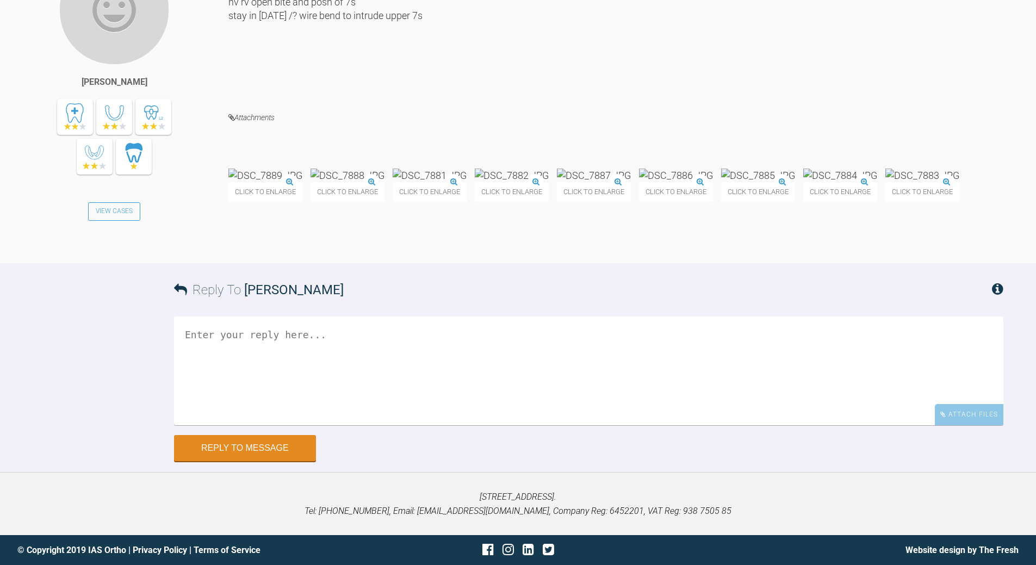
scroll to position [12357, 0]
click at [407, 400] on textarea at bounding box center [588, 371] width 829 height 109
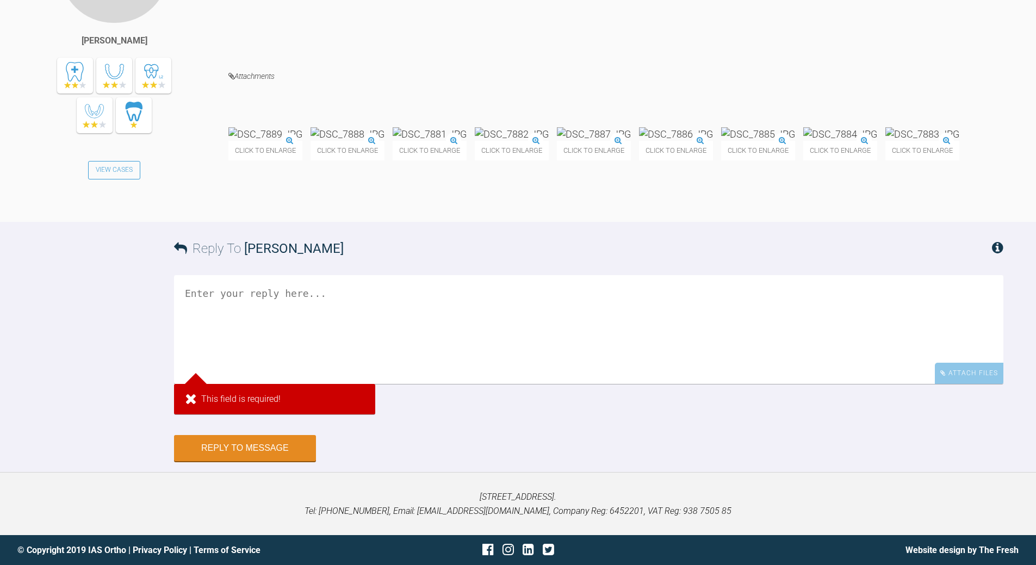
click at [631, 141] on img at bounding box center [594, 134] width 74 height 14
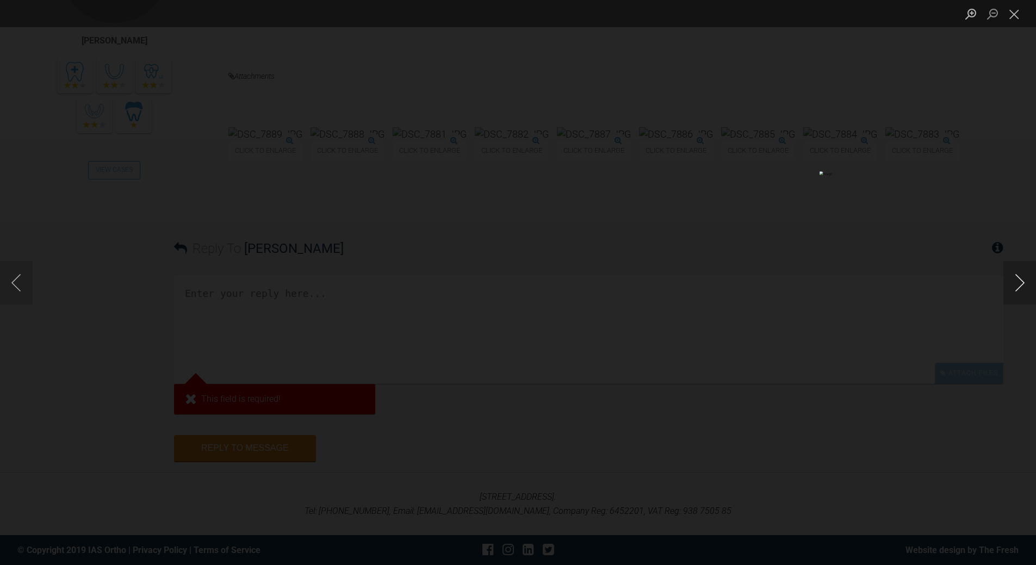
click at [1024, 292] on button "Next image" at bounding box center [1020, 283] width 33 height 44
click at [1017, 283] on button "Next image" at bounding box center [1020, 283] width 33 height 44
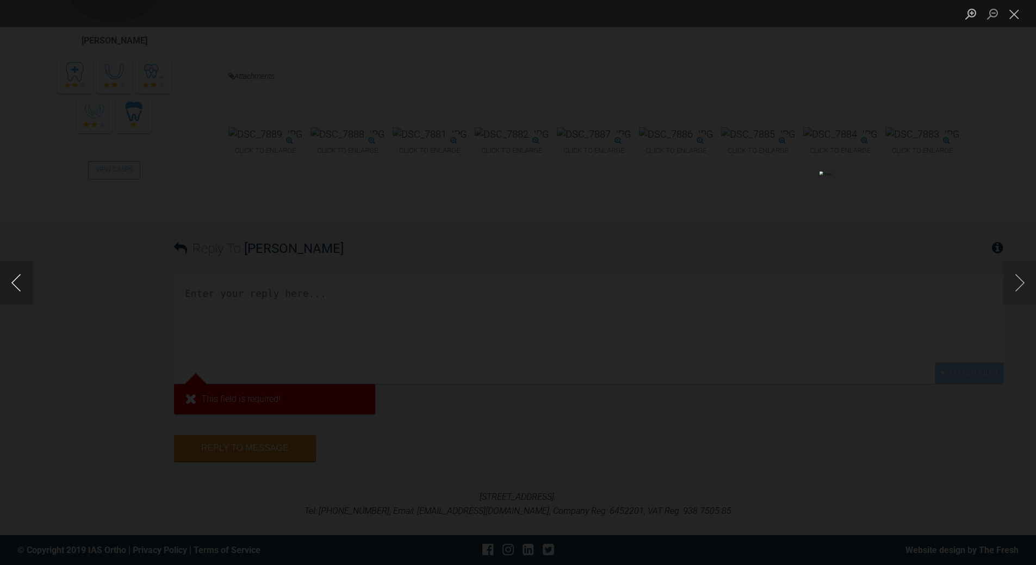
click at [15, 282] on button "Previous image" at bounding box center [16, 283] width 33 height 44
click at [1015, 277] on button "Next image" at bounding box center [1020, 283] width 33 height 44
click at [1014, 13] on button "Close lightbox" at bounding box center [1015, 13] width 22 height 19
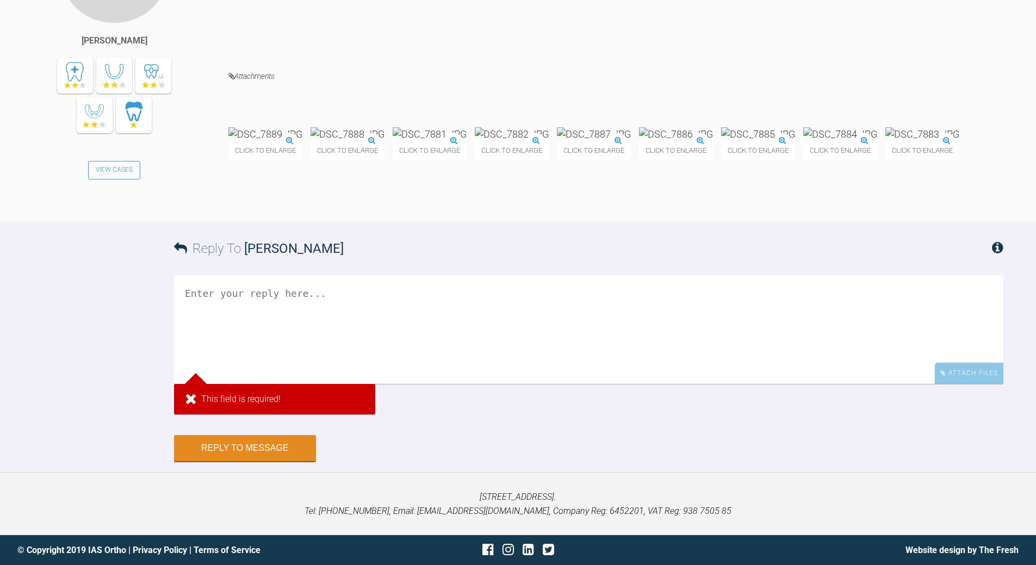
click at [278, 286] on textarea at bounding box center [588, 329] width 829 height 109
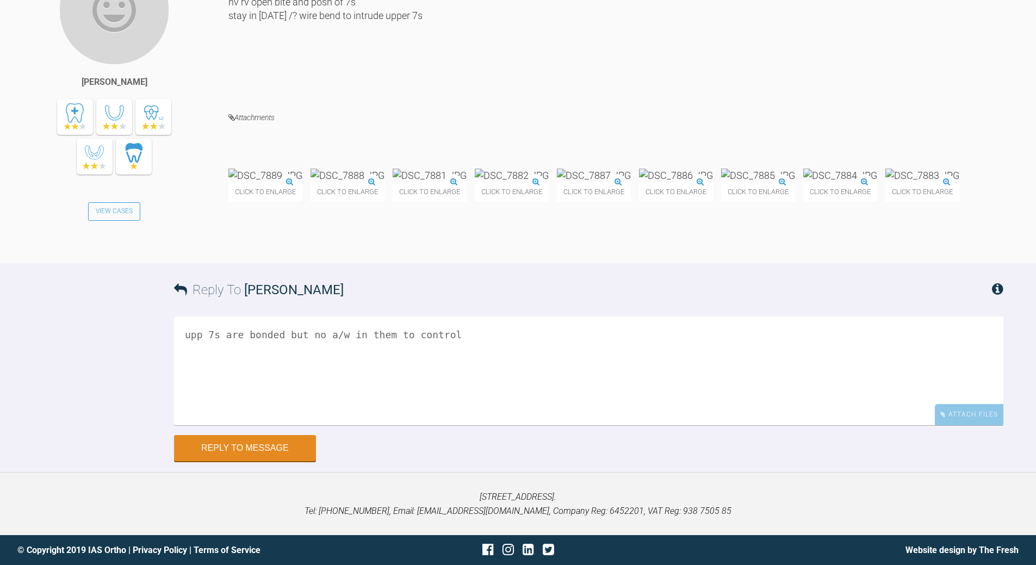
scroll to position [12422, 0]
click at [445, 337] on textarea "upp 7s are bonded but no a/w in them to control" at bounding box center [588, 371] width 829 height 109
click at [454, 333] on textarea "upp 7s are bonded but no a/w in them to control then antr box to reduce AON+B/i…" at bounding box center [588, 371] width 829 height 109
click at [457, 352] on textarea "upp 7s are bonded but no a/w in them to control them then antr box to reduce AO…" at bounding box center [588, 371] width 829 height 109
click at [721, 170] on img at bounding box center [758, 176] width 74 height 14
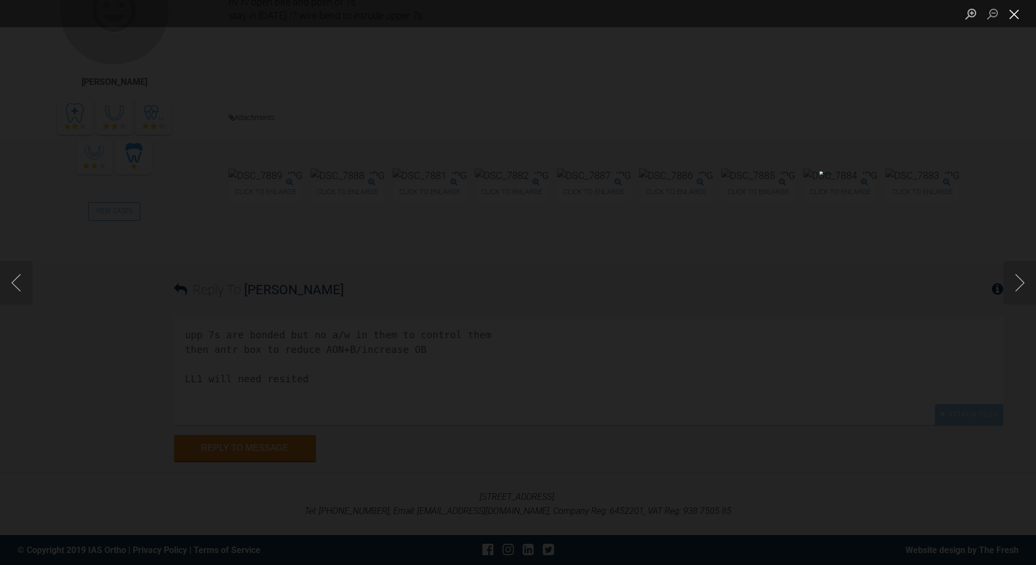
click at [1023, 13] on button "Close lightbox" at bounding box center [1015, 13] width 22 height 19
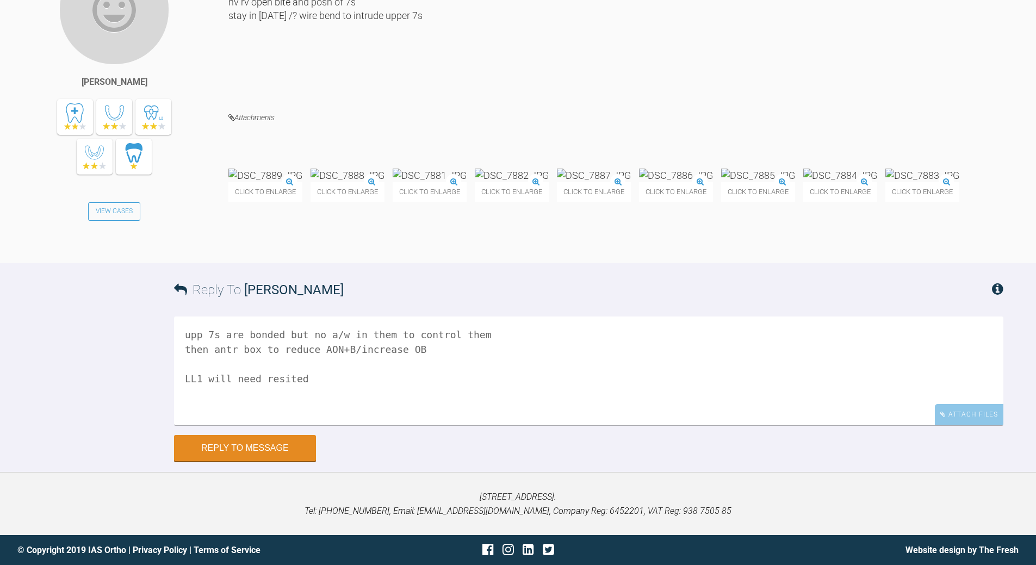
scroll to position [12357, 0]
click at [311, 425] on textarea "upp 7s are bonded but no a/w in them to control them then antr box to reduce AO…" at bounding box center [588, 371] width 829 height 109
click at [331, 425] on textarea "upp 7s are bonded but no a/w in them to control them then antr box to reduce AO…" at bounding box center [588, 371] width 829 height 109
type textarea "upp 7s are bonded but no a/w in them to control them then antr box to reduce AO…"
click at [280, 462] on button "Reply to Message" at bounding box center [245, 449] width 142 height 26
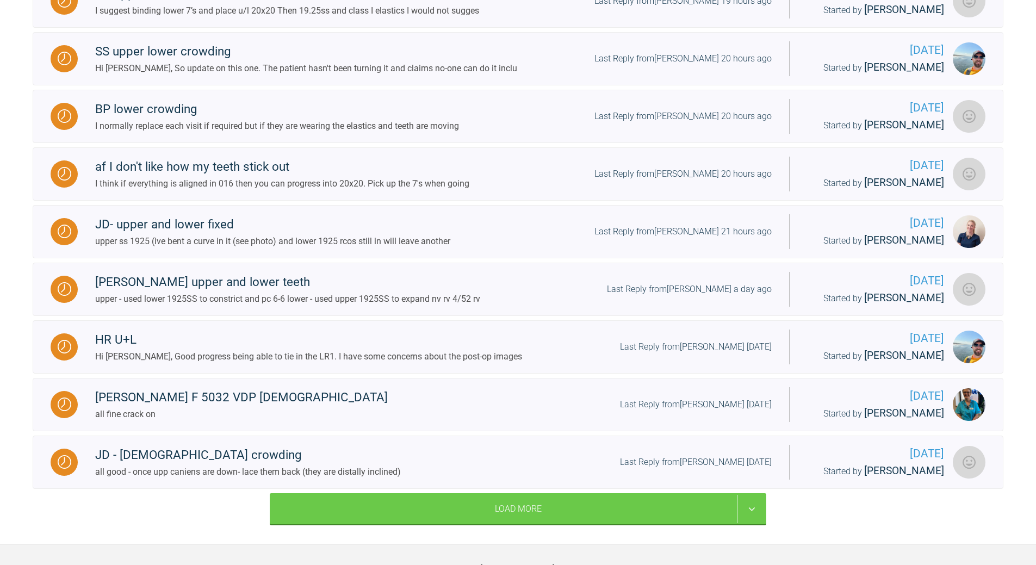
scroll to position [1027, 0]
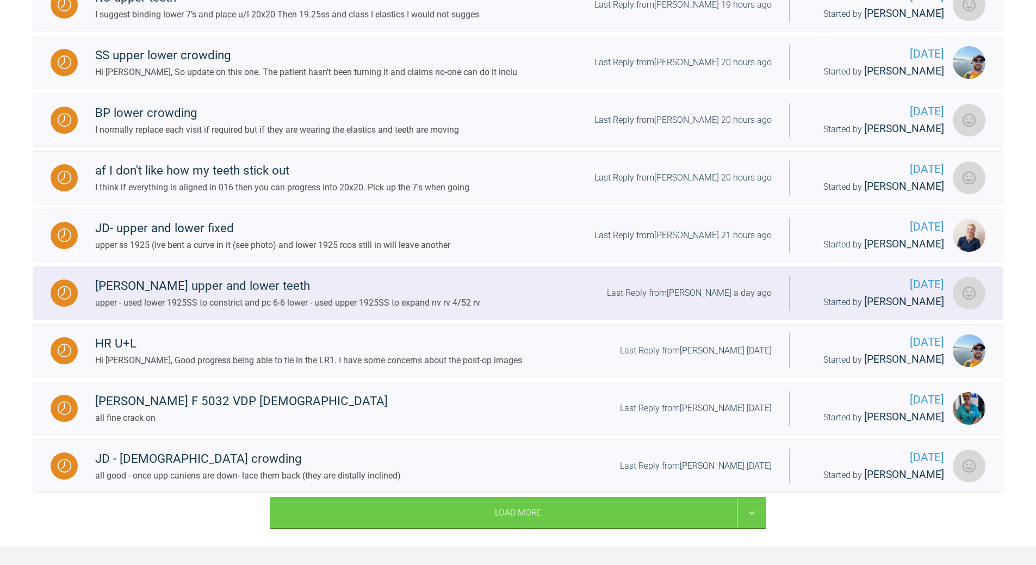
click at [725, 300] on div "Last Reply from [PERSON_NAME] a day ago" at bounding box center [689, 293] width 165 height 14
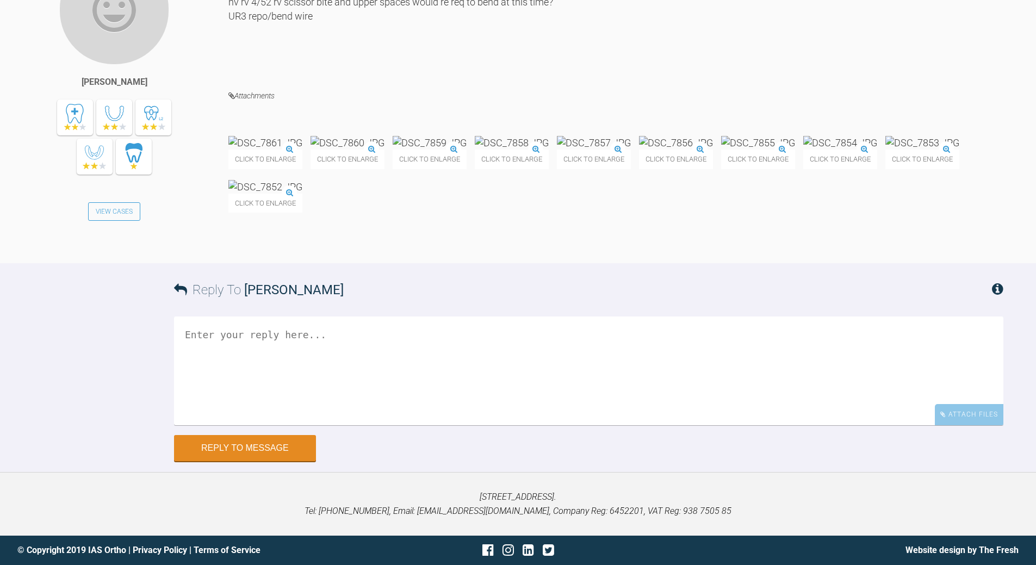
scroll to position [14248, 0]
click at [485, 341] on textarea at bounding box center [588, 371] width 829 height 109
drag, startPoint x: 310, startPoint y: 333, endPoint x: 315, endPoint y: 326, distance: 8.5
click at [313, 329] on textarea "we are stuggling with teh cant and sissor bite on R - both were there at the st…" at bounding box center [588, 371] width 829 height 109
click at [679, 330] on textarea "we are stuggling with the cant and sissor bite on R - both were there at the st…" at bounding box center [588, 371] width 829 height 109
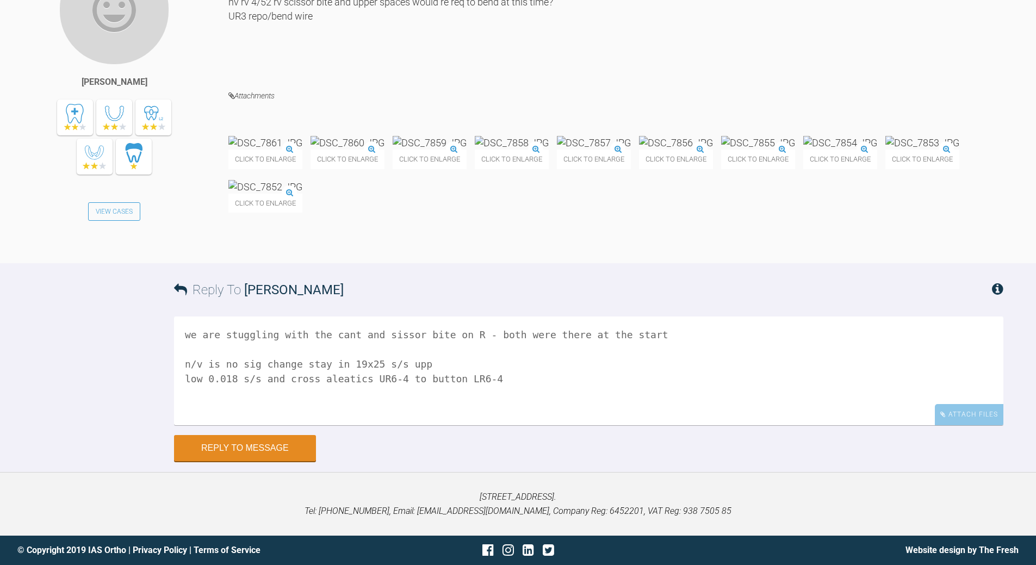
click at [335, 381] on textarea "we are stuggling with the cant and sissor bite on R - both were there at the st…" at bounding box center [588, 371] width 829 height 109
click at [636, 339] on textarea "we are stuggling with the cant and sissor bite on R - both were there at the st…" at bounding box center [588, 371] width 829 height 109
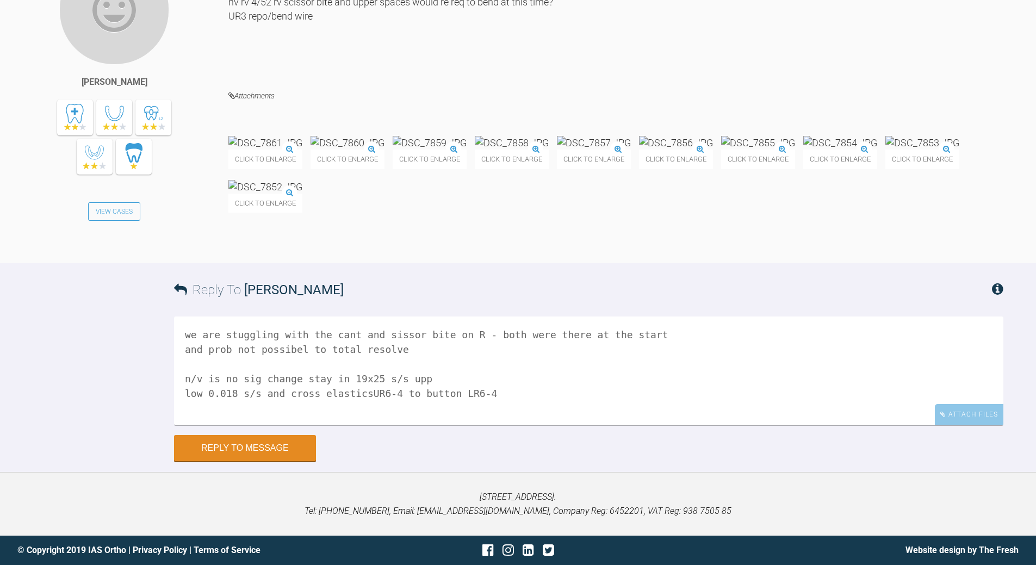
click at [481, 393] on textarea "we are stuggling with the cant and sissor bite on R - both were there at the st…" at bounding box center [588, 371] width 829 height 109
click at [290, 346] on textarea "we are stuggling with the cant and sissor bite on R - both were there at the st…" at bounding box center [588, 371] width 829 height 109
type textarea "we are stuggling with the cant and sissor bite on R - both were there at the st…"
click at [273, 447] on button "Reply to Message" at bounding box center [245, 449] width 142 height 26
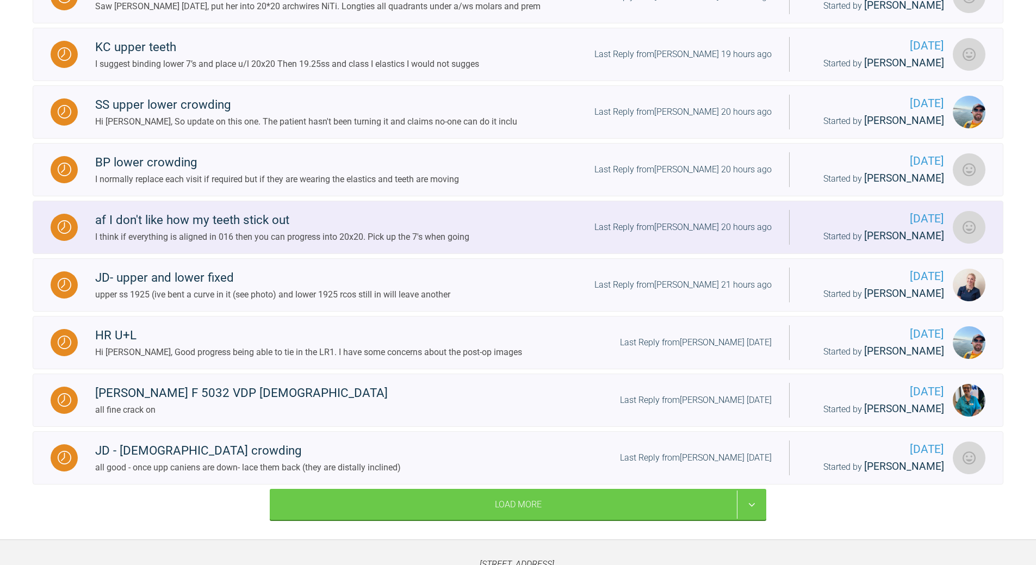
scroll to position [1027, 0]
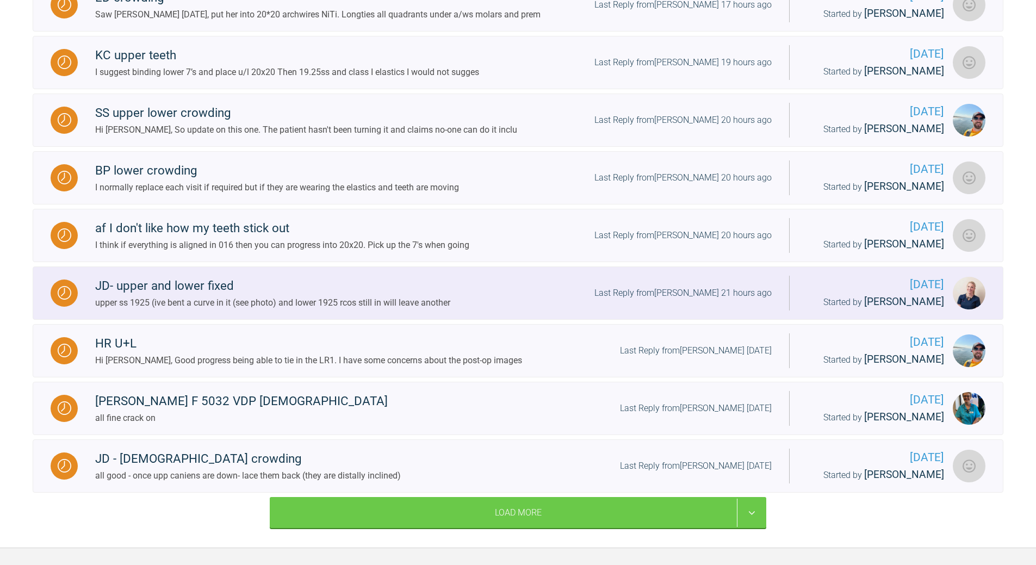
click at [697, 300] on div "Last Reply from [PERSON_NAME] 21 hours ago" at bounding box center [683, 293] width 177 height 14
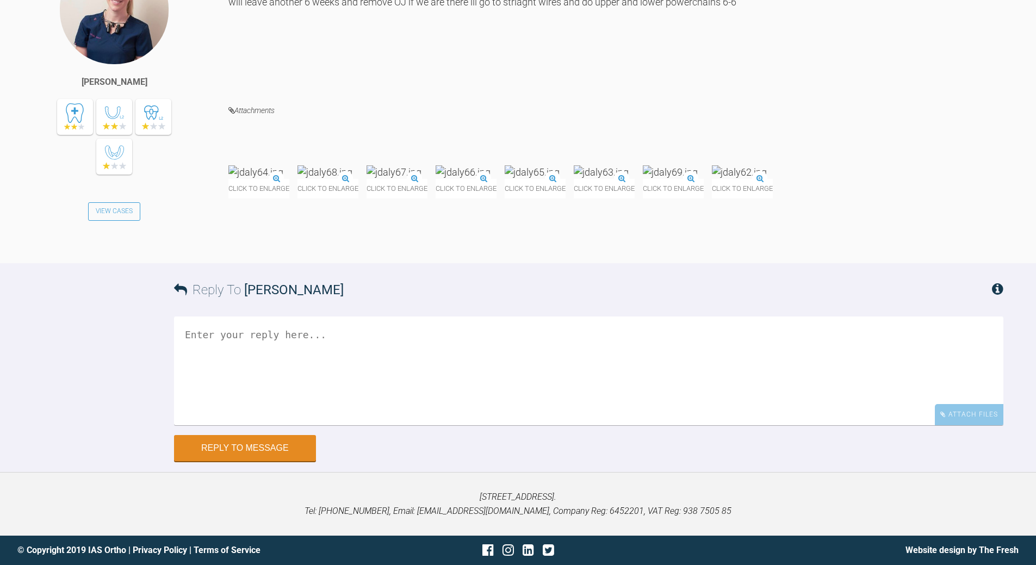
scroll to position [7168, 0]
click at [339, 425] on textarea at bounding box center [588, 371] width 829 height 109
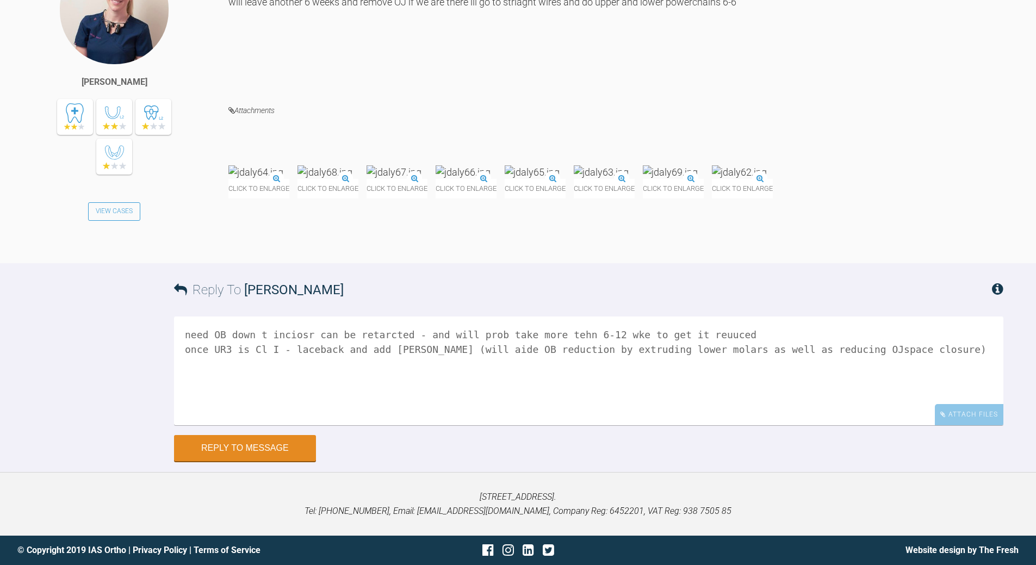
scroll to position [7331, 0]
click at [256, 370] on textarea "need OB down t inciosr can be retarcted - and will prob take more tehn 6-12 wke…" at bounding box center [588, 371] width 829 height 109
drag, startPoint x: 259, startPoint y: 369, endPoint x: 267, endPoint y: 362, distance: 10.8
click at [261, 368] on textarea "need OB down t inciosr can be retarcted - and will prob take more tehn 6-12 wke…" at bounding box center [588, 371] width 829 height 109
click at [309, 367] on textarea "need OB down so inciosr can be retarcted - and will prob take more tehn 6-12 wk…" at bounding box center [588, 371] width 829 height 109
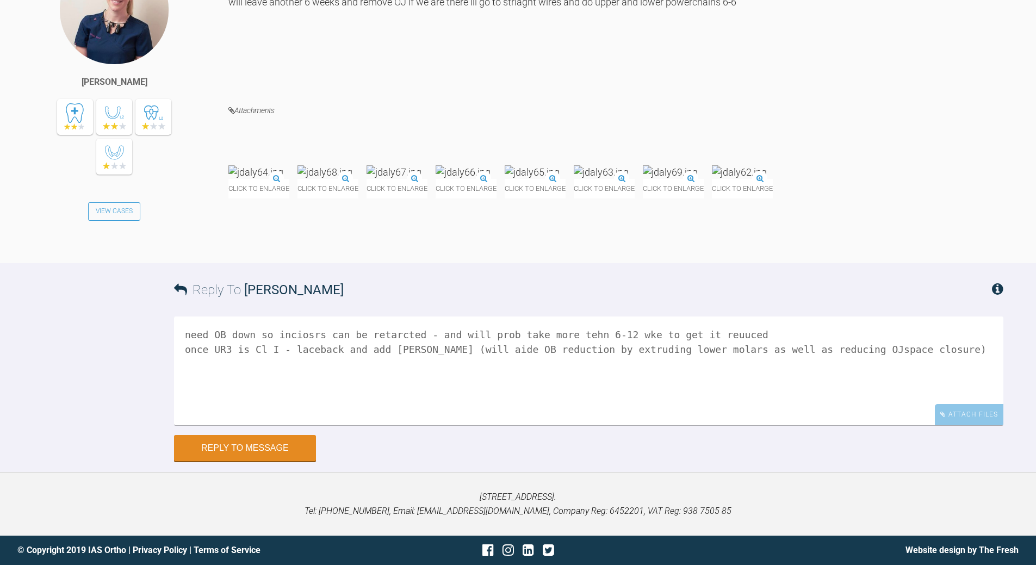
click at [556, 368] on textarea "need OB down so inciosrs can be retarcted - and will prob take more tehn 6-12 w…" at bounding box center [588, 371] width 829 height 109
click at [694, 367] on textarea "need OB down so inciosrs can be retarcted - and will prob take more than 6-12 w…" at bounding box center [588, 371] width 829 height 109
type textarea "need OB down so inciosrs can be retarcted - and will prob take more than 6-12 w…"
click at [300, 462] on button "Reply to Message" at bounding box center [245, 449] width 142 height 26
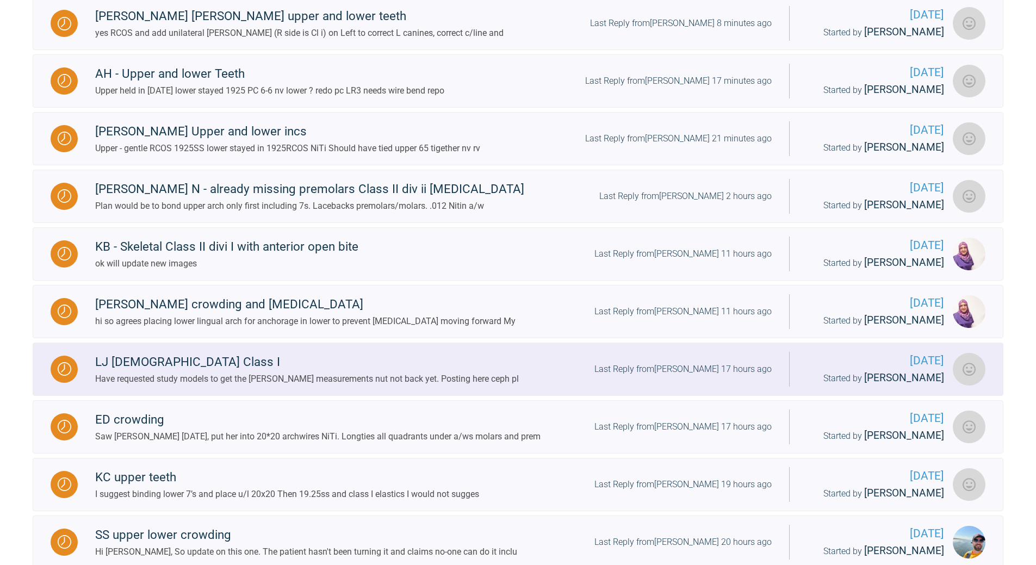
scroll to position [755, 0]
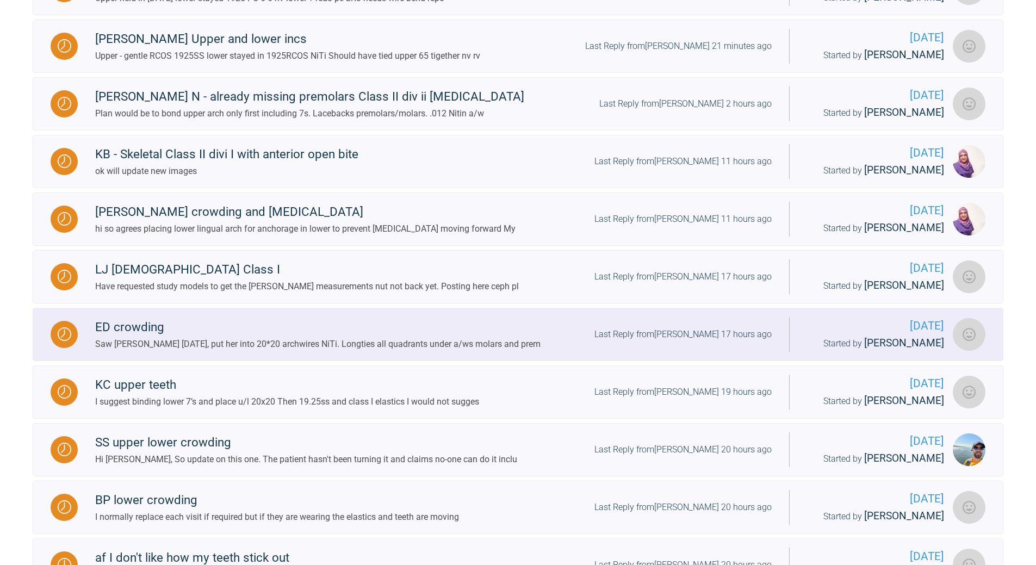
click at [710, 342] on div "Last Reply from [PERSON_NAME] 17 hours ago" at bounding box center [683, 334] width 177 height 14
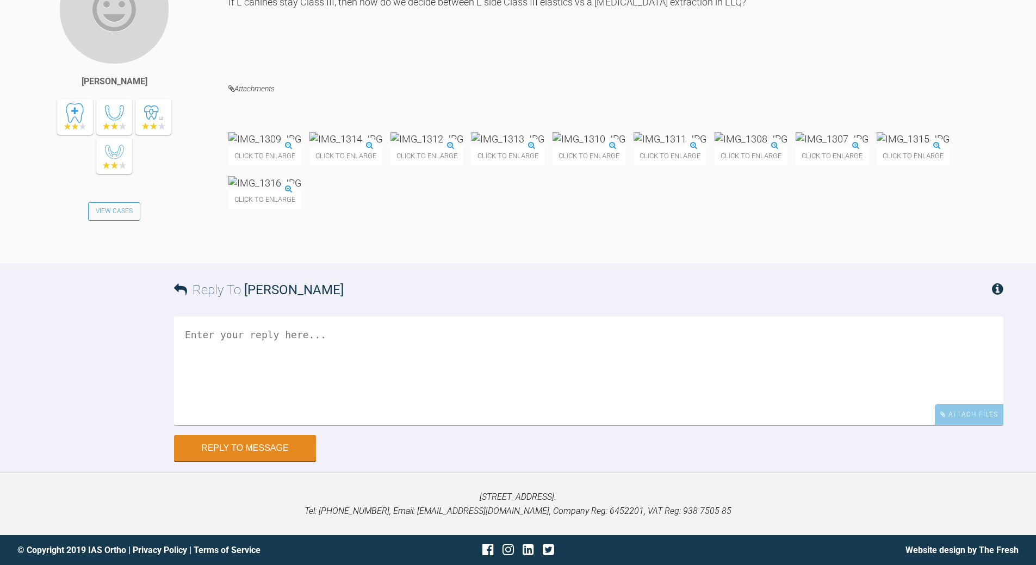
scroll to position [4114, 0]
click at [330, 407] on textarea at bounding box center [588, 371] width 829 height 109
click at [372, 417] on textarea "all good as R side is Cl I and L side [PERSON_NAME] - indicated" at bounding box center [588, 371] width 829 height 109
click at [517, 413] on textarea "all good as R side is Cl I and L side Cl III and correct OJ- indicated" at bounding box center [588, 371] width 829 height 109
click at [251, 396] on textarea "all good as R side is Cl I and L side Cl III and correct OJ- indicates a tooth …" at bounding box center [588, 371] width 829 height 109
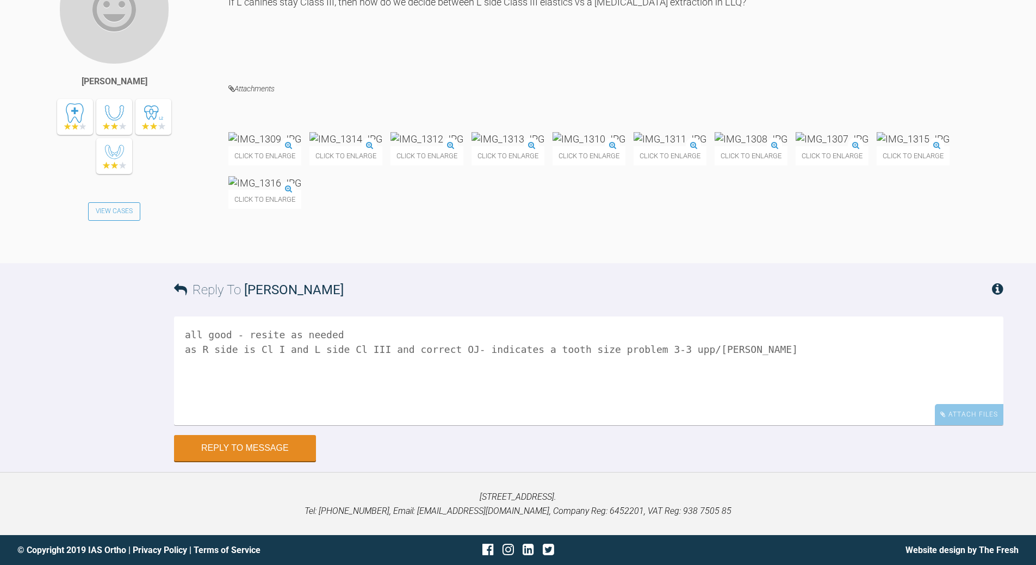
click at [688, 411] on textarea "all good - resite as needed as R side is Cl I and L side Cl III and correct OJ-…" at bounding box center [588, 371] width 829 height 109
click at [707, 415] on textarea "all good - resite as needed as R side is Cl I and L side Cl III and correct OJ-…" at bounding box center [588, 371] width 829 height 109
click at [252, 425] on textarea "all good - resite as needed as R side is Cl I and L side Cl III and correct OJ-…" at bounding box center [588, 371] width 829 height 109
click at [350, 425] on textarea "all good - resite as needed as R side is Cl I and L side Cl III and correct OJ-…" at bounding box center [588, 371] width 829 height 109
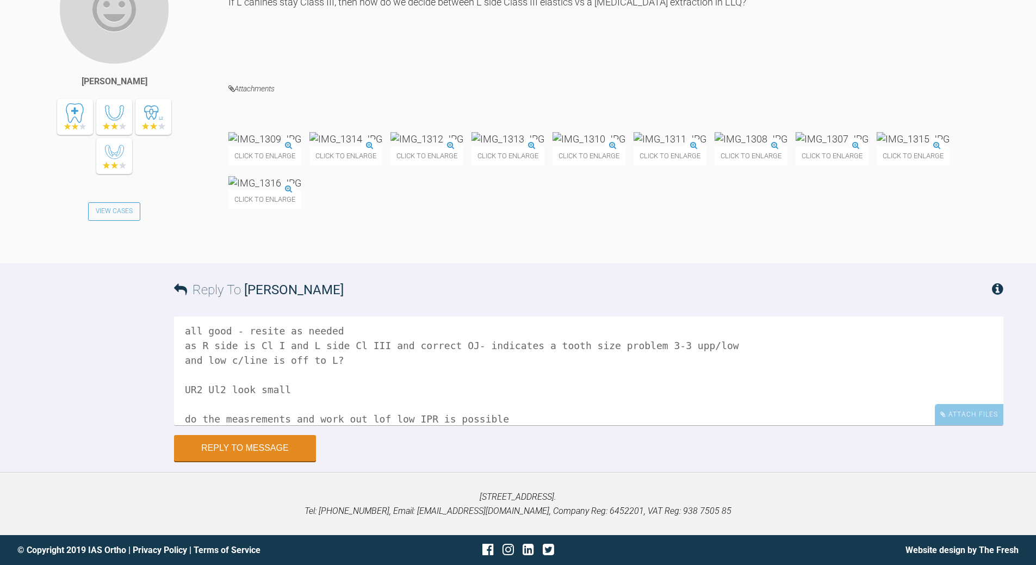
click at [366, 425] on textarea "all good - resite as needed as R side is Cl I and L side Cl III and correct OJ-…" at bounding box center [588, 371] width 829 height 109
type textarea "all good - resite as needed as R side is Cl I and L side Cl III and correct OJ-…"
click at [234, 462] on button "Reply to Message" at bounding box center [245, 449] width 142 height 26
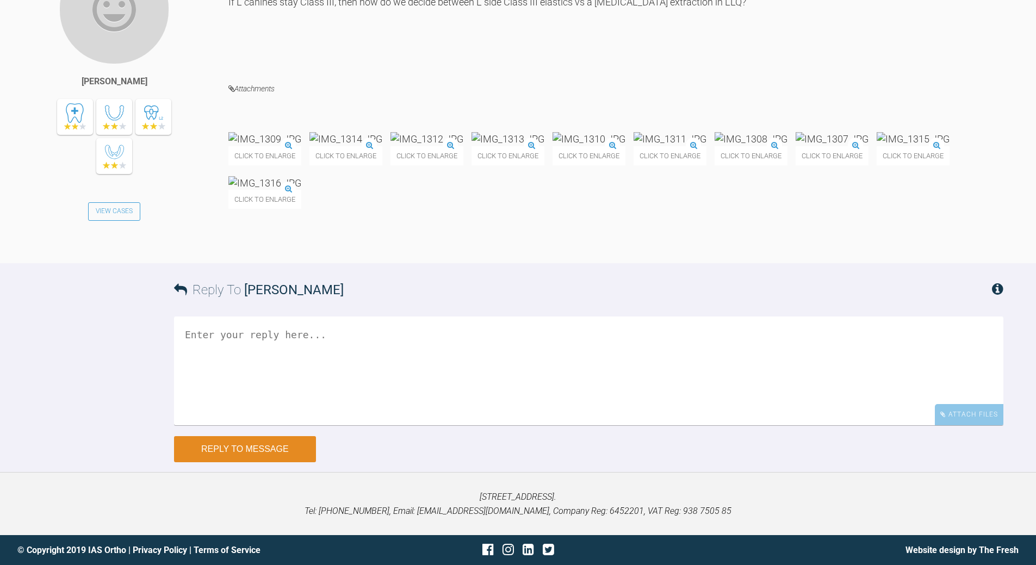
scroll to position [0, 0]
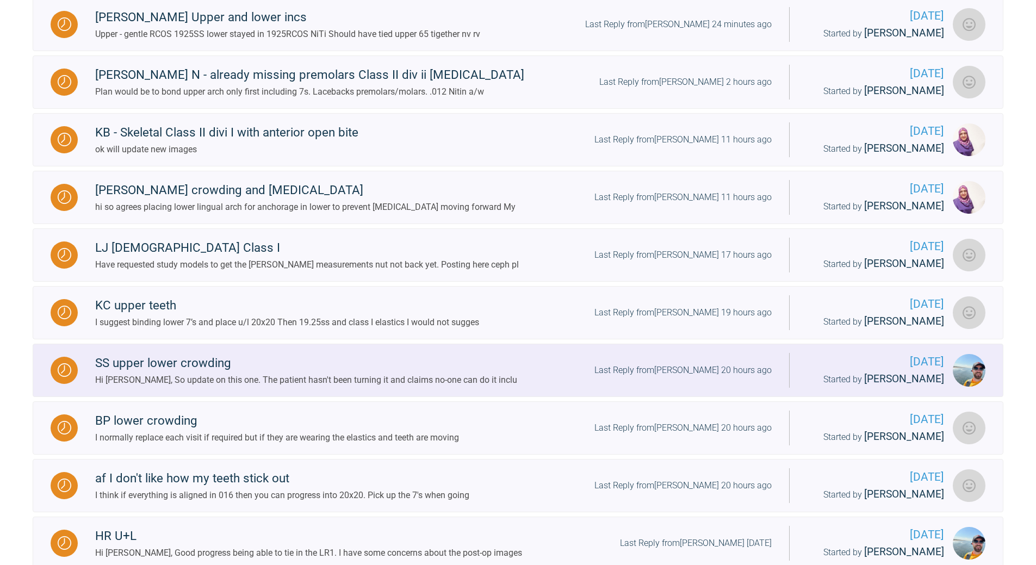
scroll to position [809, 0]
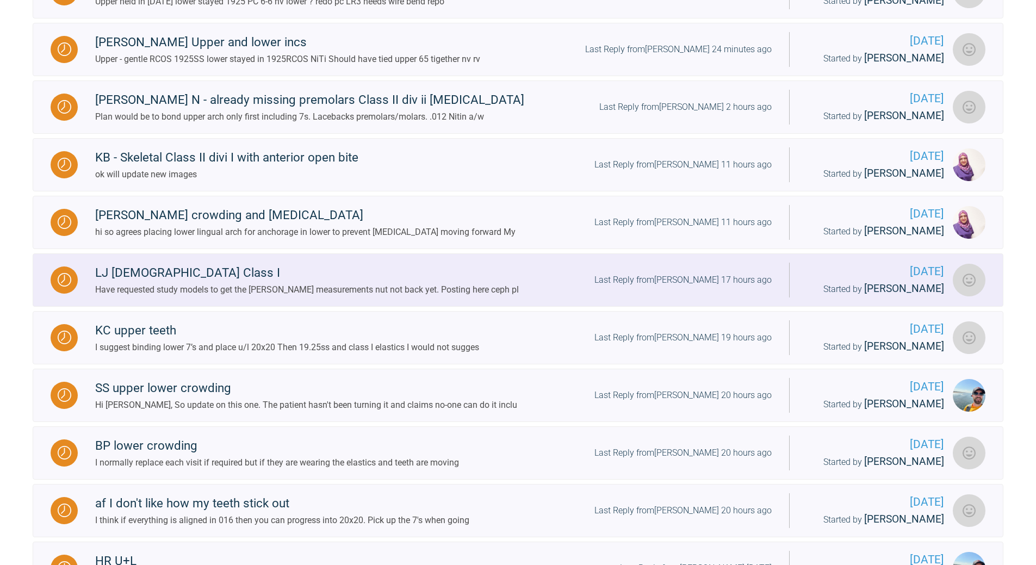
click at [712, 287] on div "Last Reply from [PERSON_NAME] 17 hours ago" at bounding box center [683, 280] width 177 height 14
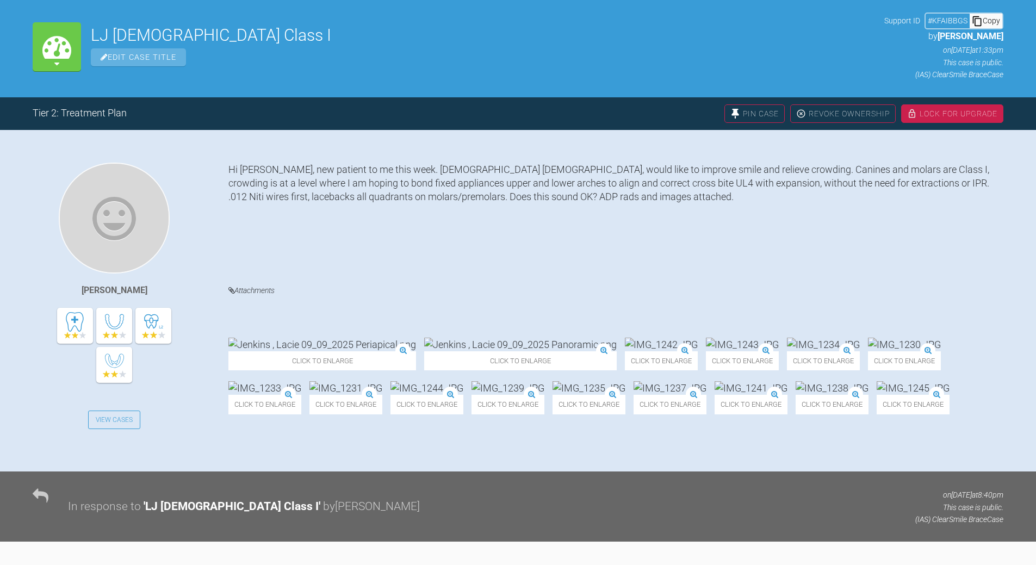
scroll to position [122, 0]
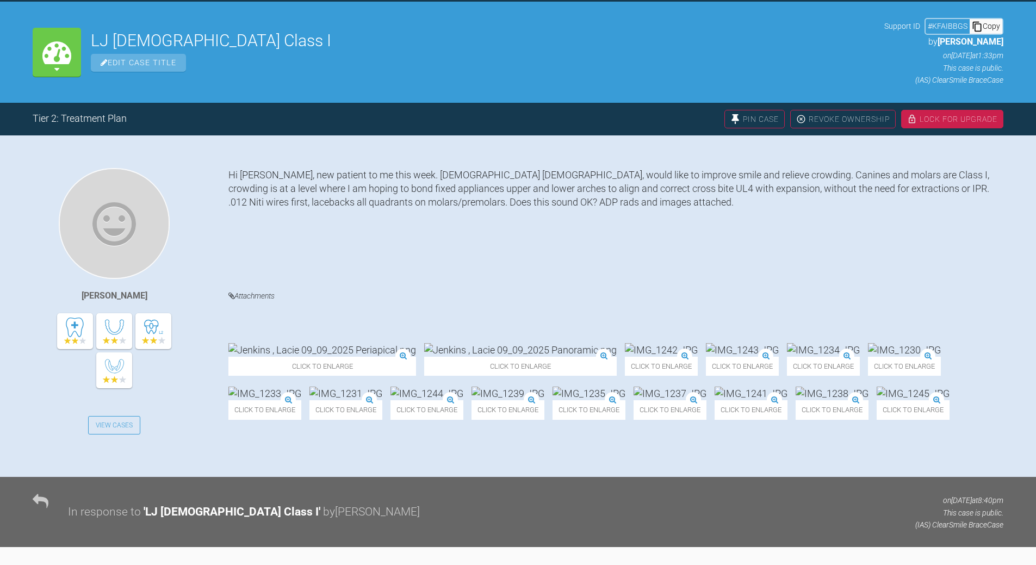
drag, startPoint x: 990, startPoint y: 24, endPoint x: 844, endPoint y: 60, distance: 150.7
click at [990, 24] on div "Copy" at bounding box center [986, 26] width 33 height 14
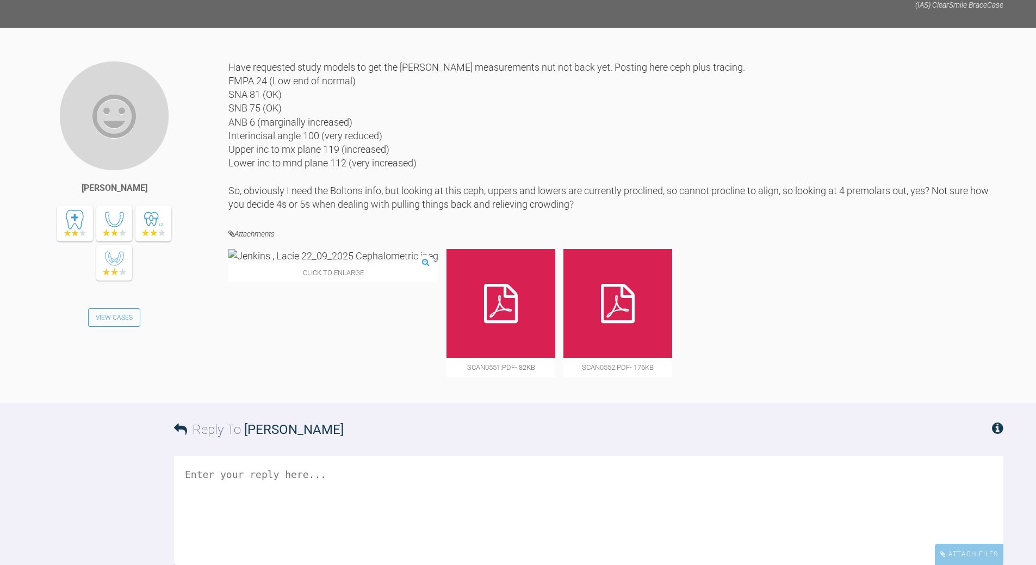
scroll to position [2026, 0]
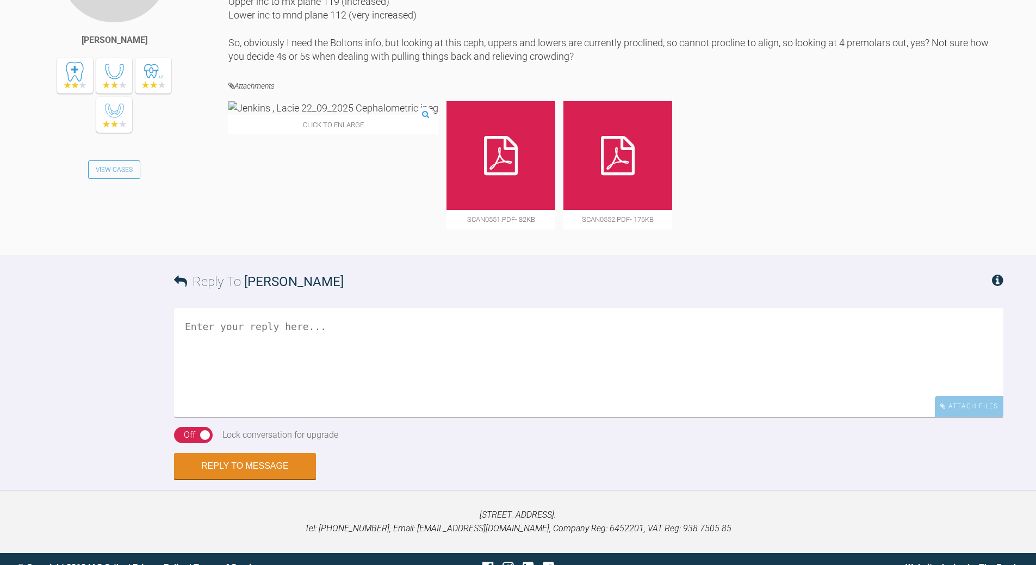
click at [293, 115] on img at bounding box center [333, 108] width 210 height 14
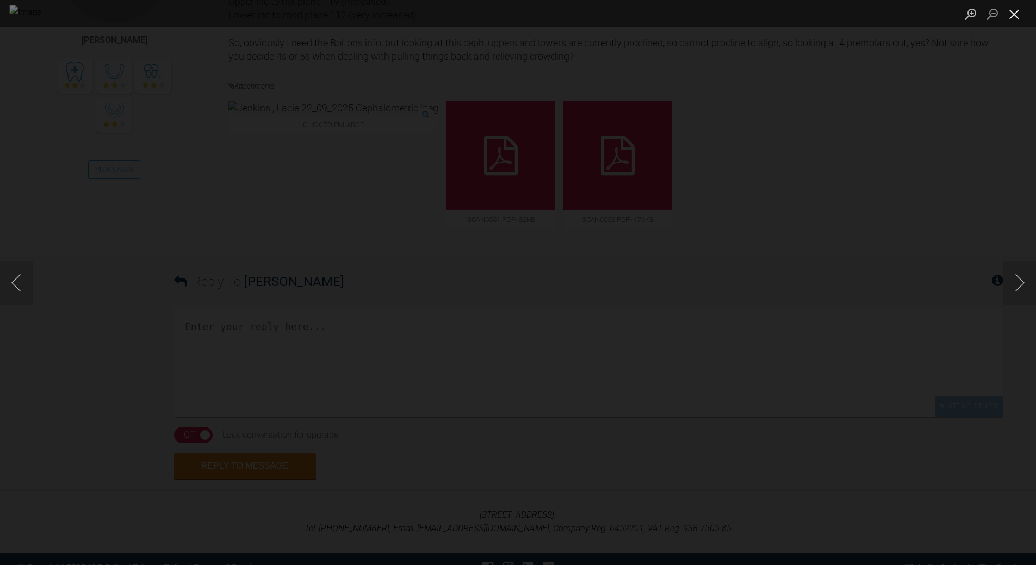
click at [1011, 16] on button "Close lightbox" at bounding box center [1015, 13] width 22 height 19
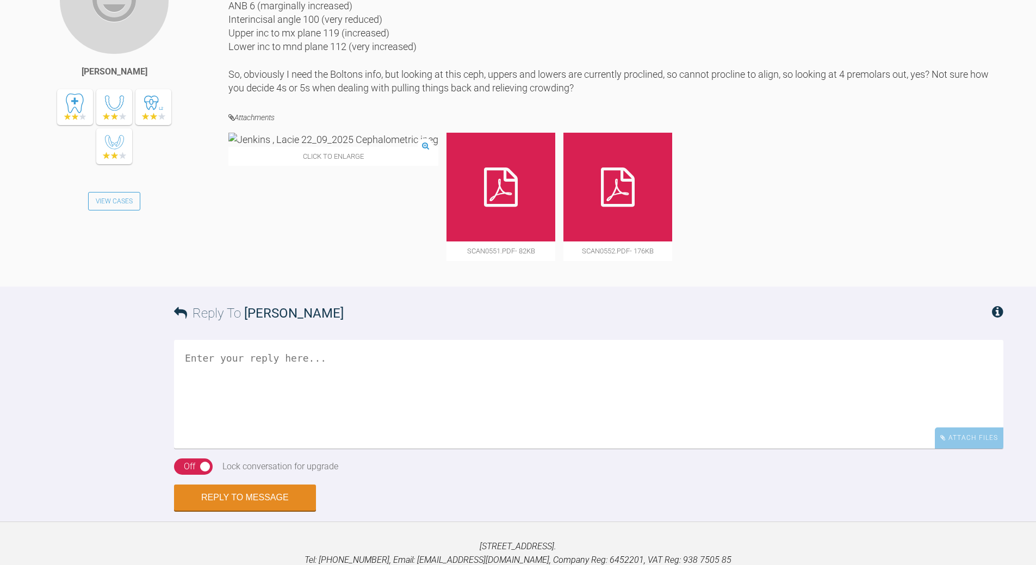
scroll to position [2135, 0]
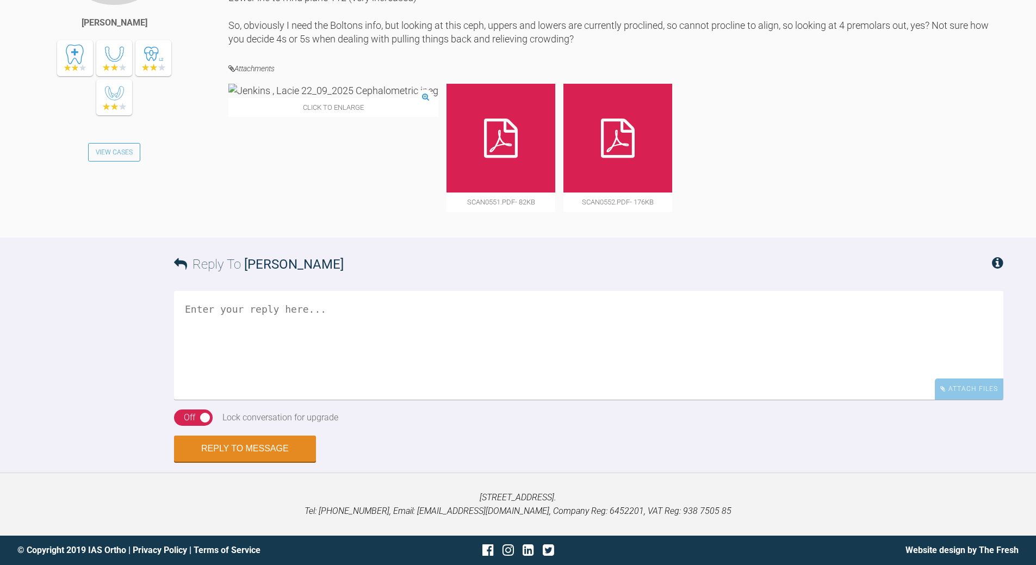
click at [293, 355] on textarea at bounding box center [588, 345] width 829 height 109
click at [228, 309] on textarea "ther AT+RE proclined" at bounding box center [588, 345] width 829 height 109
click at [296, 311] on textarea "ther ARE proclined" at bounding box center [588, 345] width 829 height 109
click at [660, 341] on textarea "ther ARE proclined!! as canines Cl I whats about IPR and align accpeting sketal…" at bounding box center [588, 345] width 829 height 109
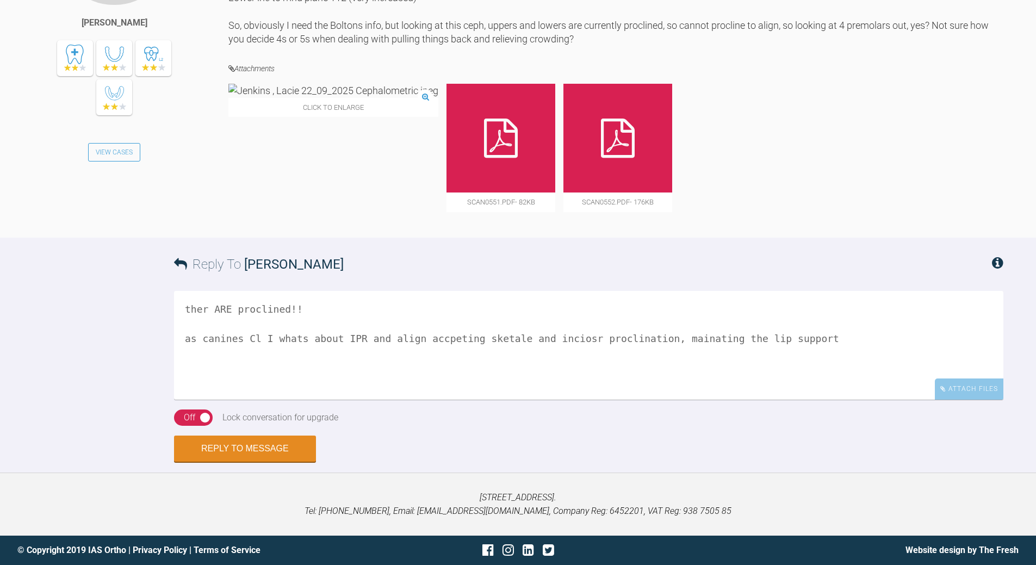
click at [292, 337] on textarea "ther ARE proclined!! as canines Cl I whats about IPR and align accpeting sketal…" at bounding box center [588, 345] width 829 height 109
click at [195, 414] on div "Off" at bounding box center [189, 418] width 11 height 14
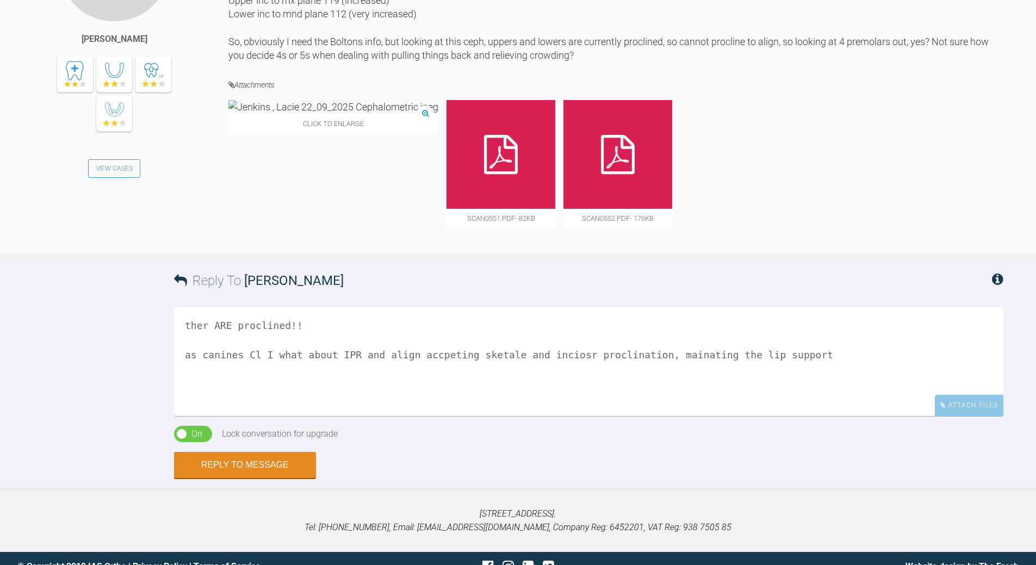
scroll to position [1973, 0]
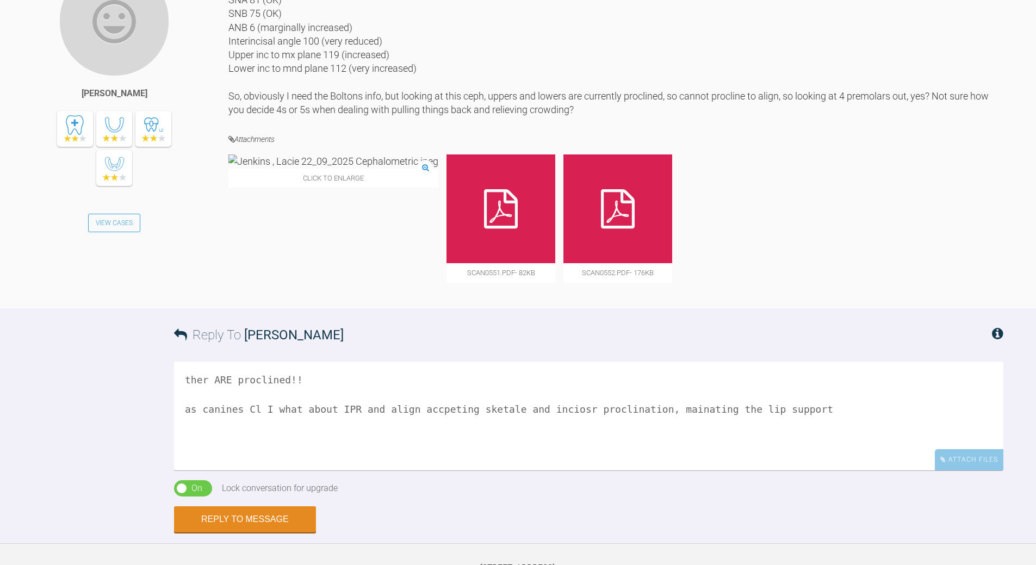
click at [314, 465] on textarea "ther ARE proclined!! as canines Cl I what about IPR and align accpeting sketale…" at bounding box center [588, 416] width 829 height 109
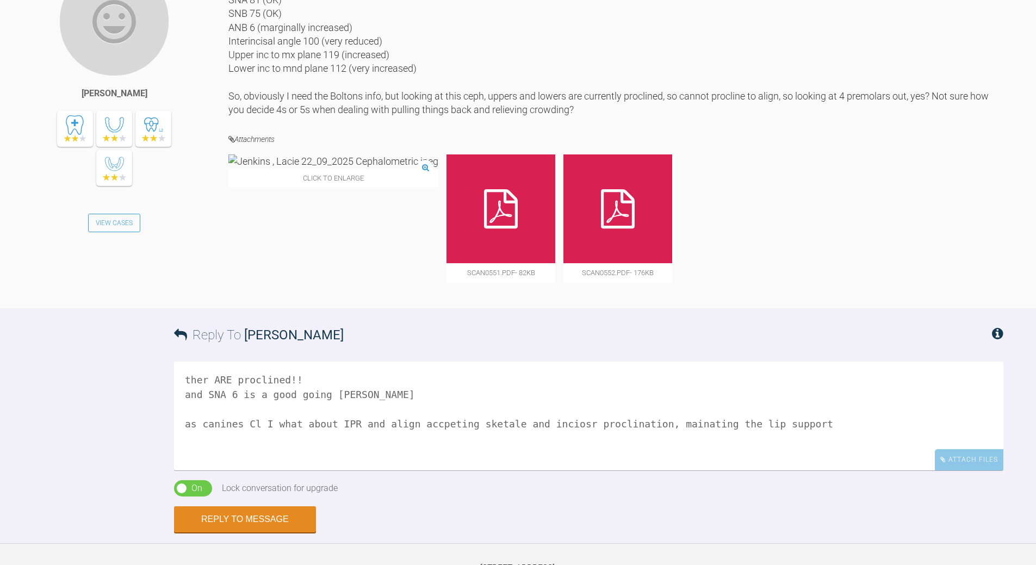
click at [305, 470] on textarea "ther ARE proclined!! and SNA 6 is a good going [PERSON_NAME] as canines Cl I wh…" at bounding box center [588, 416] width 829 height 109
click at [307, 470] on textarea "ther ARE proclined!! and SNA 6 is a good going [PERSON_NAME] as canines Cl I wh…" at bounding box center [588, 416] width 829 height 109
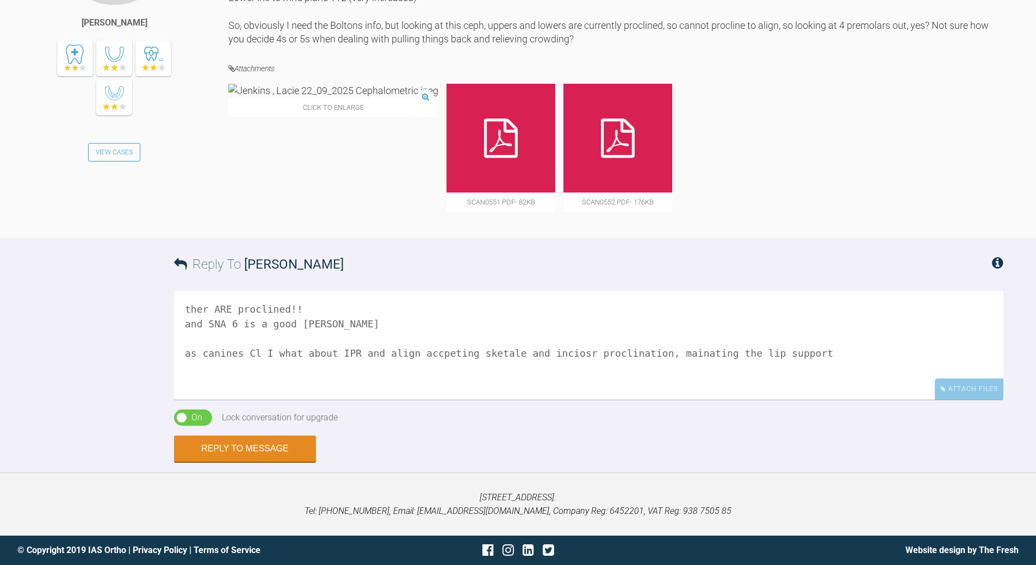
click at [669, 352] on textarea "ther ARE proclined!! and SNA 6 is a good [PERSON_NAME] as canines Cl I what abo…" at bounding box center [588, 345] width 829 height 109
click at [670, 353] on textarea "ther ARE proclined!! and SNA 6 is a good [PERSON_NAME] as canines Cl I what abo…" at bounding box center [588, 345] width 829 height 109
click at [821, 347] on textarea "ther ARE proclined!! and SNA 6 is a good [PERSON_NAME] as canines Cl I what abo…" at bounding box center [588, 345] width 829 height 109
type textarea "ther ARE proclined!! and SNA 6 is a good [PERSON_NAME] as canines Cl I what abo…"
click at [246, 445] on button "Reply to Message" at bounding box center [245, 450] width 142 height 26
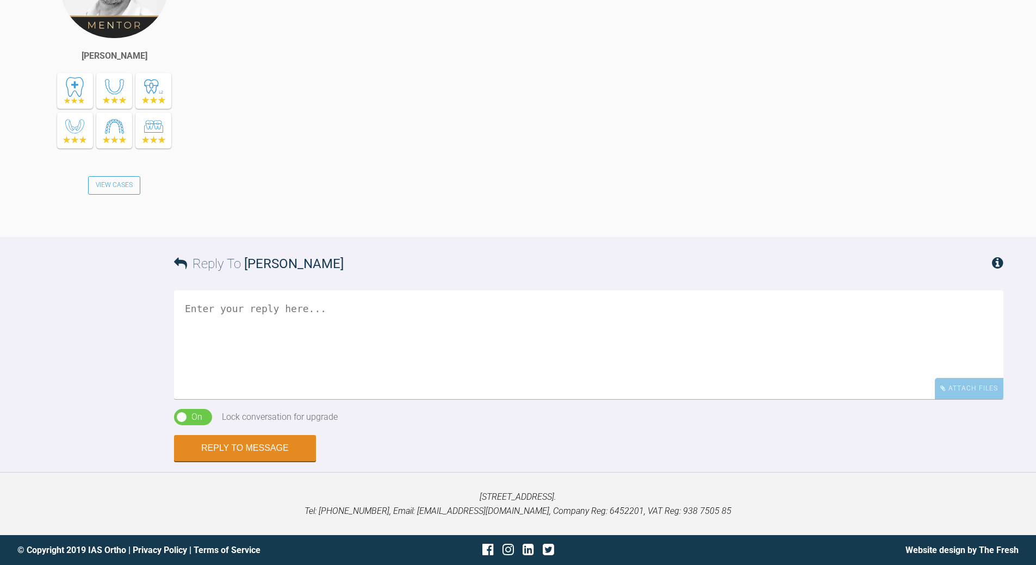
scroll to position [2549, 0]
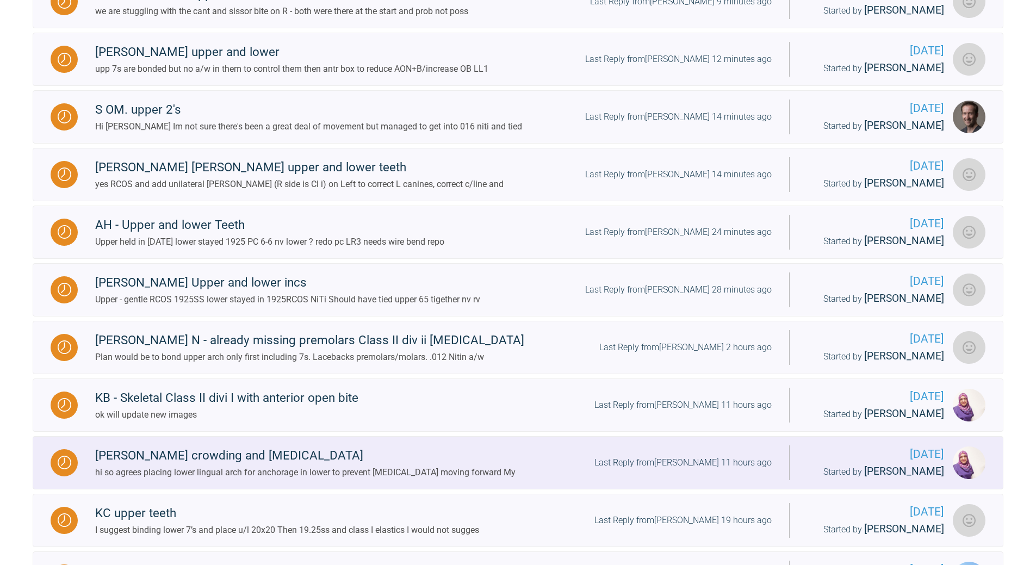
scroll to position [646, 0]
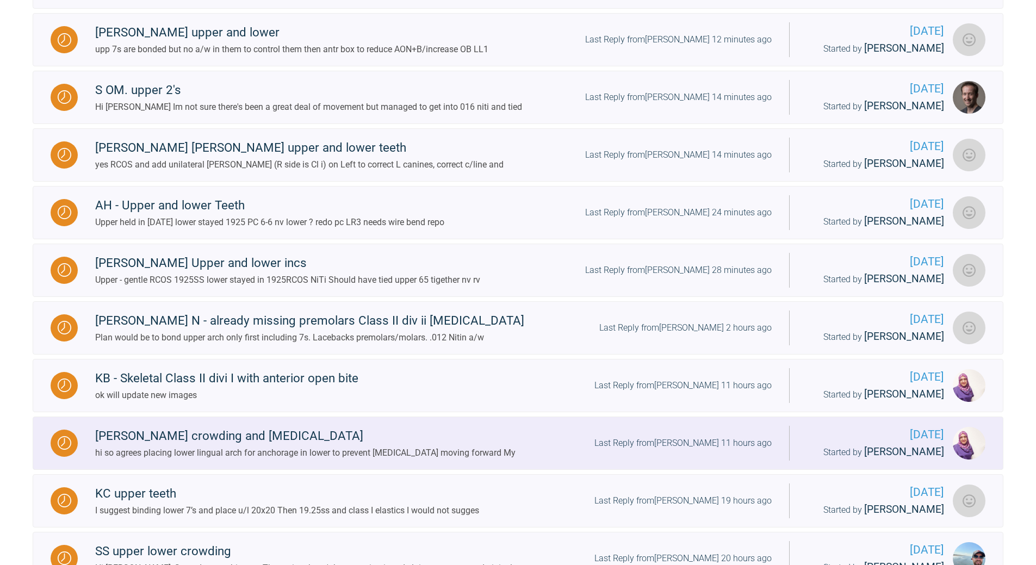
click at [698, 450] on div "Last Reply from [PERSON_NAME] 11 hours ago" at bounding box center [683, 443] width 177 height 14
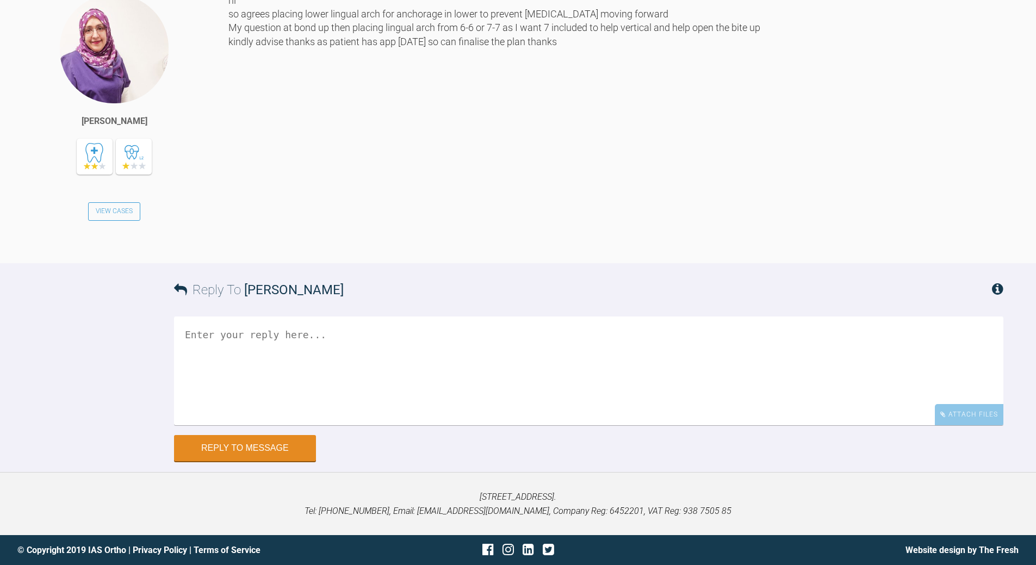
scroll to position [4275, 0]
click at [417, 425] on textarea at bounding box center [588, 371] width 829 height 109
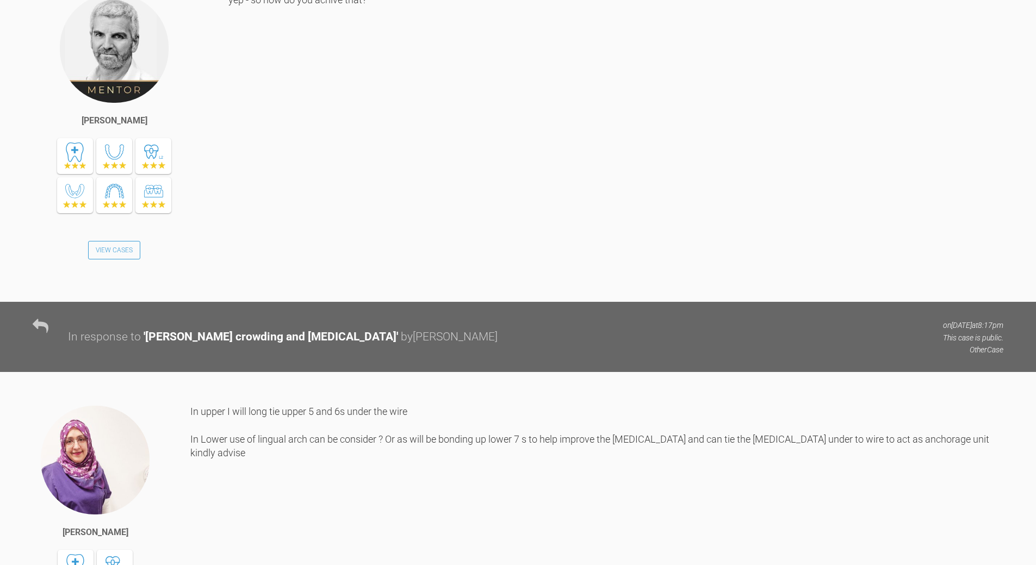
scroll to position [4361, 0]
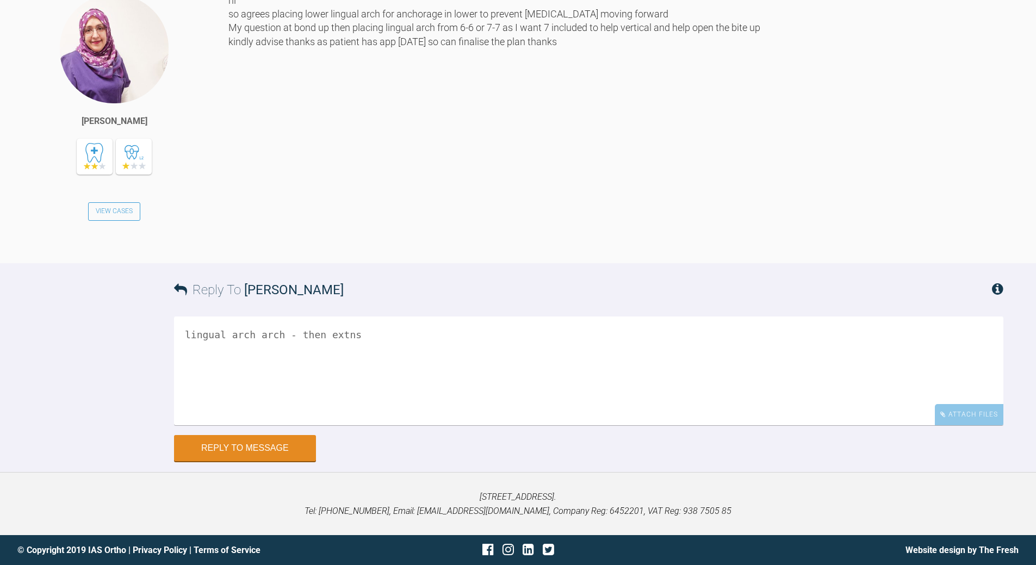
click at [279, 334] on textarea "lingual arch arch - then extns" at bounding box center [588, 371] width 829 height 109
click at [371, 335] on textarea "lingual arch arch (and the most ant molrs - they look like 6's both sides) - th…" at bounding box center [588, 371] width 829 height 109
click at [373, 333] on textarea "lingual arch arch (and the most ant molrs - they look like 6's both sides) - th…" at bounding box center [588, 371] width 829 height 109
drag, startPoint x: 281, startPoint y: 336, endPoint x: 287, endPoint y: 331, distance: 7.7
click at [281, 336] on textarea "lingual arch arch (and the most anterior molrs - they look like 6's both sides)…" at bounding box center [588, 371] width 829 height 109
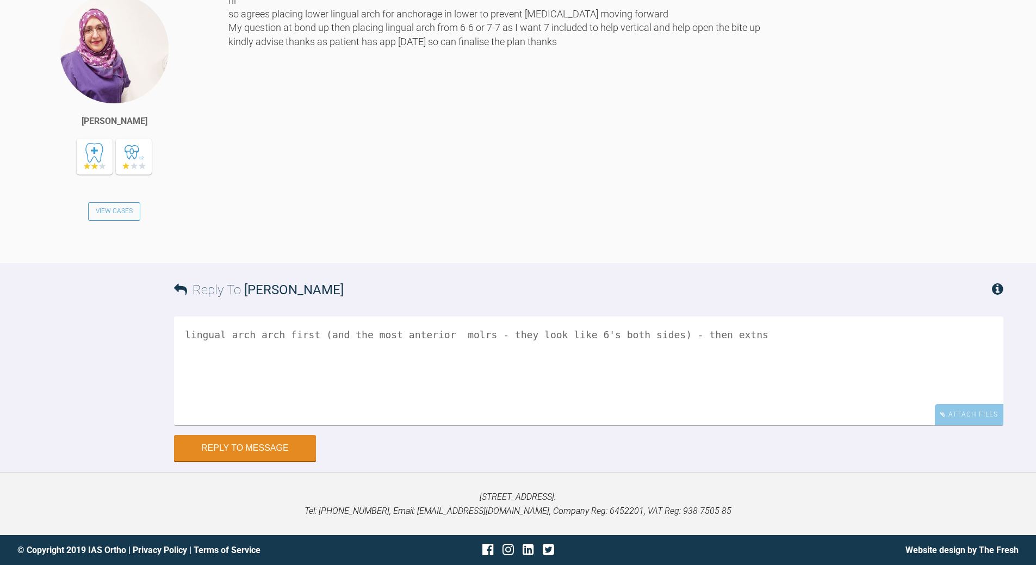
click at [779, 339] on textarea "lingual arch arch first (and the most anterior molrs - they look like 6's both …" at bounding box center [588, 371] width 829 height 109
type textarea "lingual arch arch first (and the most anterior molrs - they look like 6's both …"
click at [284, 449] on button "Reply to Message" at bounding box center [245, 449] width 142 height 26
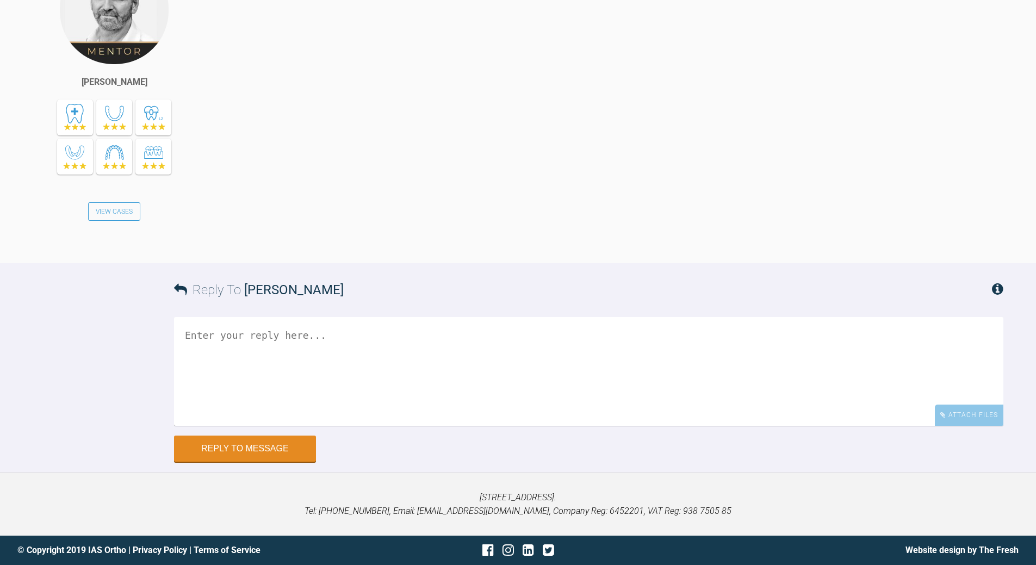
scroll to position [4773, 0]
click at [219, 340] on textarea at bounding box center [588, 371] width 829 height 109
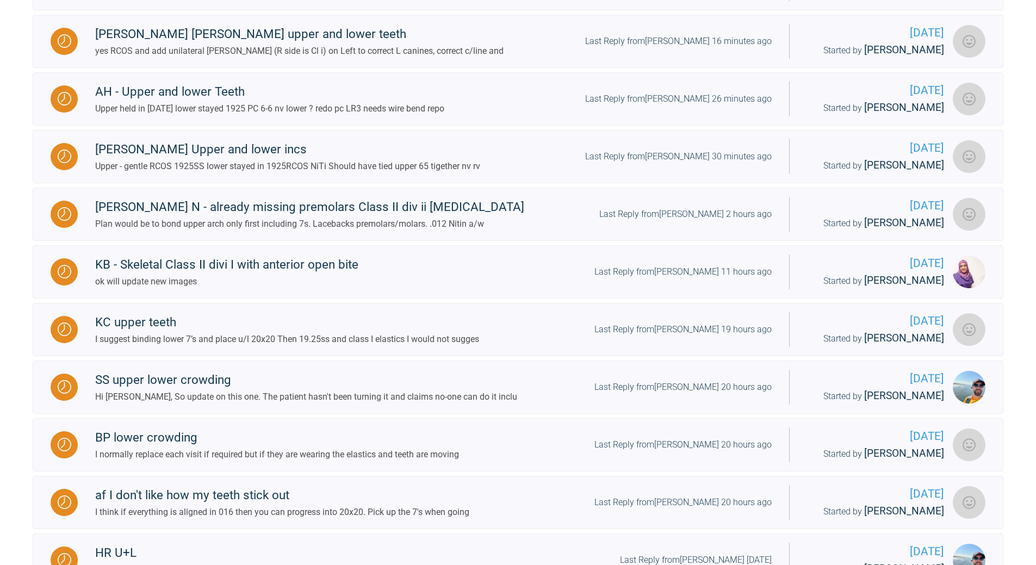
scroll to position [809, 0]
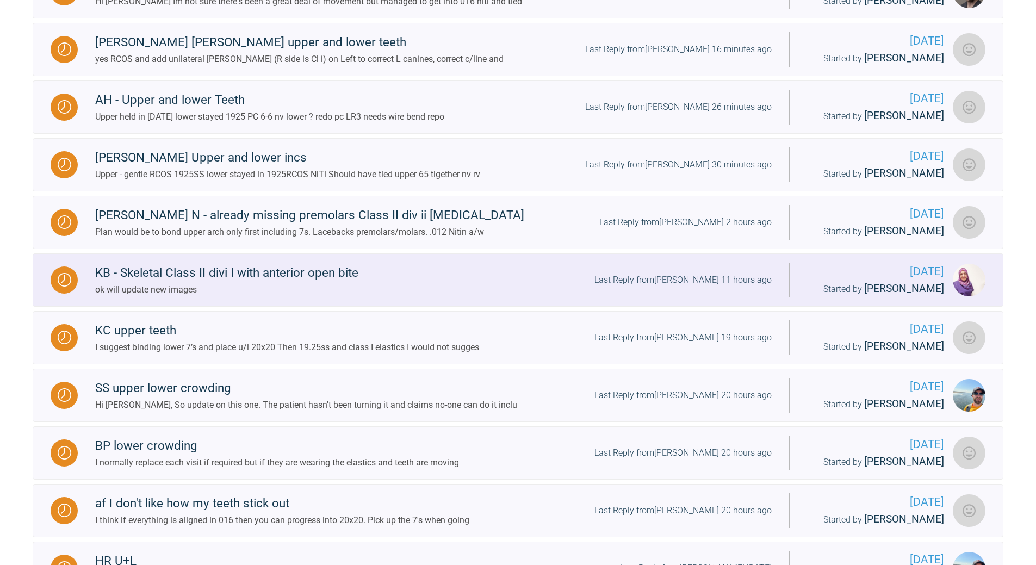
click at [722, 289] on div "KB - Skeletal Class II divi I with anterior open bite ok will update new images…" at bounding box center [433, 279] width 711 height 33
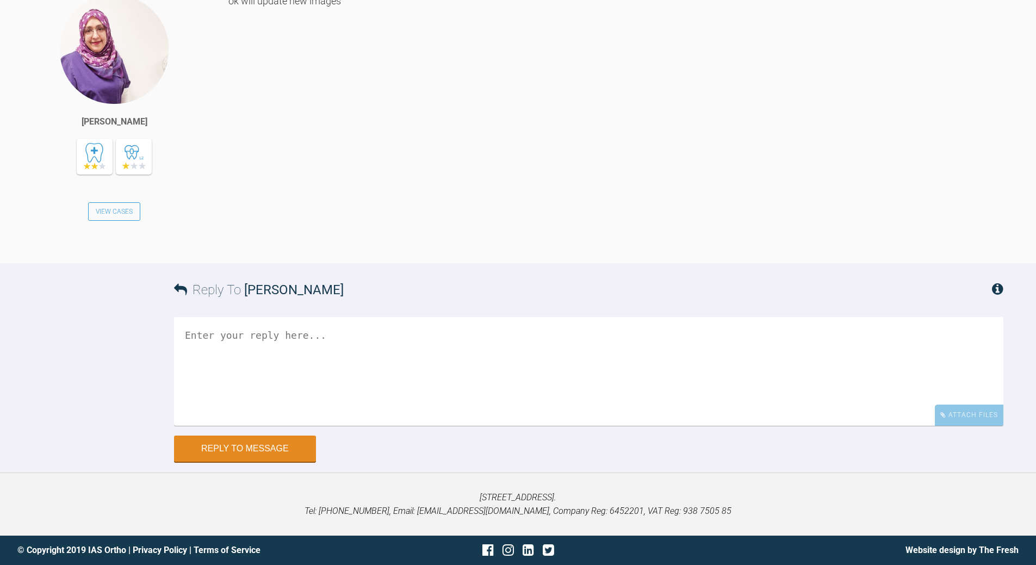
scroll to position [5050, 0]
click at [323, 340] on textarea at bounding box center [588, 371] width 829 height 109
type textarea "ok - await images"
click at [235, 445] on button "Reply to Message" at bounding box center [245, 450] width 142 height 26
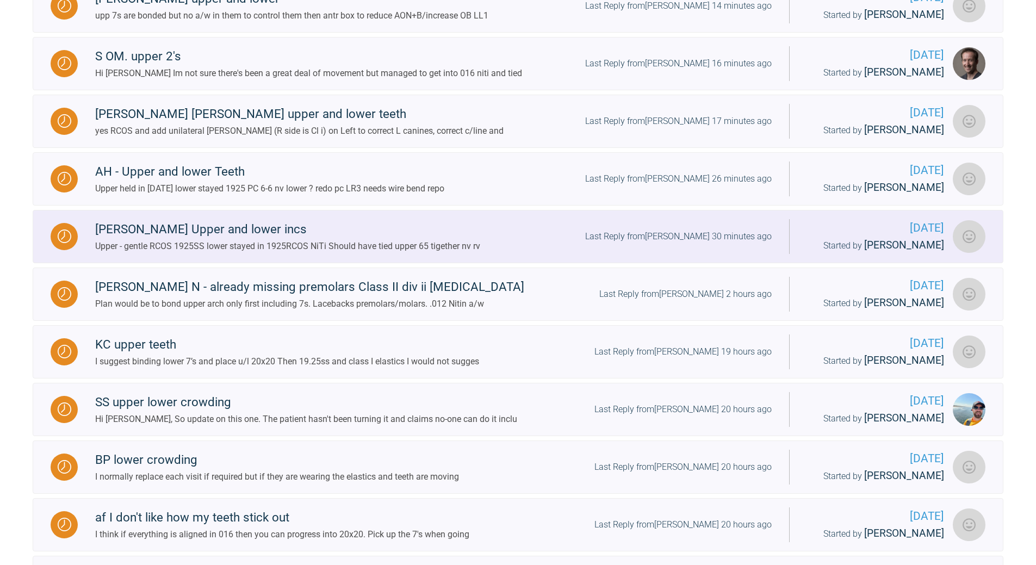
scroll to position [701, 0]
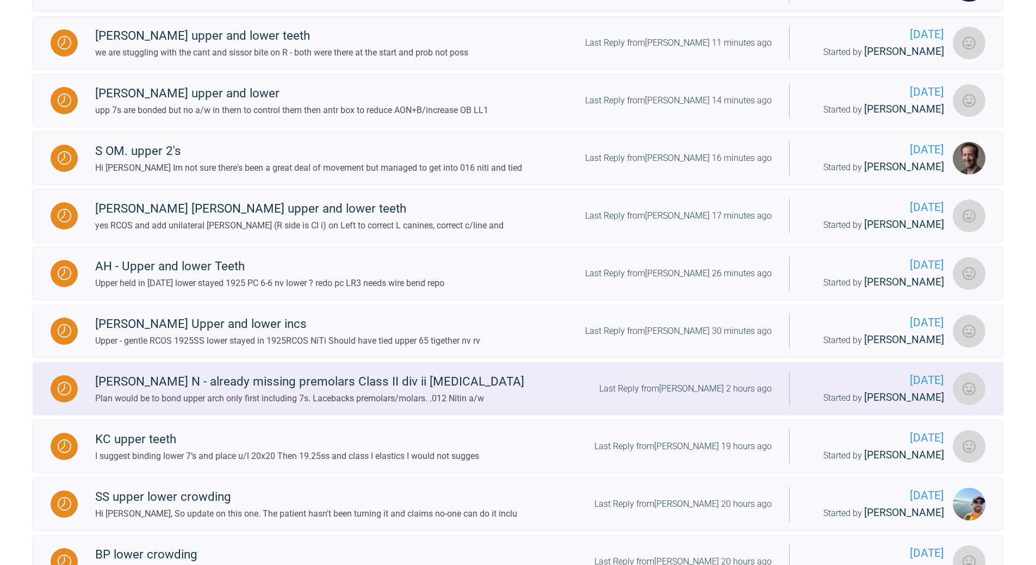
click at [728, 396] on div "Last Reply from [PERSON_NAME] 2 hours ago" at bounding box center [685, 389] width 172 height 14
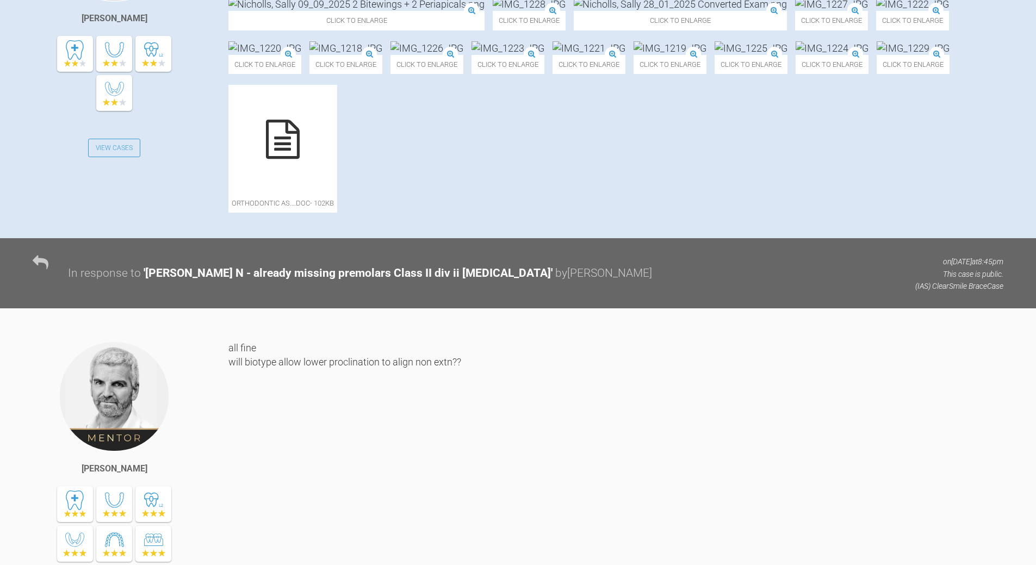
scroll to position [19, 0]
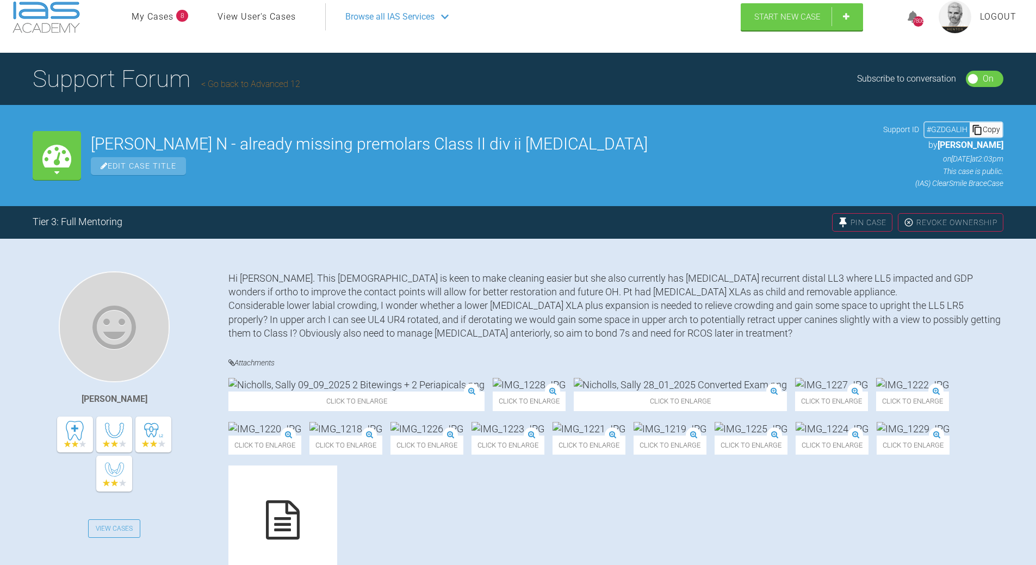
click at [1000, 131] on div "Copy" at bounding box center [986, 129] width 33 height 14
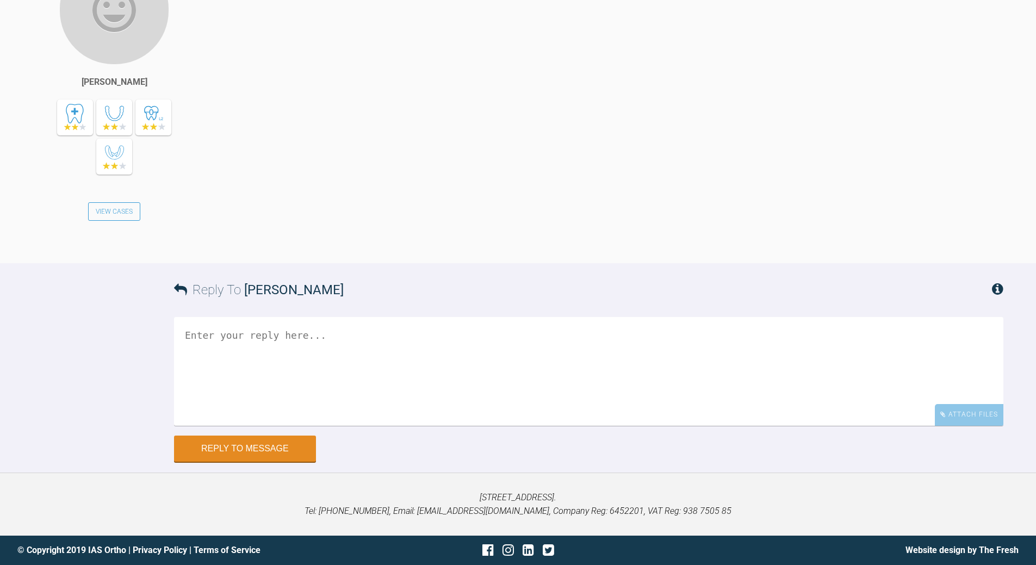
scroll to position [2140, 0]
click at [293, 321] on textarea at bounding box center [588, 371] width 829 height 109
click at [184, 336] on textarea "all good crack on" at bounding box center [588, 371] width 829 height 109
type textarea "laceback 3-6 all quadrants crack on"
click at [280, 451] on button "Reply to Message" at bounding box center [245, 450] width 142 height 26
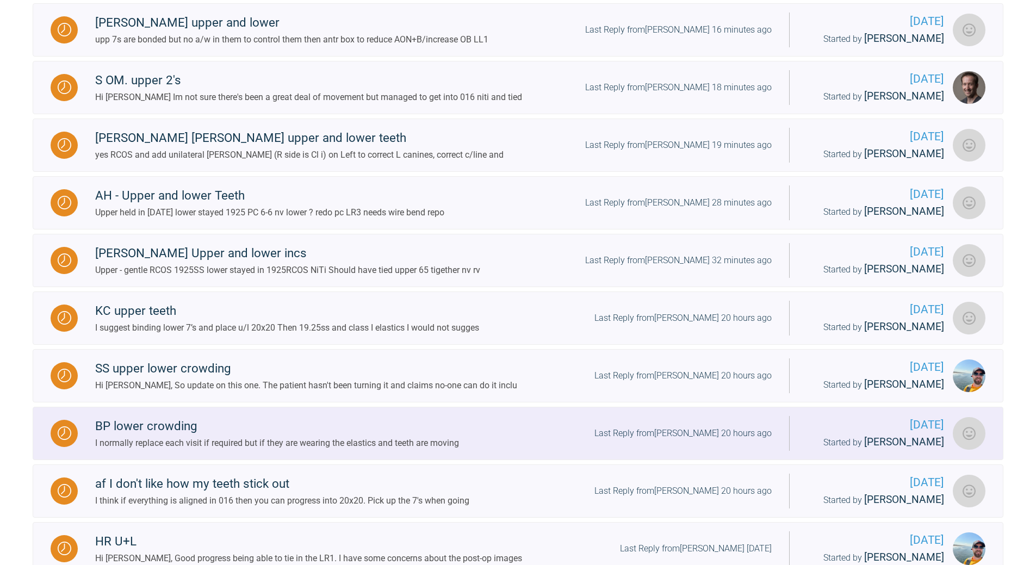
scroll to position [809, 0]
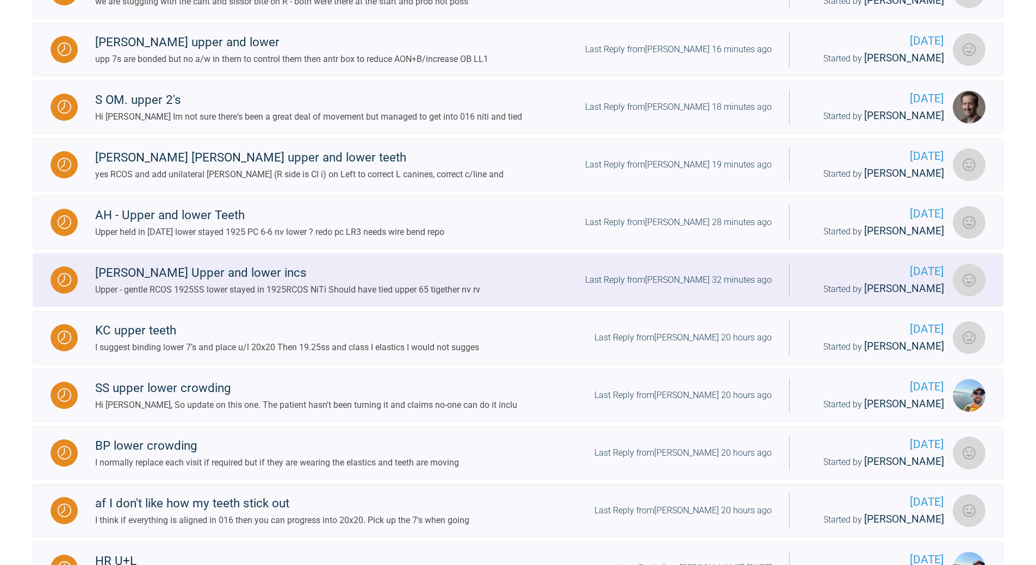
click at [714, 287] on div "Last Reply from [PERSON_NAME] 32 minutes ago" at bounding box center [678, 280] width 187 height 14
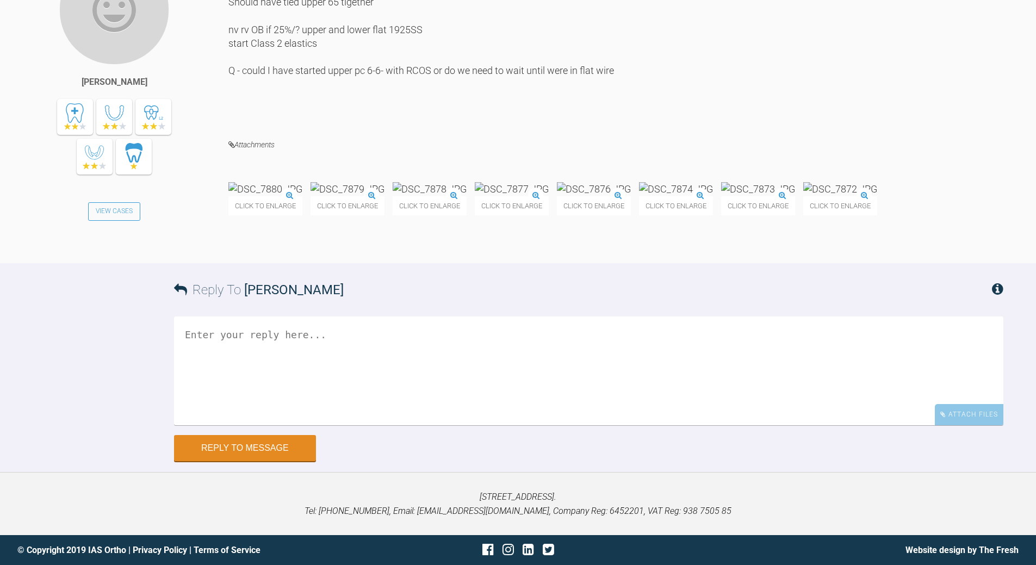
scroll to position [20848, 0]
click at [386, 380] on textarea at bounding box center [588, 371] width 829 height 109
type textarea "all good can start PC with ROCS - depended on case"
click at [250, 462] on button "Reply to Message" at bounding box center [245, 449] width 142 height 26
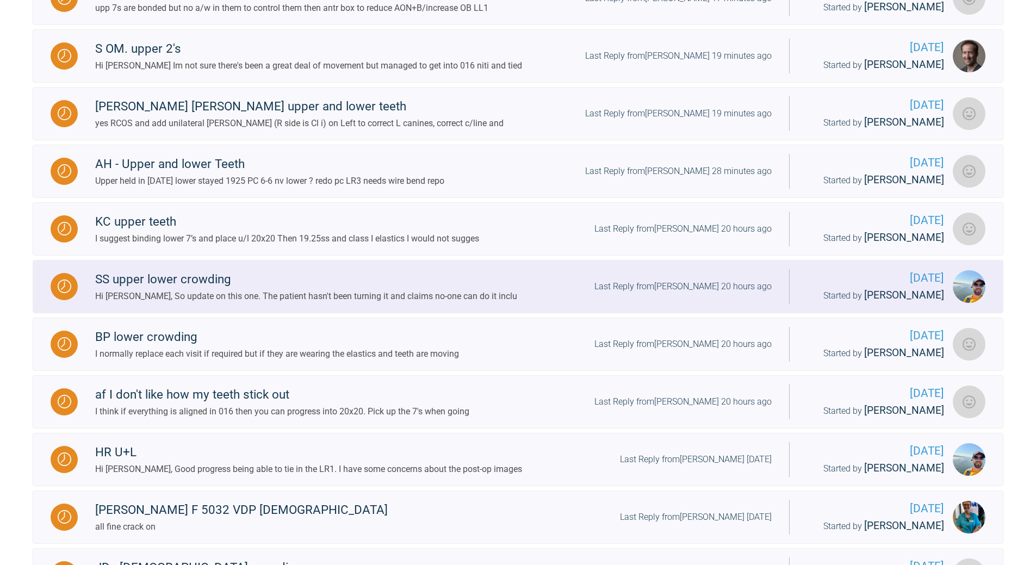
scroll to position [809, 0]
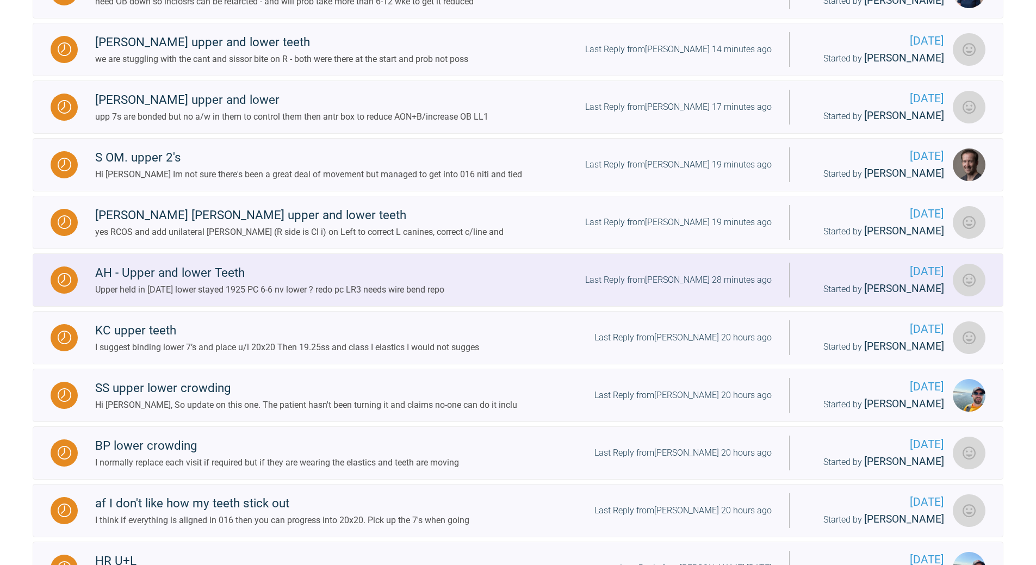
click at [742, 287] on div "Last Reply from [PERSON_NAME] 28 minutes ago" at bounding box center [678, 280] width 187 height 14
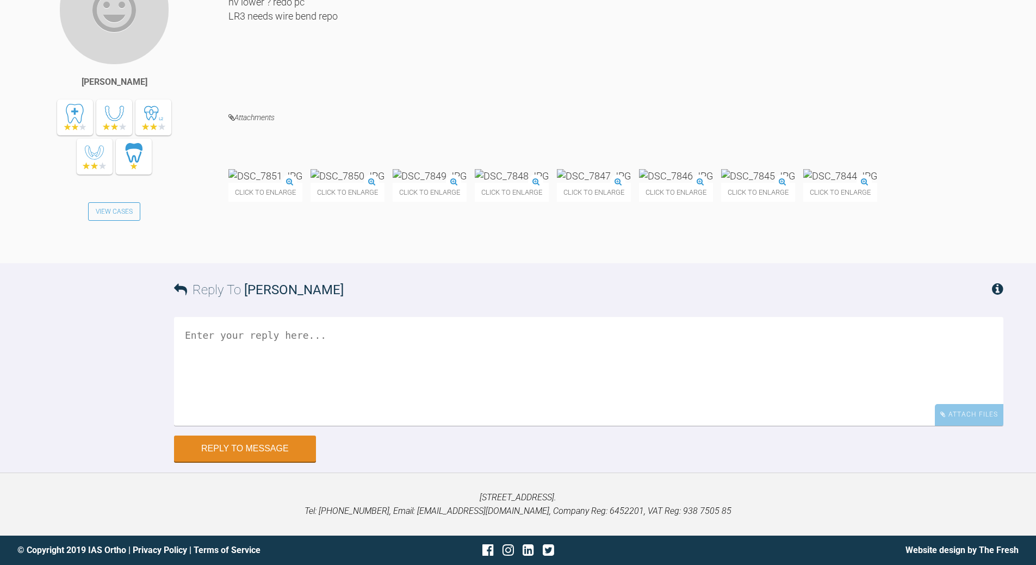
scroll to position [13620, 0]
click at [287, 426] on textarea at bounding box center [588, 371] width 829 height 109
click at [232, 426] on textarea "upper [PERSON_NAME] a bit 'flat' - 21x25 BTi? detail as required" at bounding box center [588, 371] width 829 height 109
type textarea "upper lools a bit 'flat' - 21x25 BTi? detail as required"
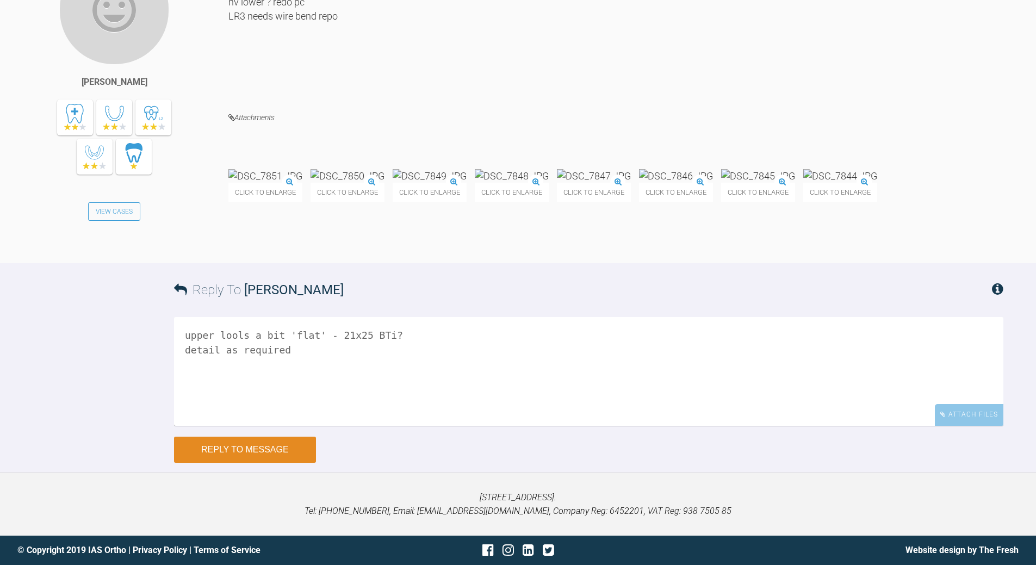
click at [281, 448] on button "Reply to Message" at bounding box center [245, 450] width 142 height 26
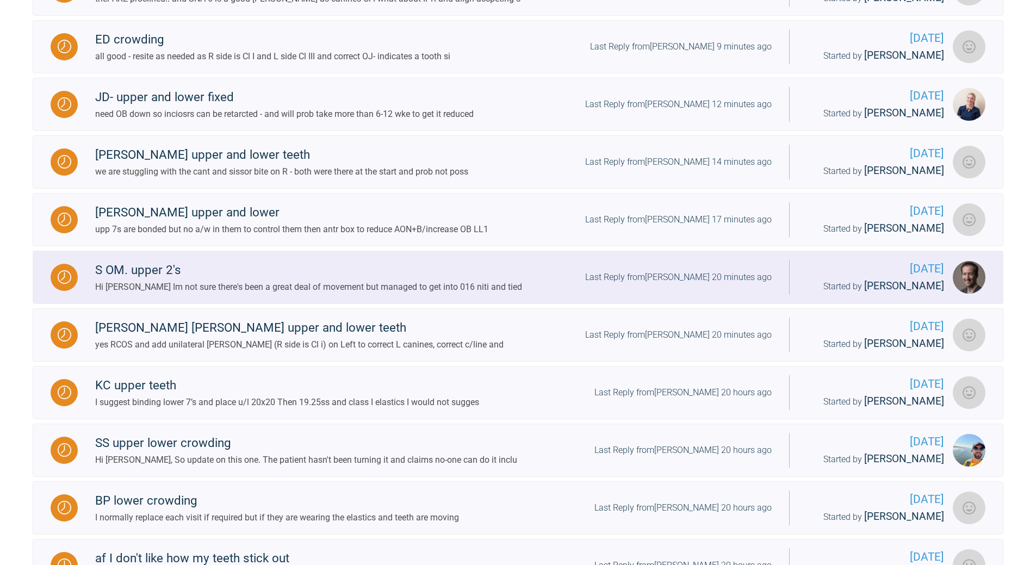
scroll to position [755, 0]
click at [725, 282] on div "Last Reply from [PERSON_NAME] 20 minutes ago" at bounding box center [678, 277] width 187 height 14
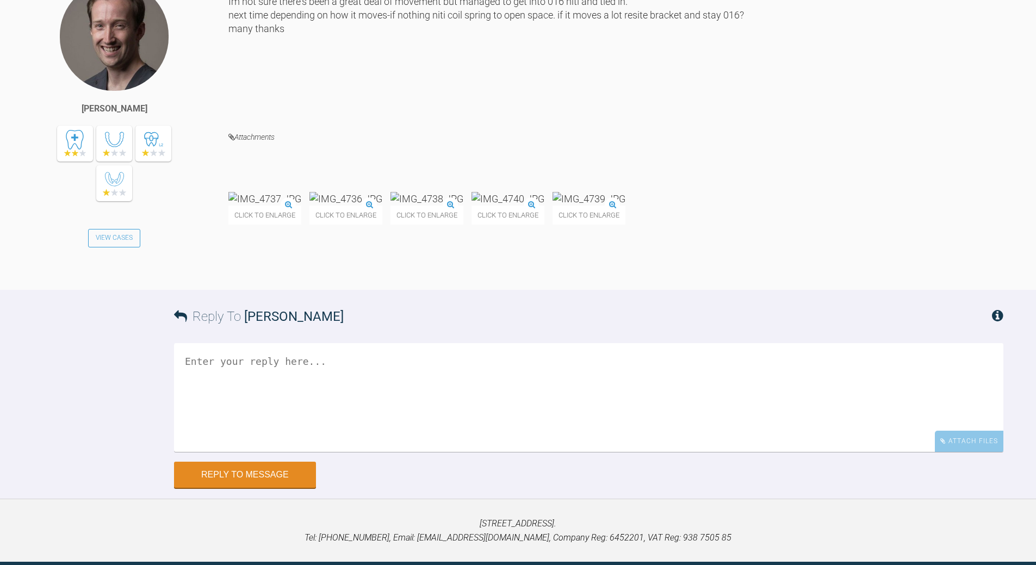
scroll to position [11049, 0]
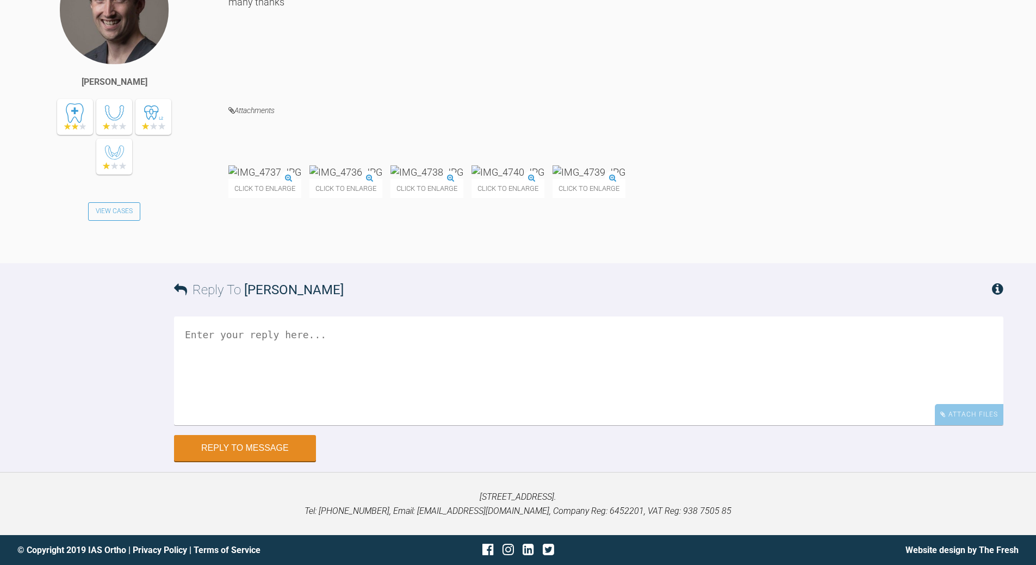
click at [346, 425] on textarea at bounding box center [588, 371] width 829 height 109
click at [227, 425] on textarea "also runa =tin IPR strip to 'break' the contact" at bounding box center [588, 371] width 829 height 109
click at [232, 425] on textarea "also run v then IPR strip to 'break' the contact" at bounding box center [588, 371] width 829 height 109
click at [270, 425] on textarea "also run a v then IPR strip to 'break' the contact" at bounding box center [588, 371] width 829 height 109
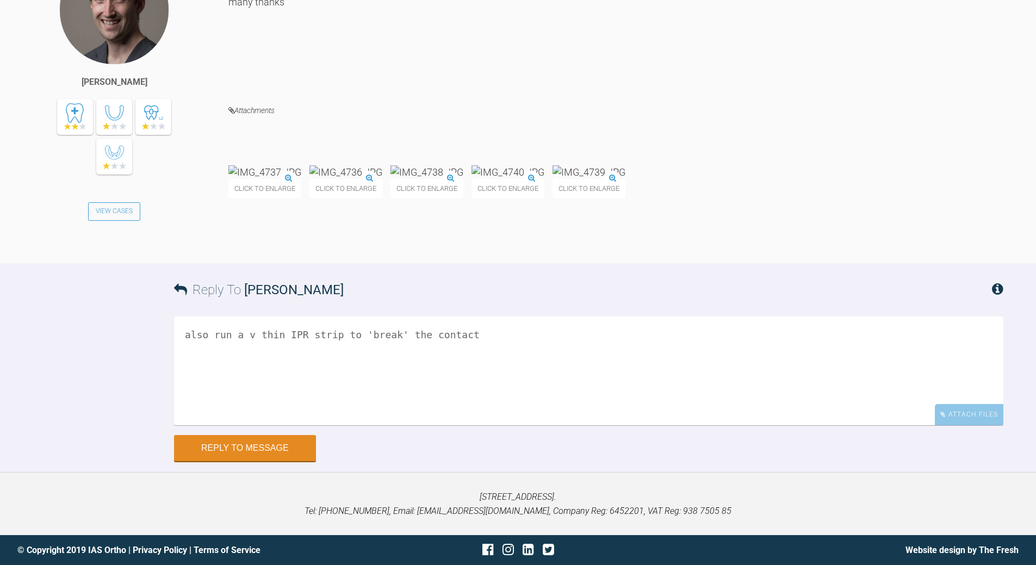
click at [187, 336] on textarea "also run a v thin IPR strip to 'break' the contact" at bounding box center [588, 371] width 829 height 109
type textarea "yes also run a v thin IPR strip to 'break' the contact"
click at [243, 443] on button "Reply to Message" at bounding box center [245, 449] width 142 height 26
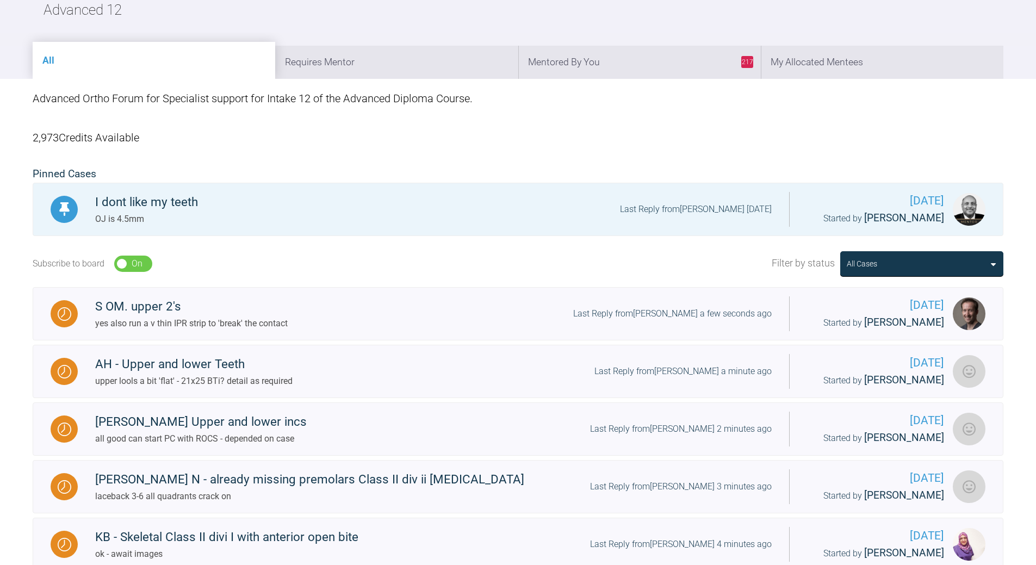
scroll to position [48, 0]
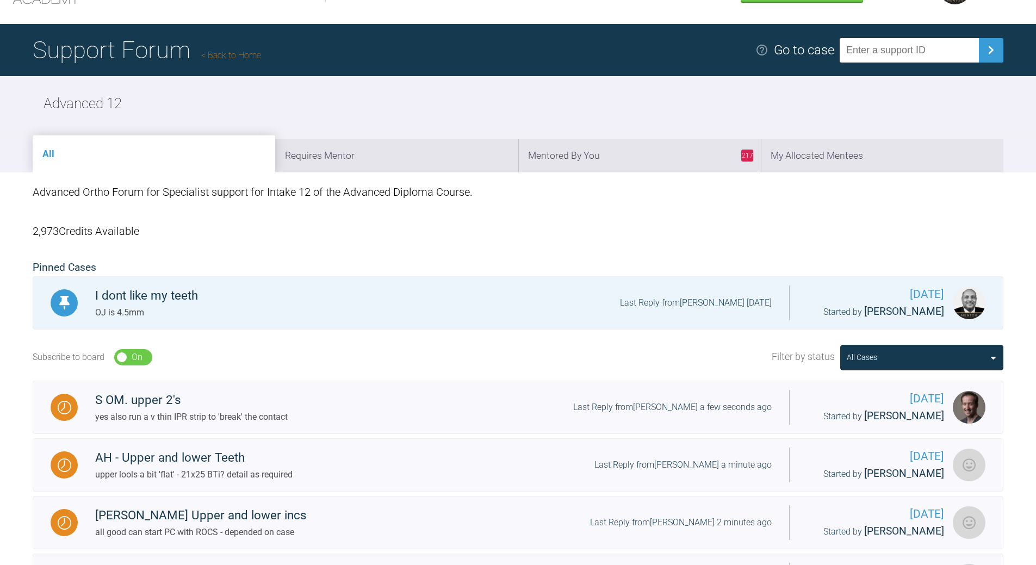
click at [238, 54] on link "Back to Home" at bounding box center [231, 55] width 60 height 10
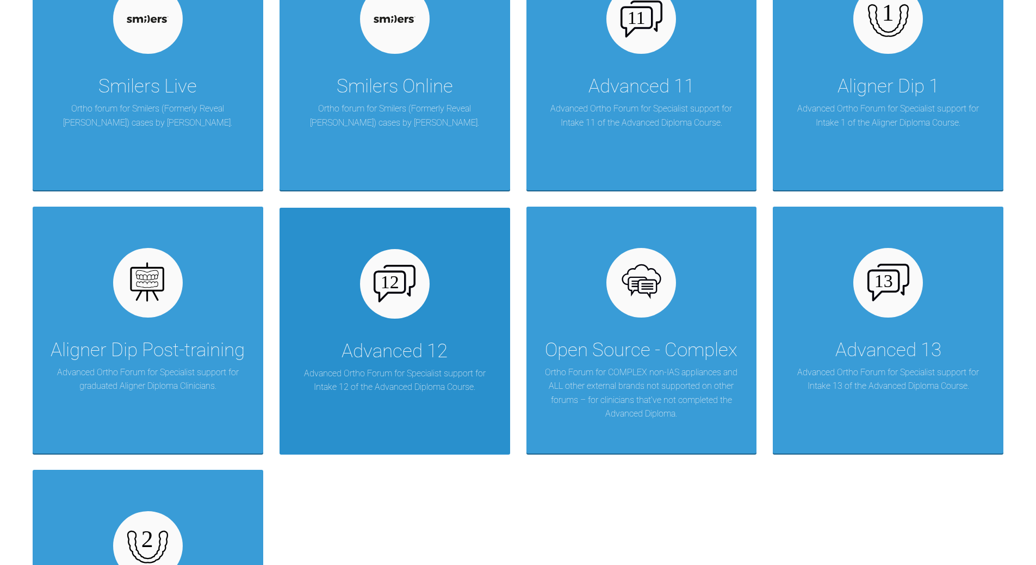
scroll to position [1516, 0]
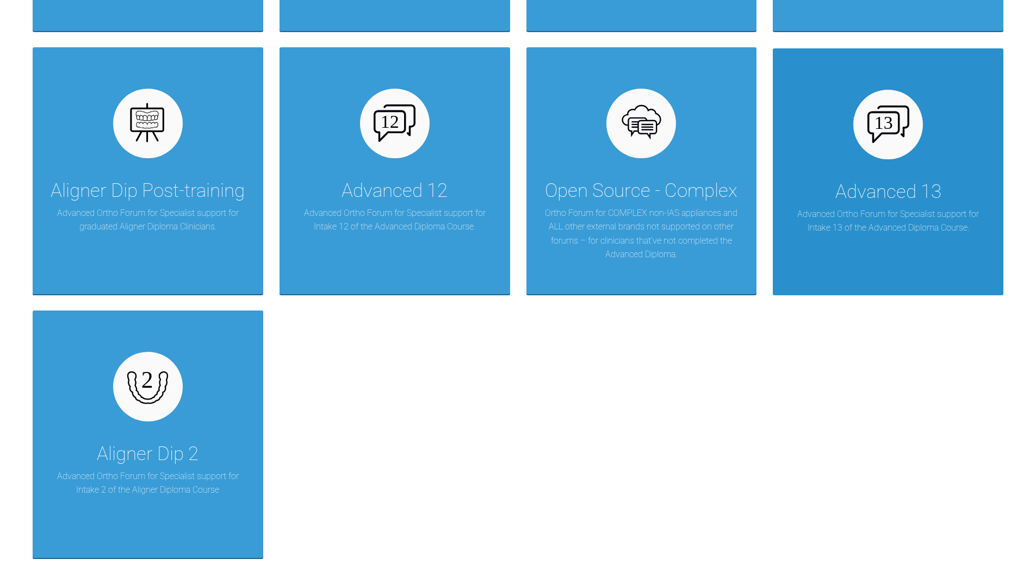
click at [898, 166] on div "Advanced 13 Advanced Ortho Forum for Specialist support for Intake 13 of the Ad…" at bounding box center [888, 171] width 231 height 247
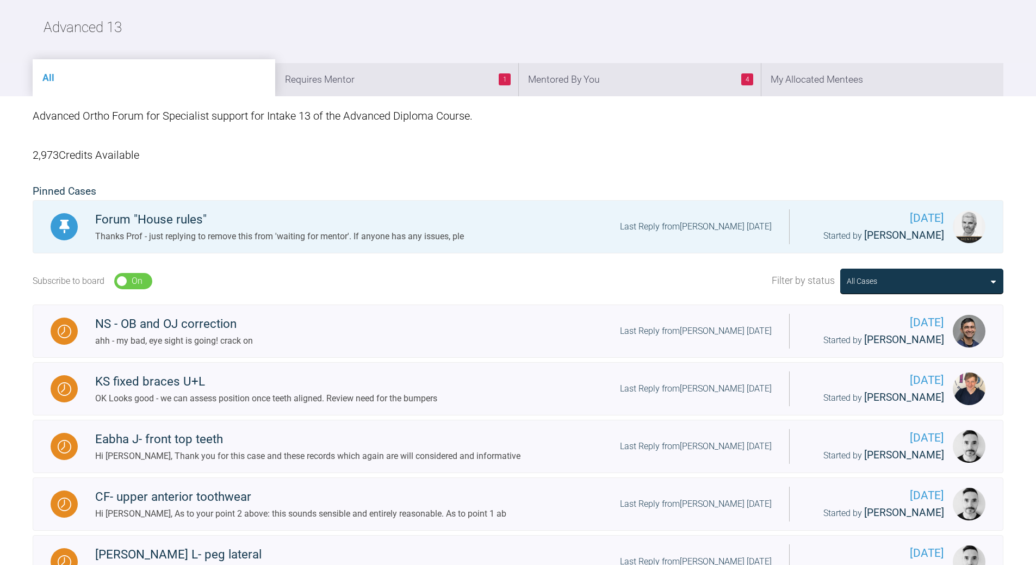
scroll to position [123, 0]
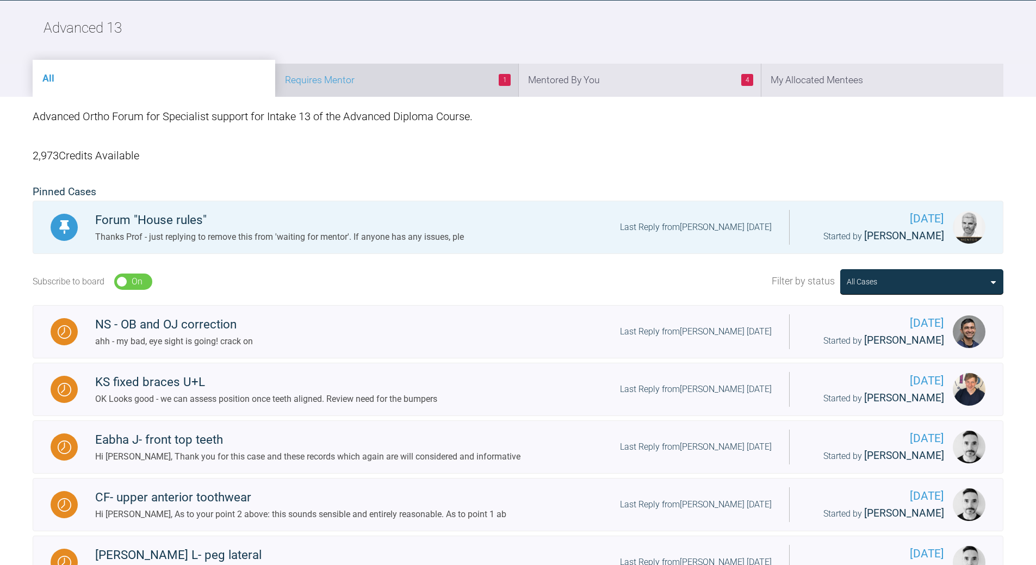
click at [458, 75] on li "1 Requires Mentor" at bounding box center [396, 80] width 243 height 33
